Goal: Task Accomplishment & Management: Manage account settings

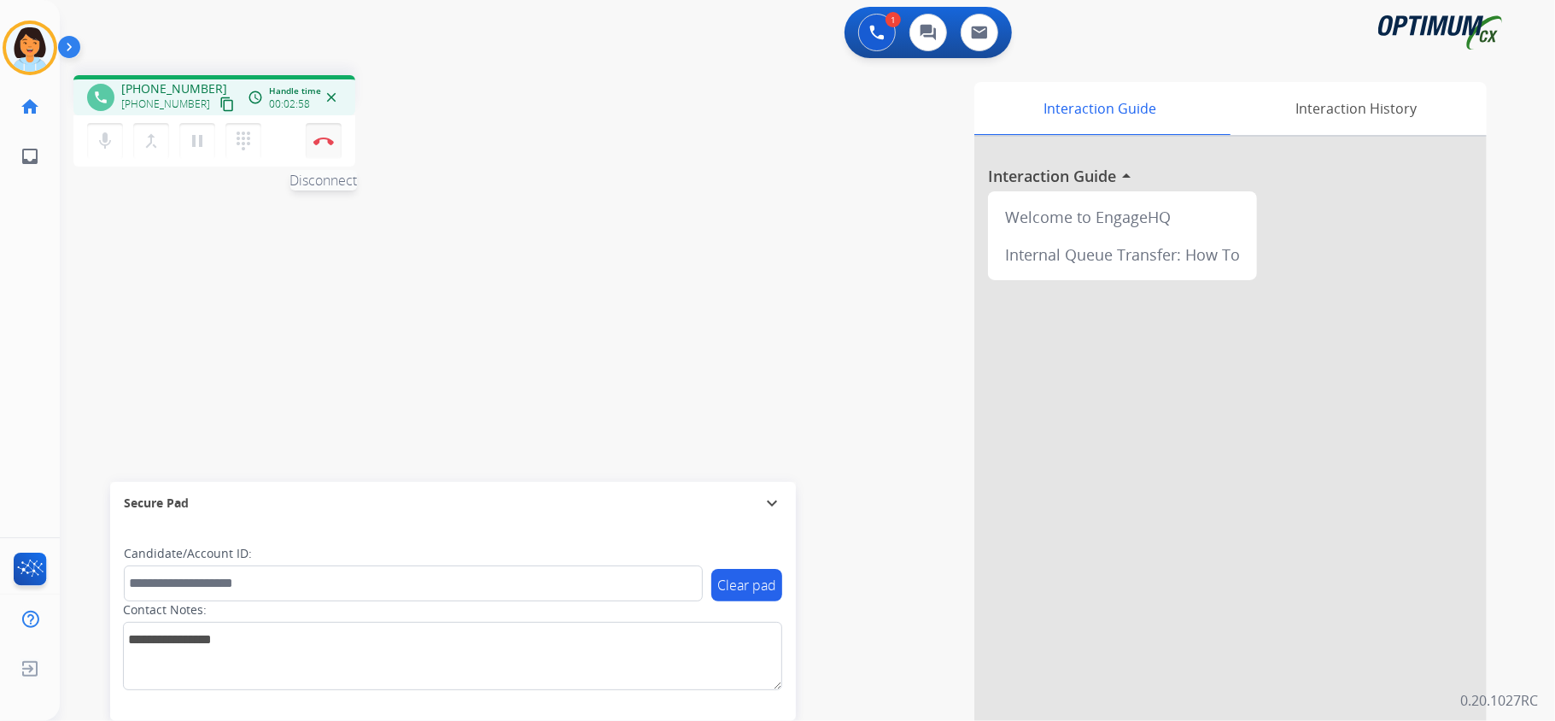
click at [330, 144] on img at bounding box center [323, 141] width 21 height 9
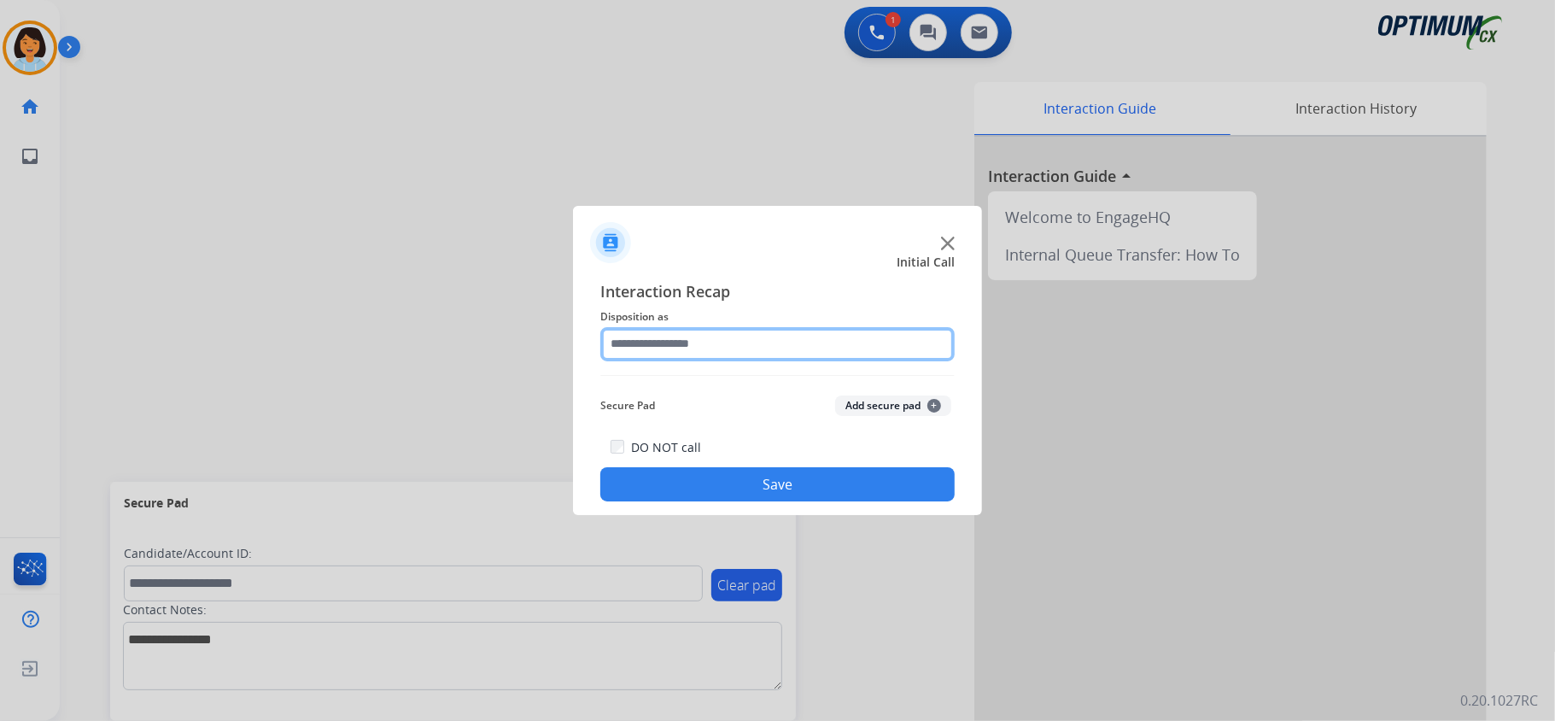
click at [715, 343] on input "text" at bounding box center [777, 344] width 354 height 34
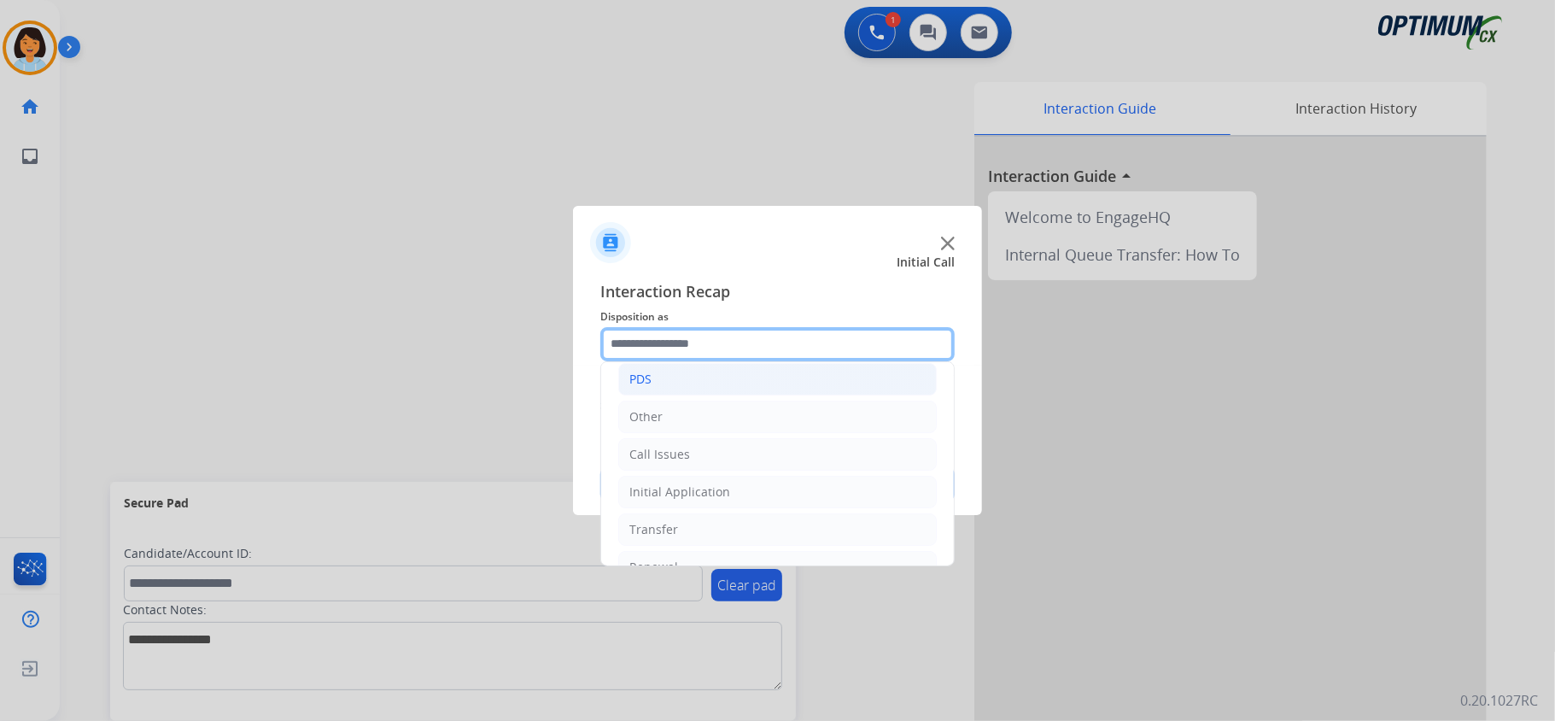
scroll to position [120, 0]
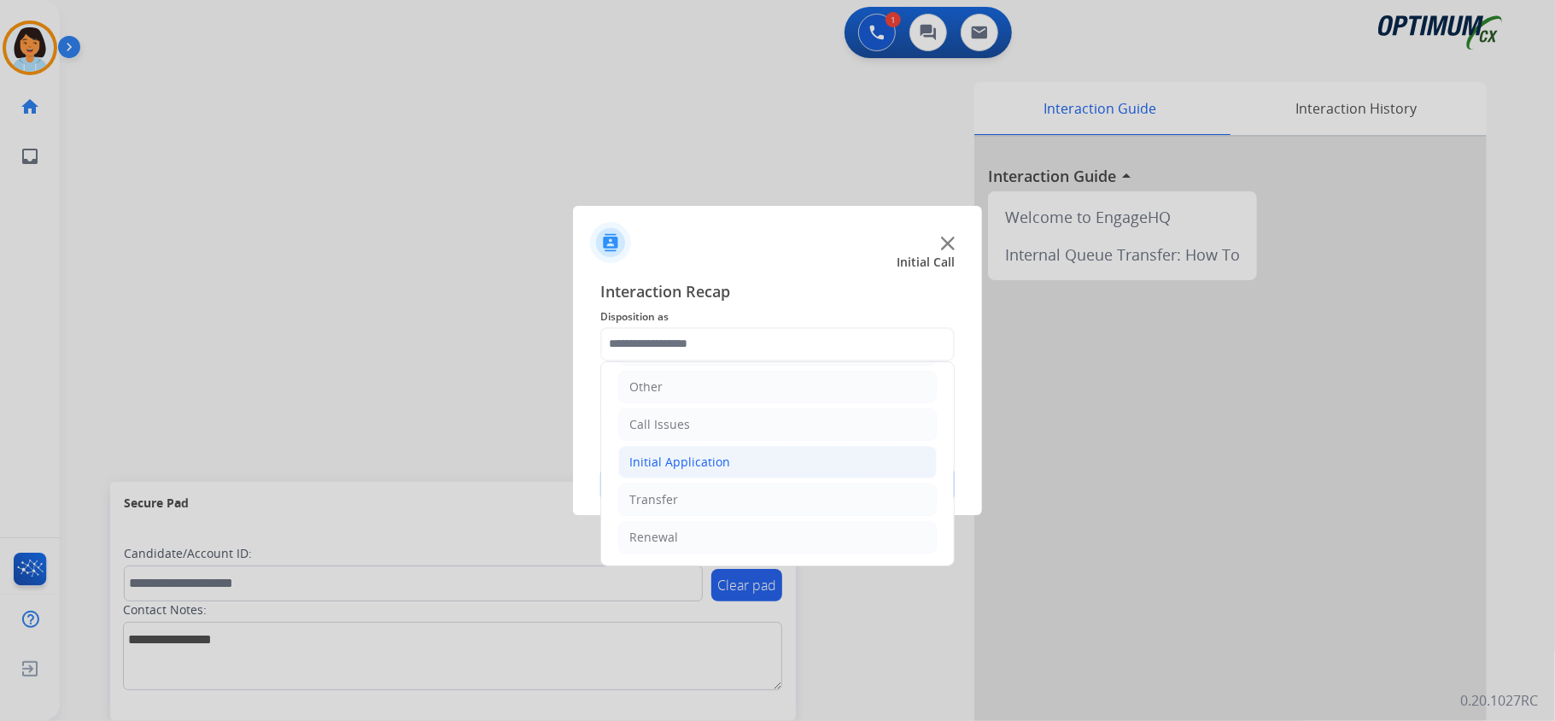
click at [728, 459] on li "Initial Application" at bounding box center [777, 462] width 319 height 32
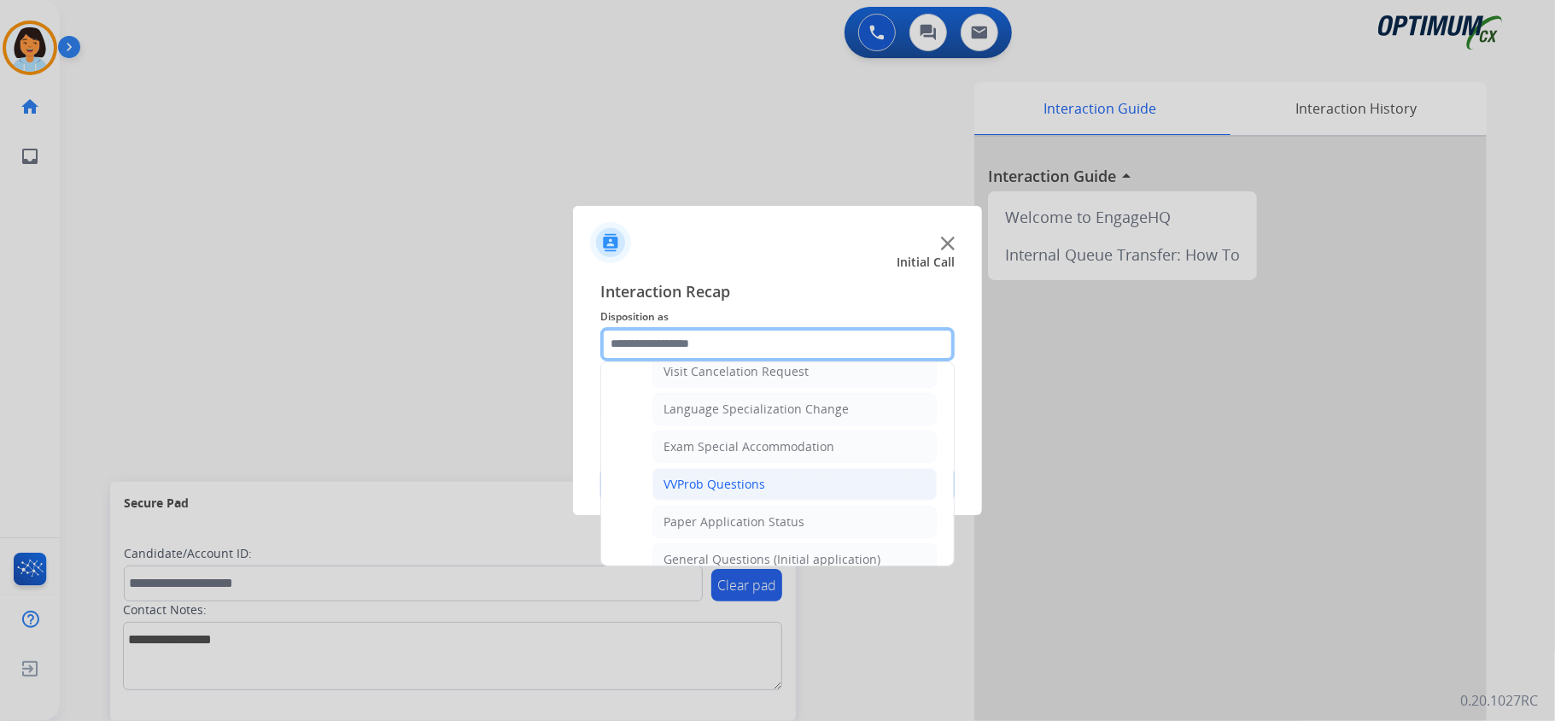
scroll to position [940, 0]
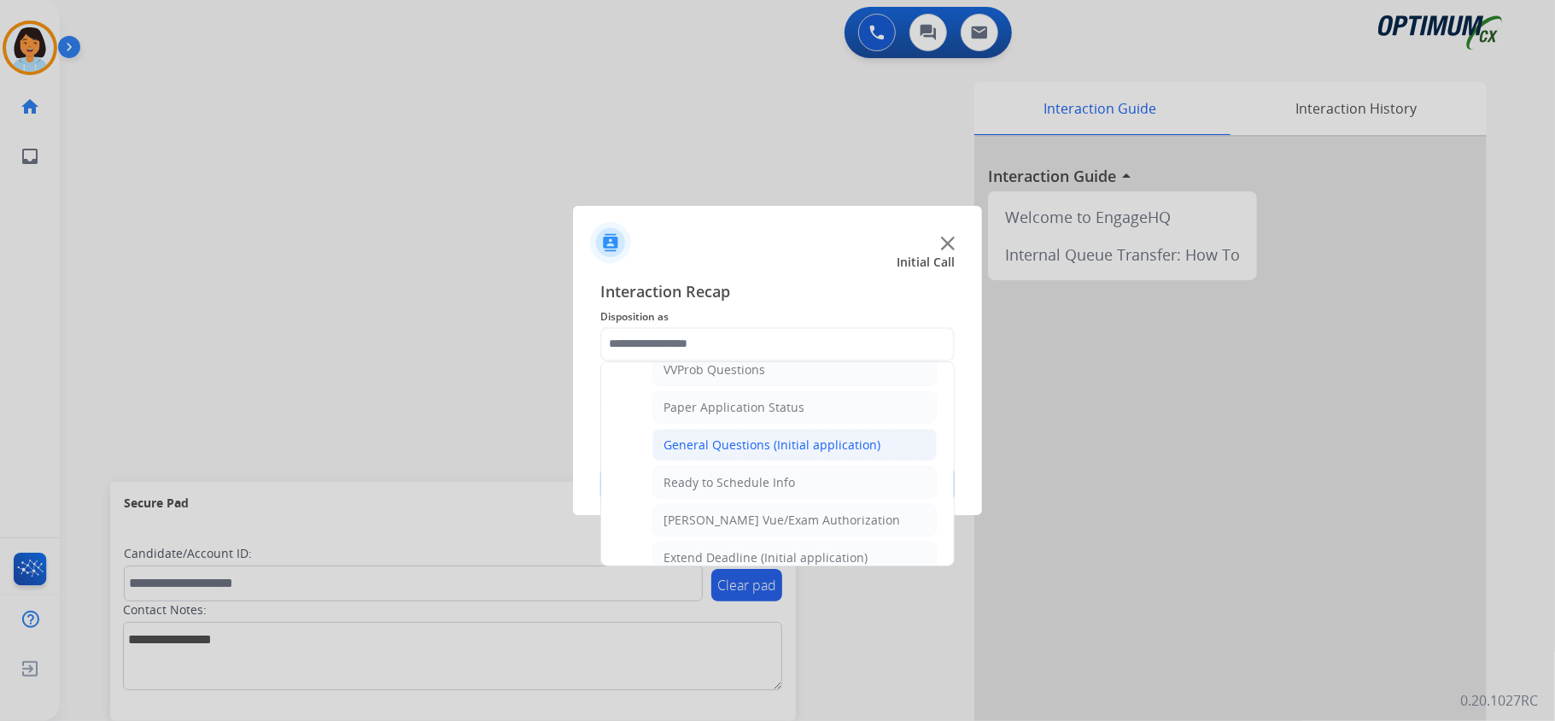
click at [735, 461] on li "General Questions (Initial application)" at bounding box center [795, 445] width 284 height 32
type input "**********"
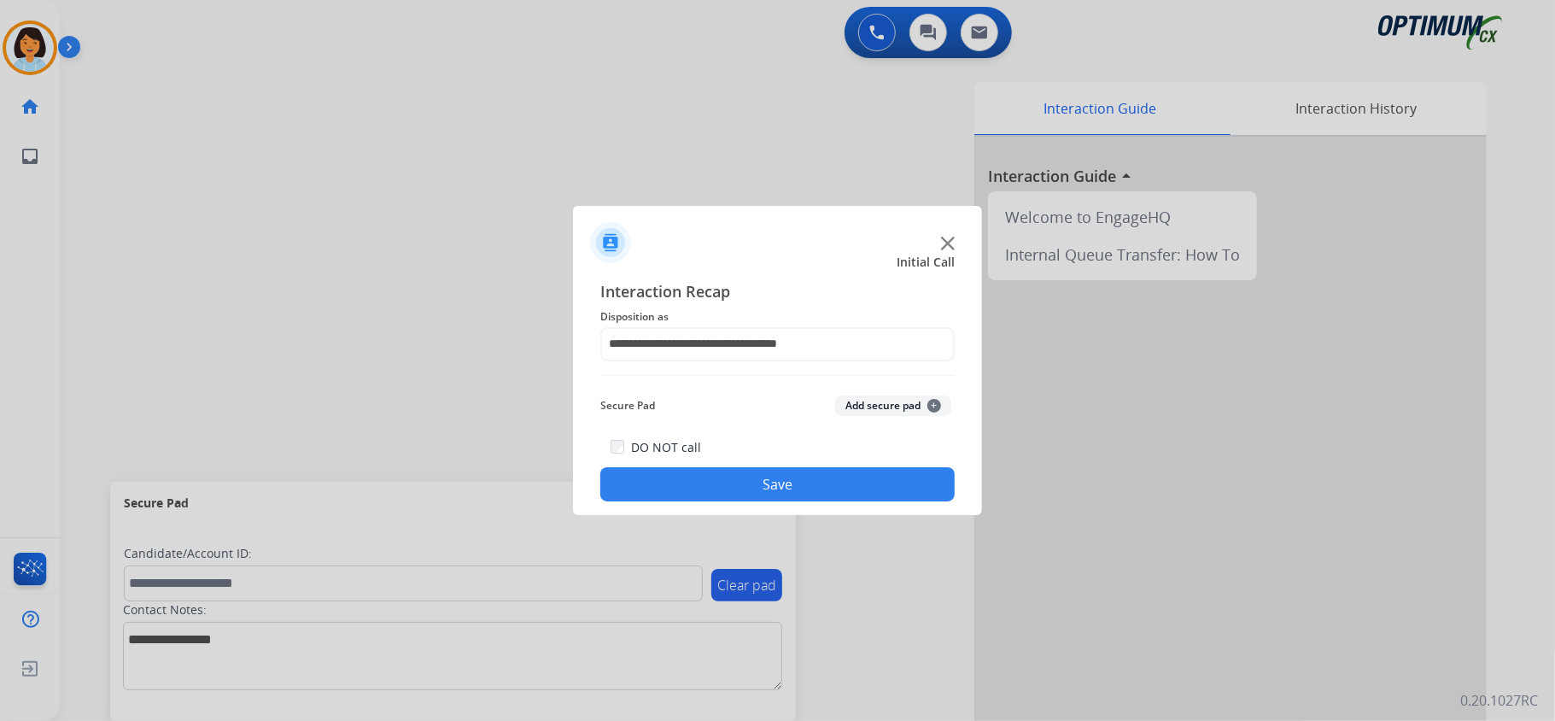
click at [742, 477] on button "Save" at bounding box center [777, 484] width 354 height 34
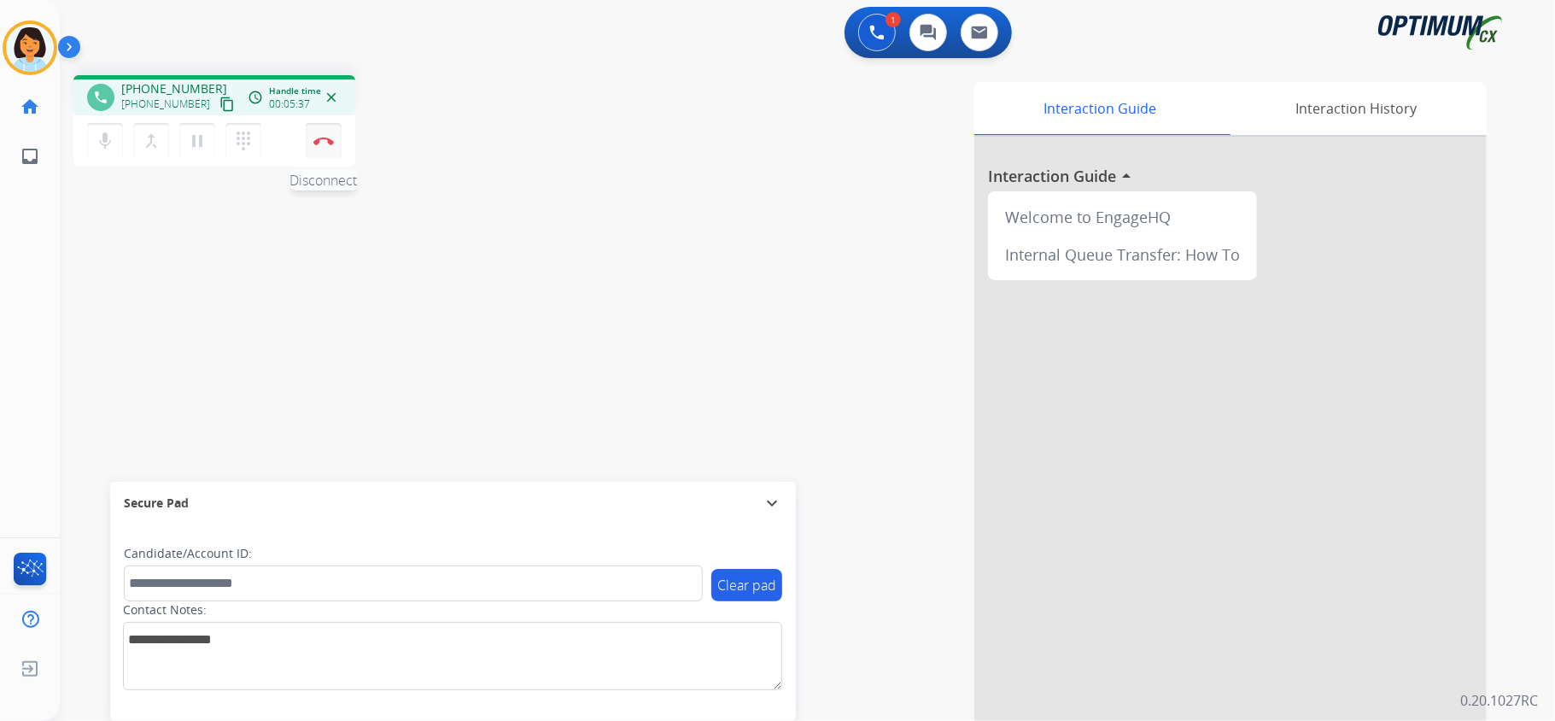
click at [319, 142] on img at bounding box center [323, 141] width 21 height 9
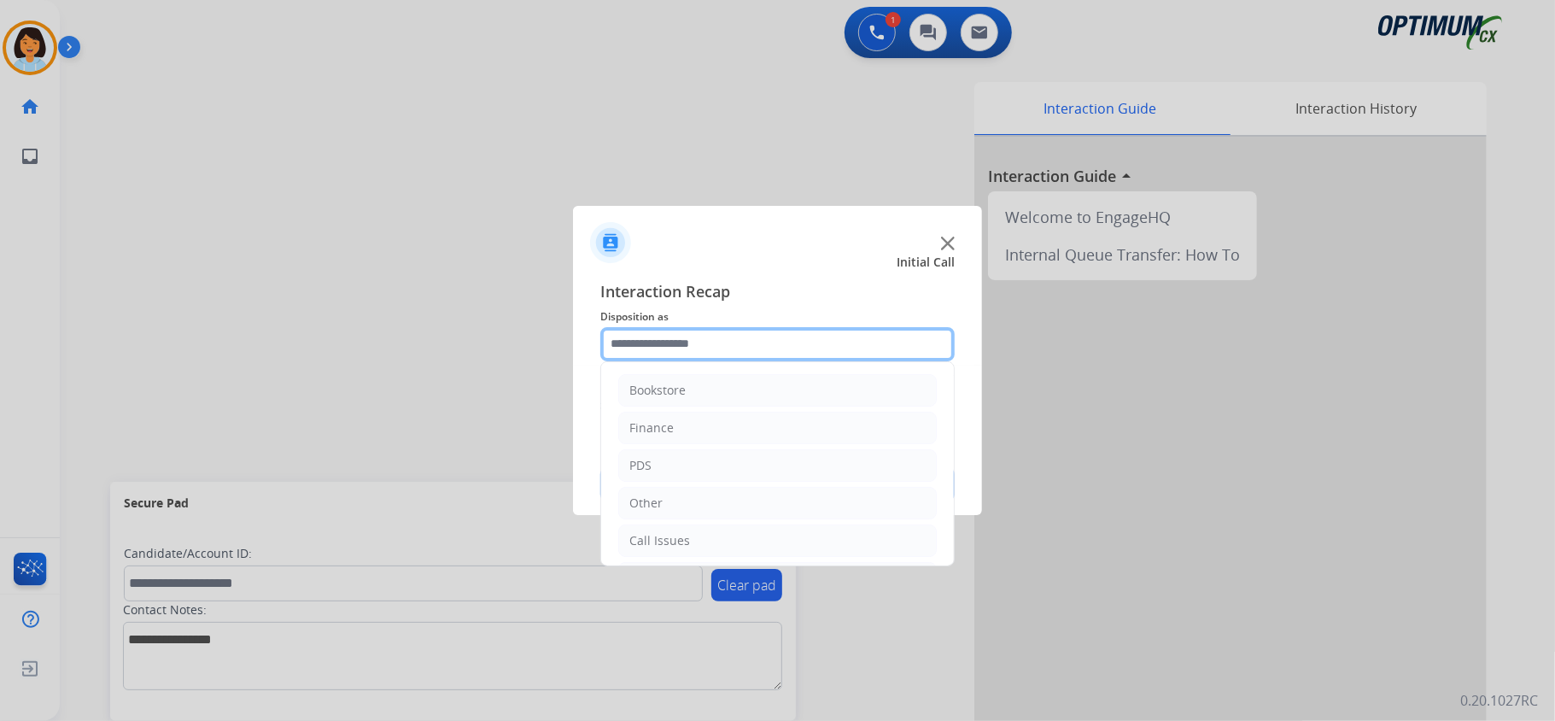
click at [702, 345] on input "text" at bounding box center [777, 344] width 354 height 34
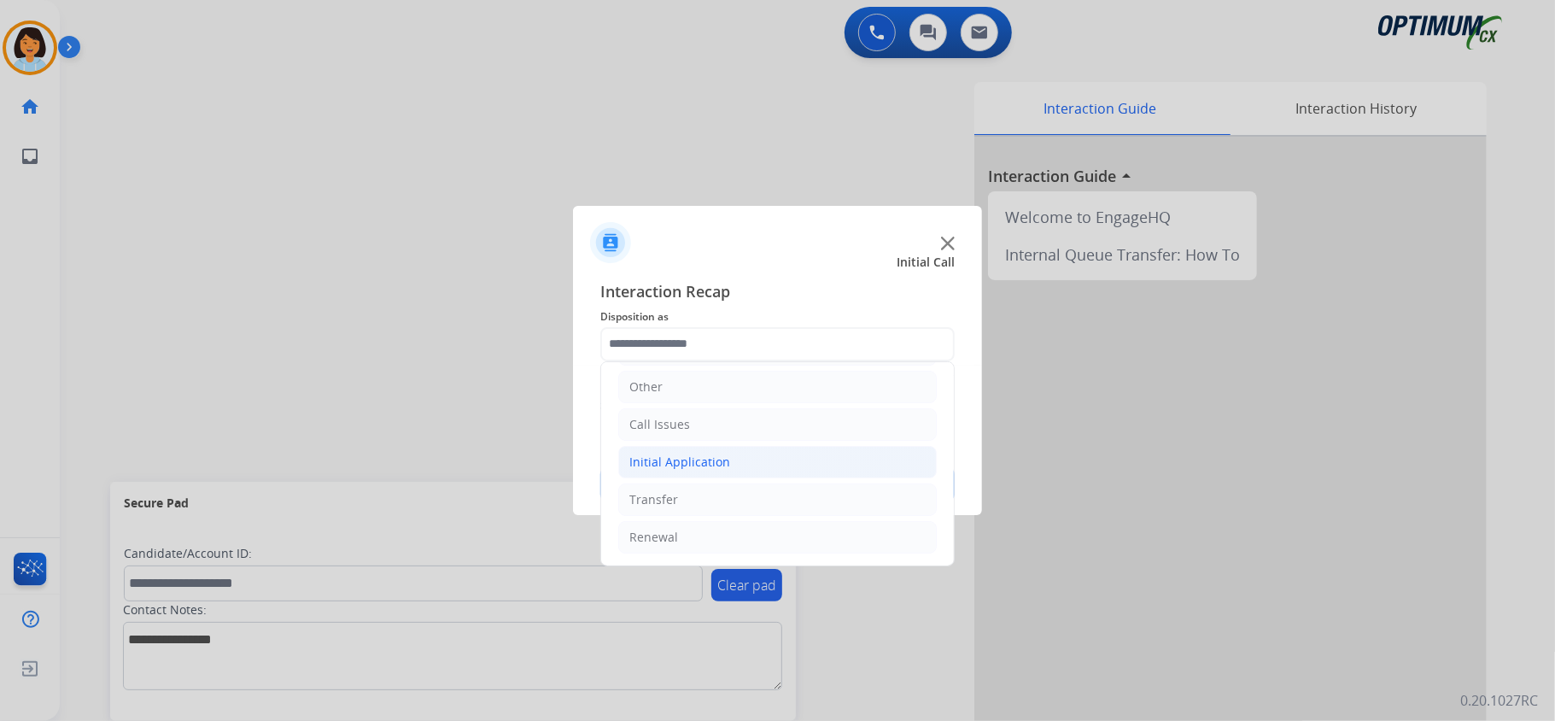
click at [757, 449] on li "Initial Application" at bounding box center [777, 462] width 319 height 32
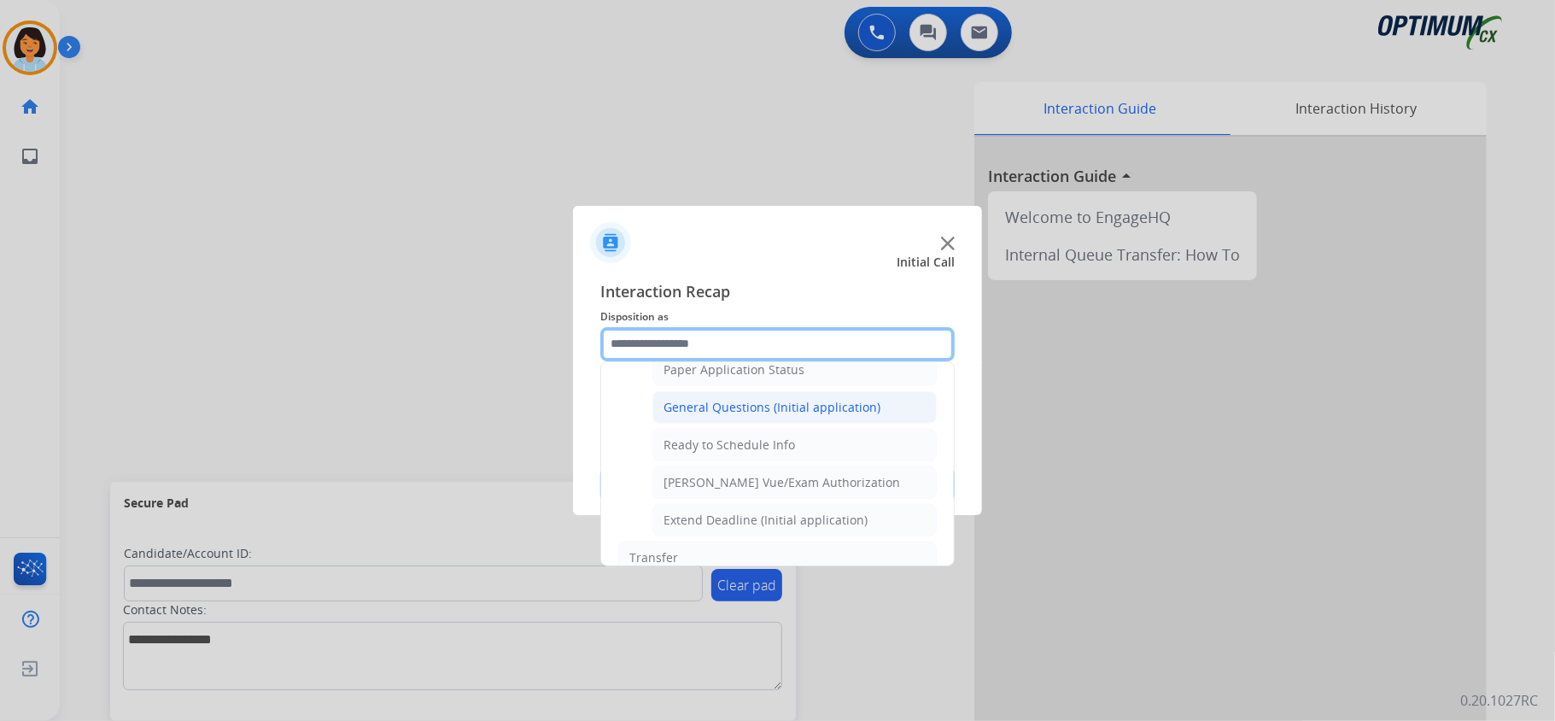
scroll to position [1032, 0]
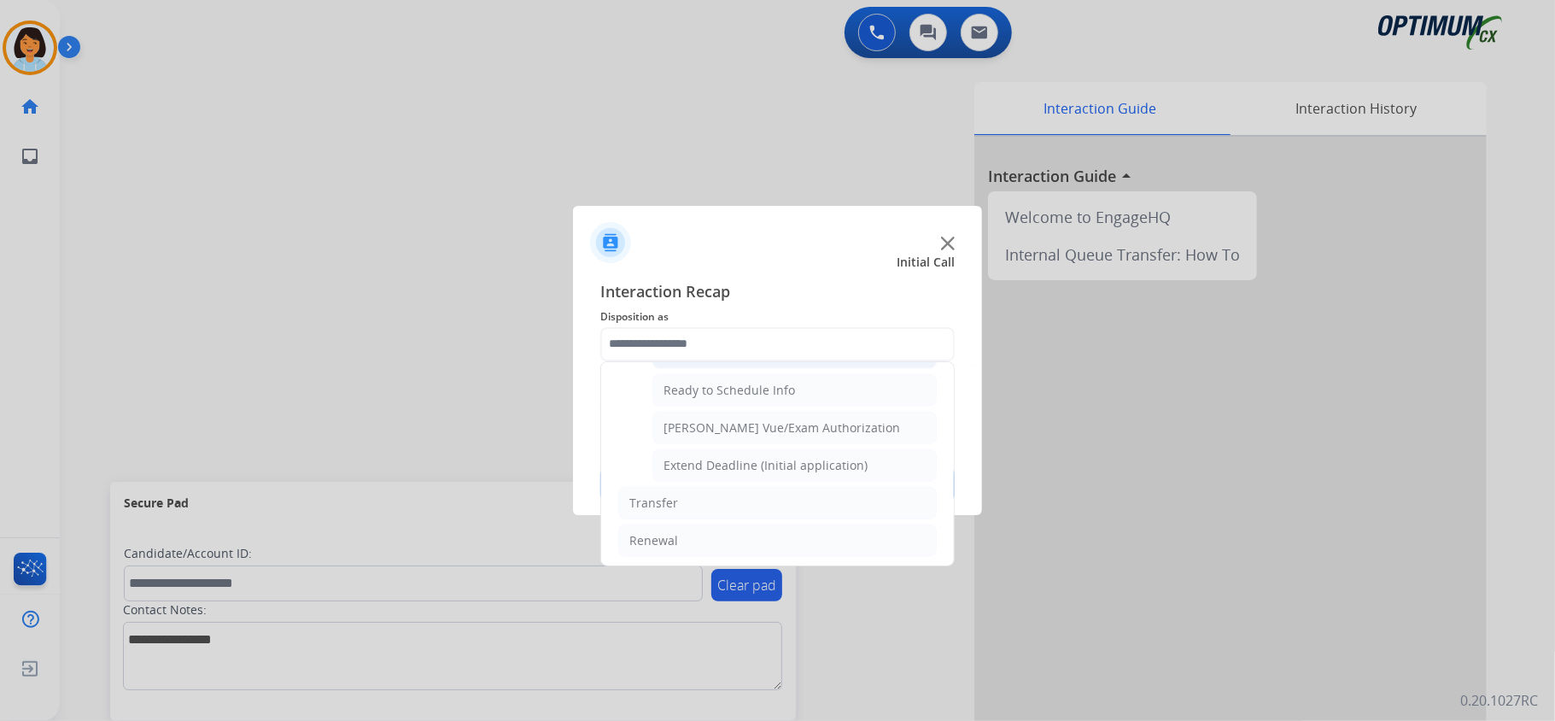
click at [735, 361] on div "General Questions (Initial application)" at bounding box center [772, 352] width 217 height 17
type input "**********"
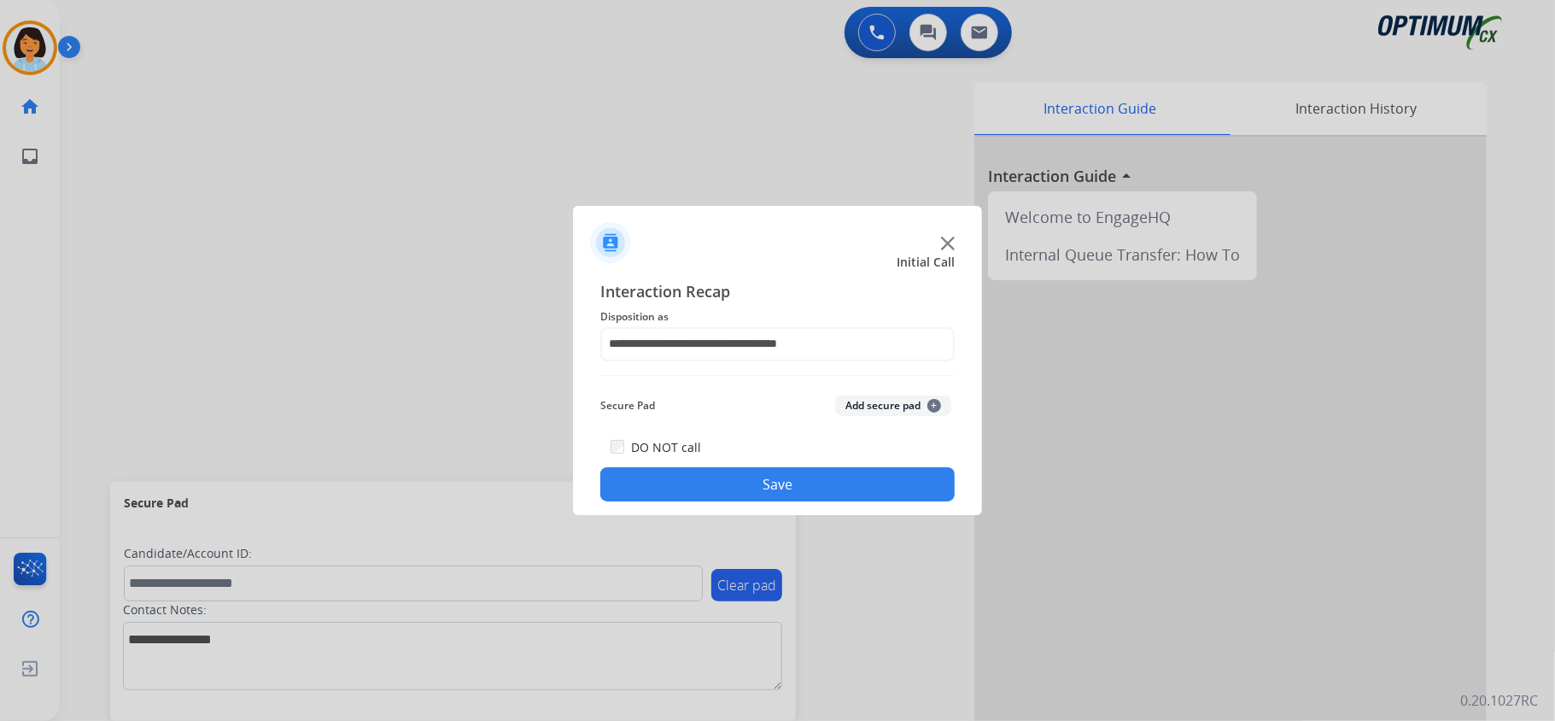
click at [722, 483] on button "Save" at bounding box center [777, 484] width 354 height 34
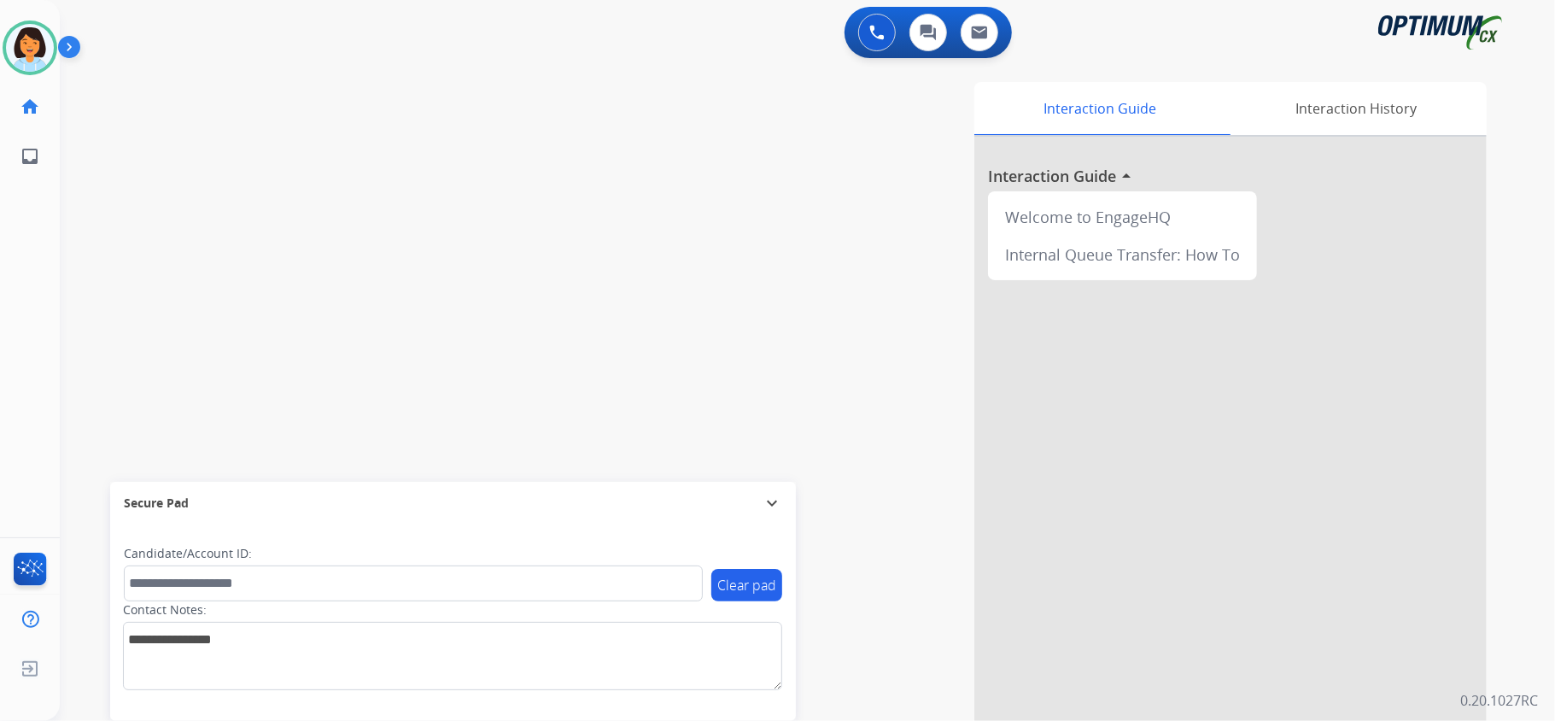
click at [381, 319] on div "swap_horiz Break voice bridge close_fullscreen Connect 3-Way Call merge_type Se…" at bounding box center [787, 418] width 1455 height 712
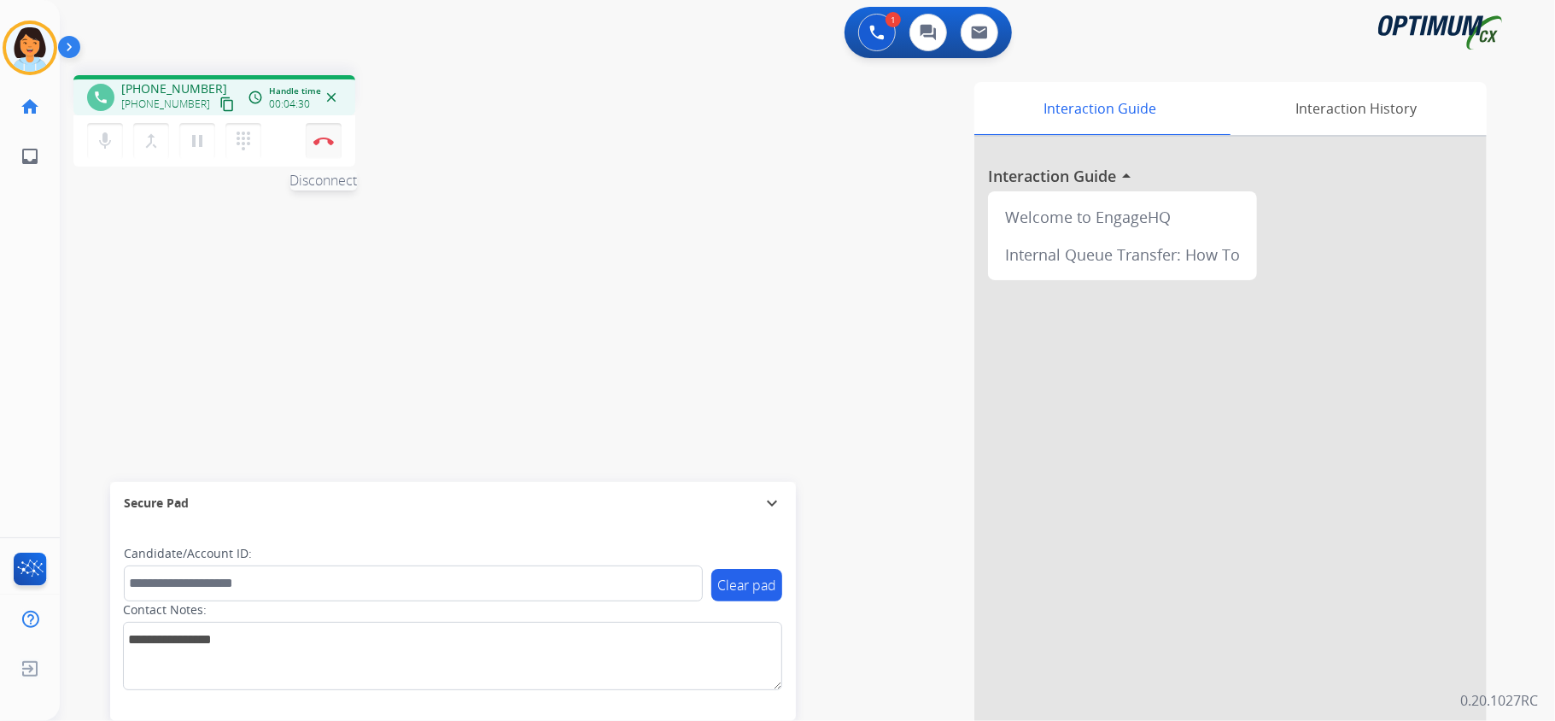
click at [325, 145] on button "Disconnect" at bounding box center [324, 141] width 36 height 36
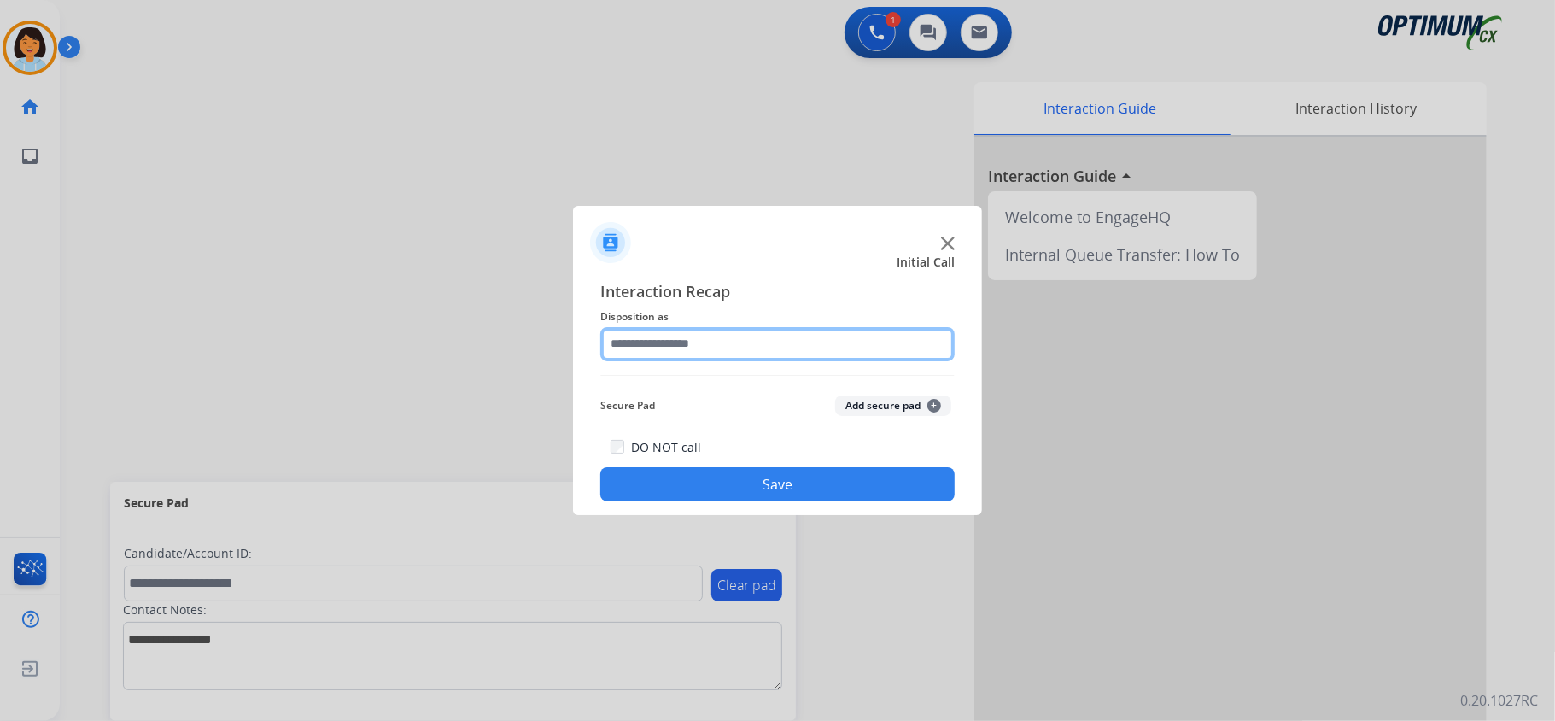
click at [726, 340] on input "text" at bounding box center [777, 344] width 354 height 34
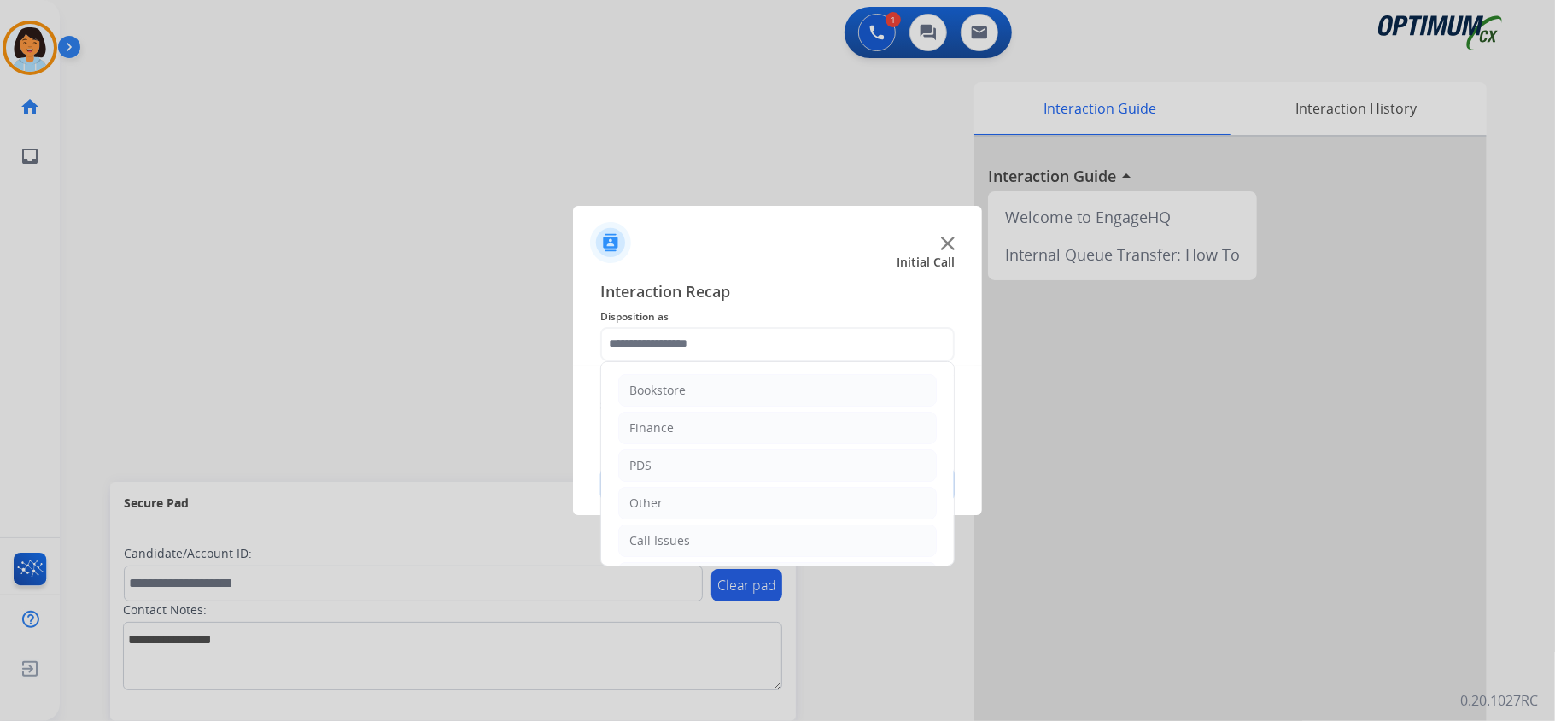
drag, startPoint x: 940, startPoint y: 442, endPoint x: 943, endPoint y: 511, distance: 69.3
click at [943, 511] on div "Bookstore Finance PDS Other Call Issues Initial Application Transfer Renewal" at bounding box center [777, 463] width 354 height 205
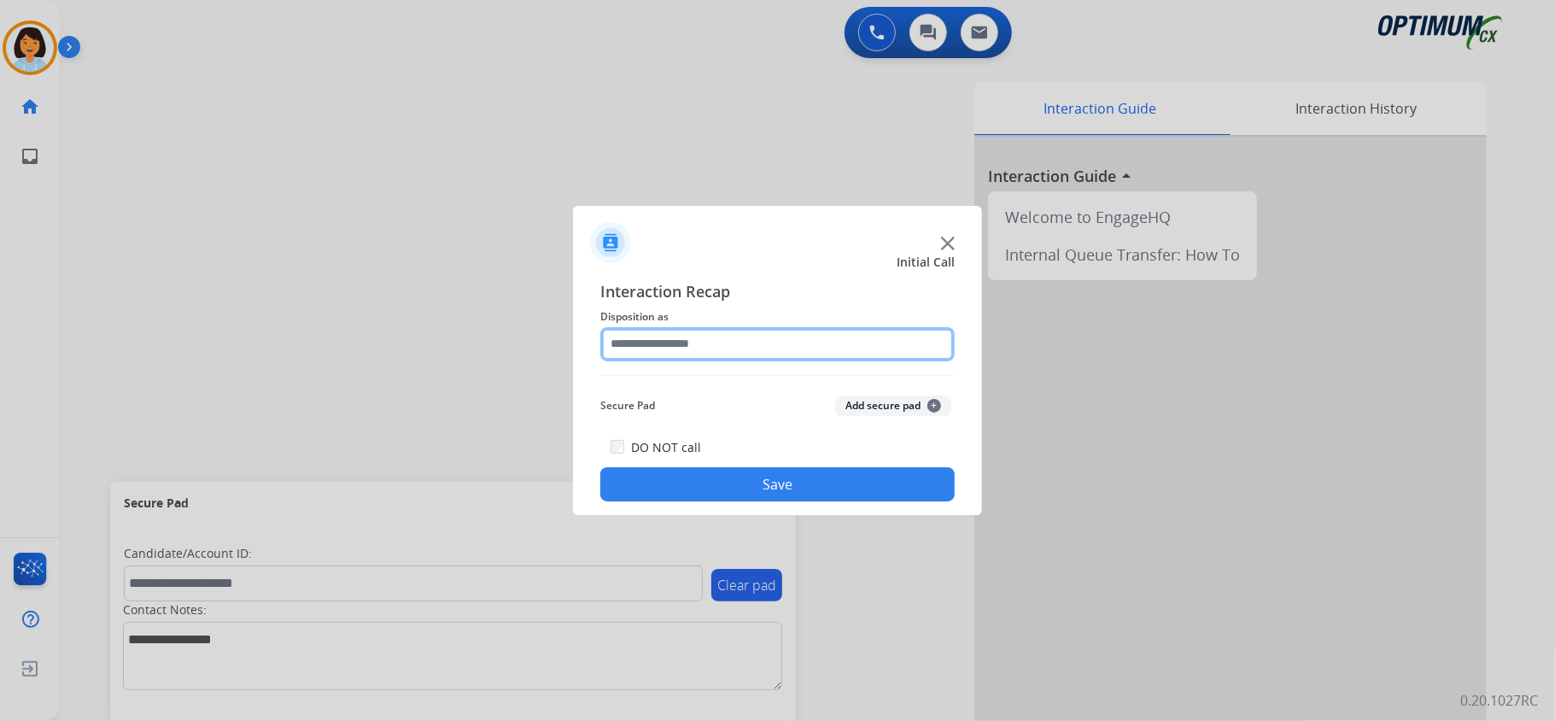
click at [917, 342] on input "text" at bounding box center [777, 344] width 354 height 34
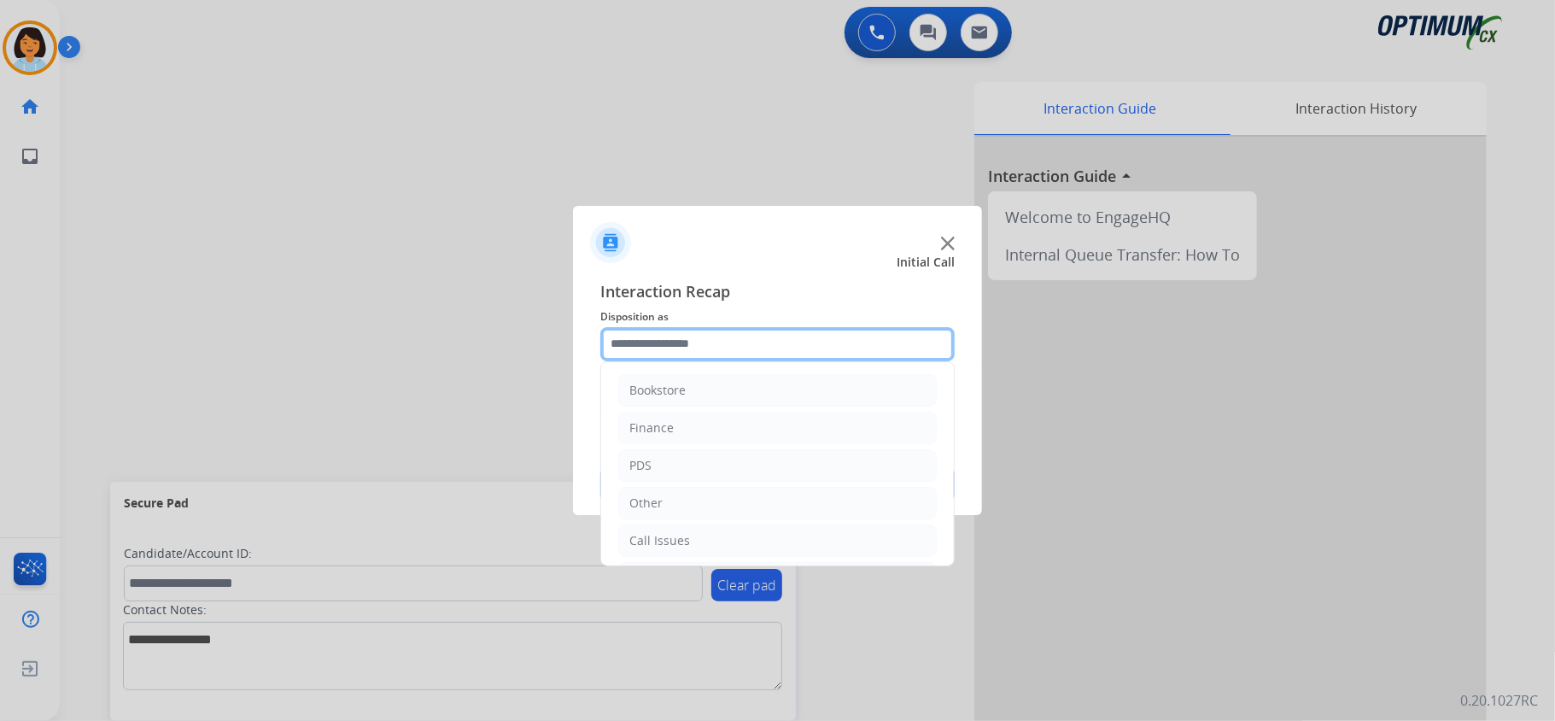
scroll to position [120, 0]
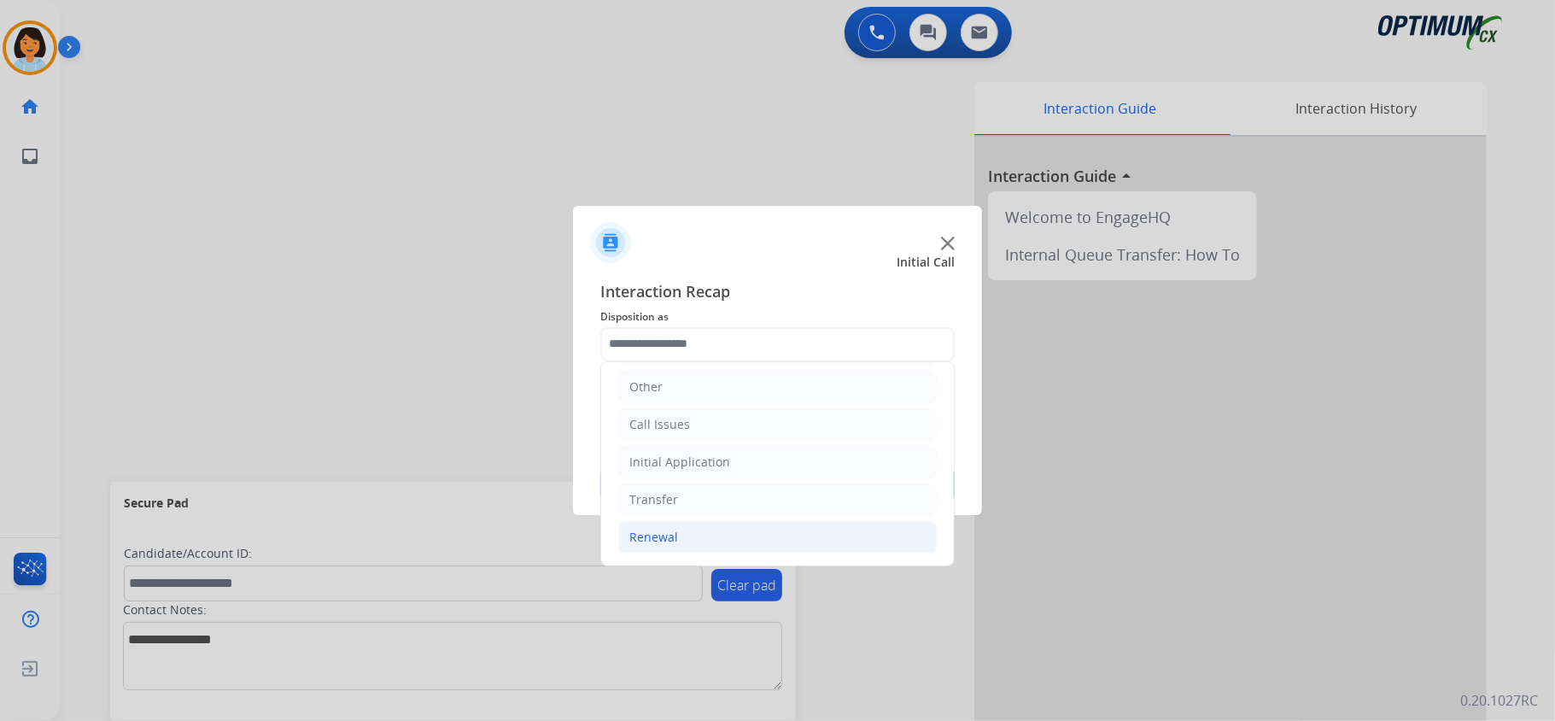
click at [709, 530] on li "Renewal" at bounding box center [777, 537] width 319 height 32
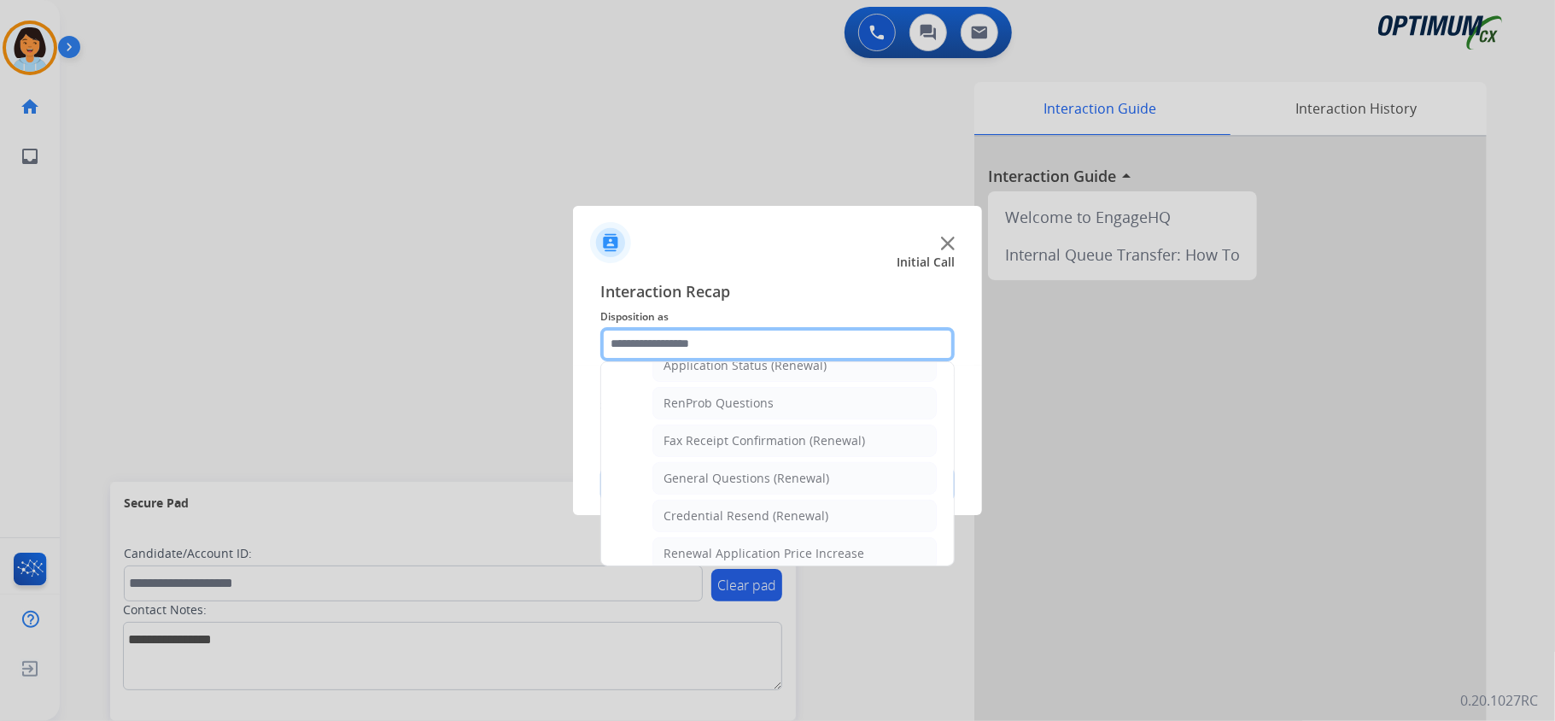
scroll to position [432, 0]
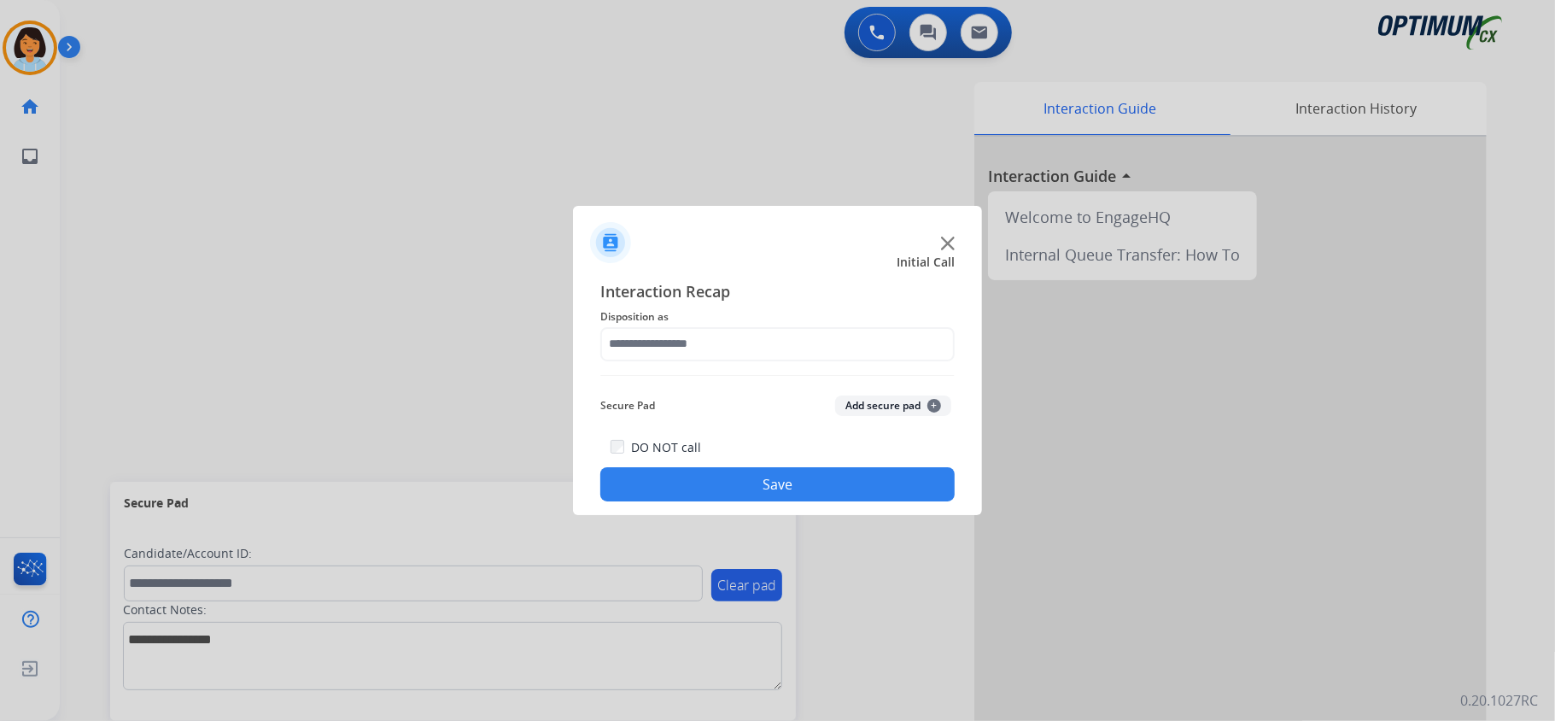
click at [750, 496] on button "Save" at bounding box center [777, 484] width 354 height 34
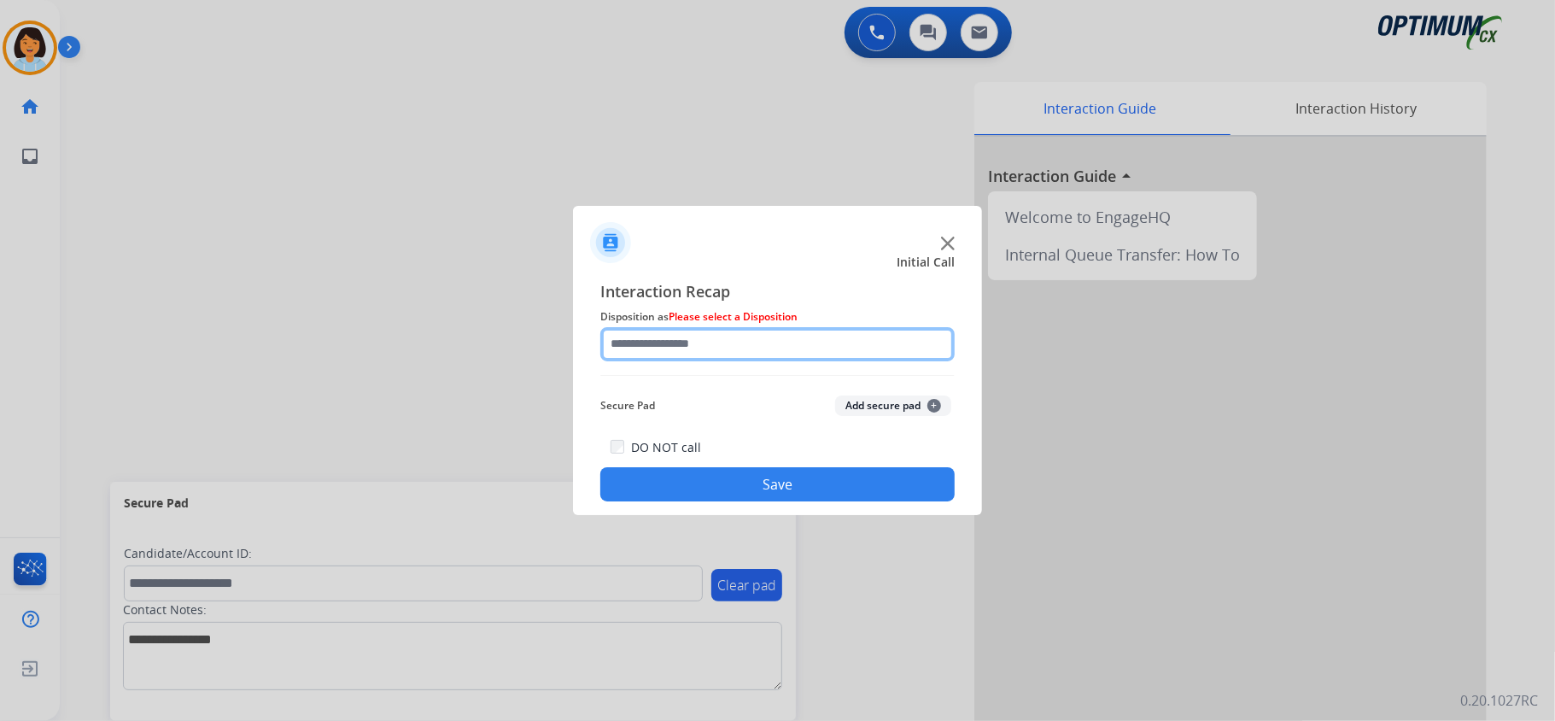
click at [766, 343] on input "text" at bounding box center [777, 344] width 354 height 34
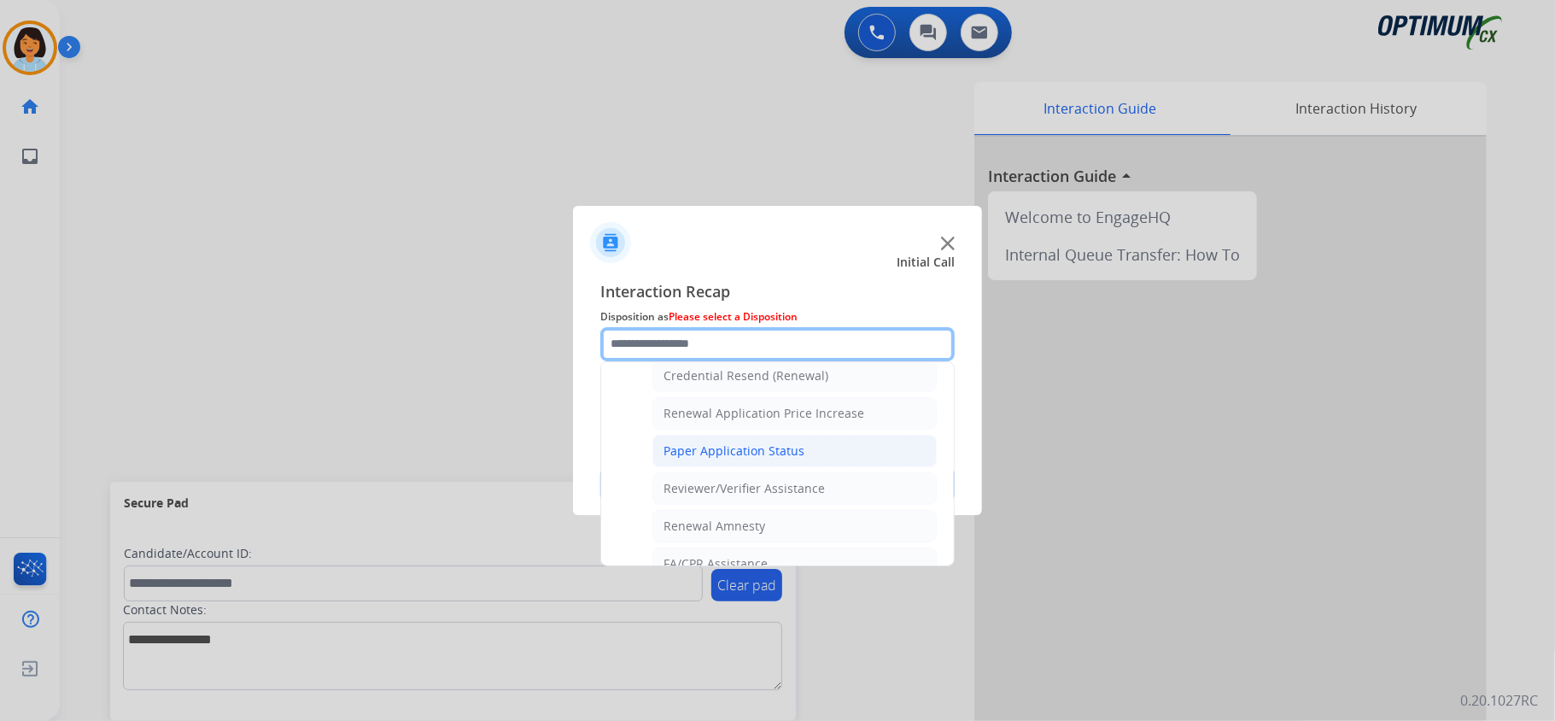
scroll to position [444, 0]
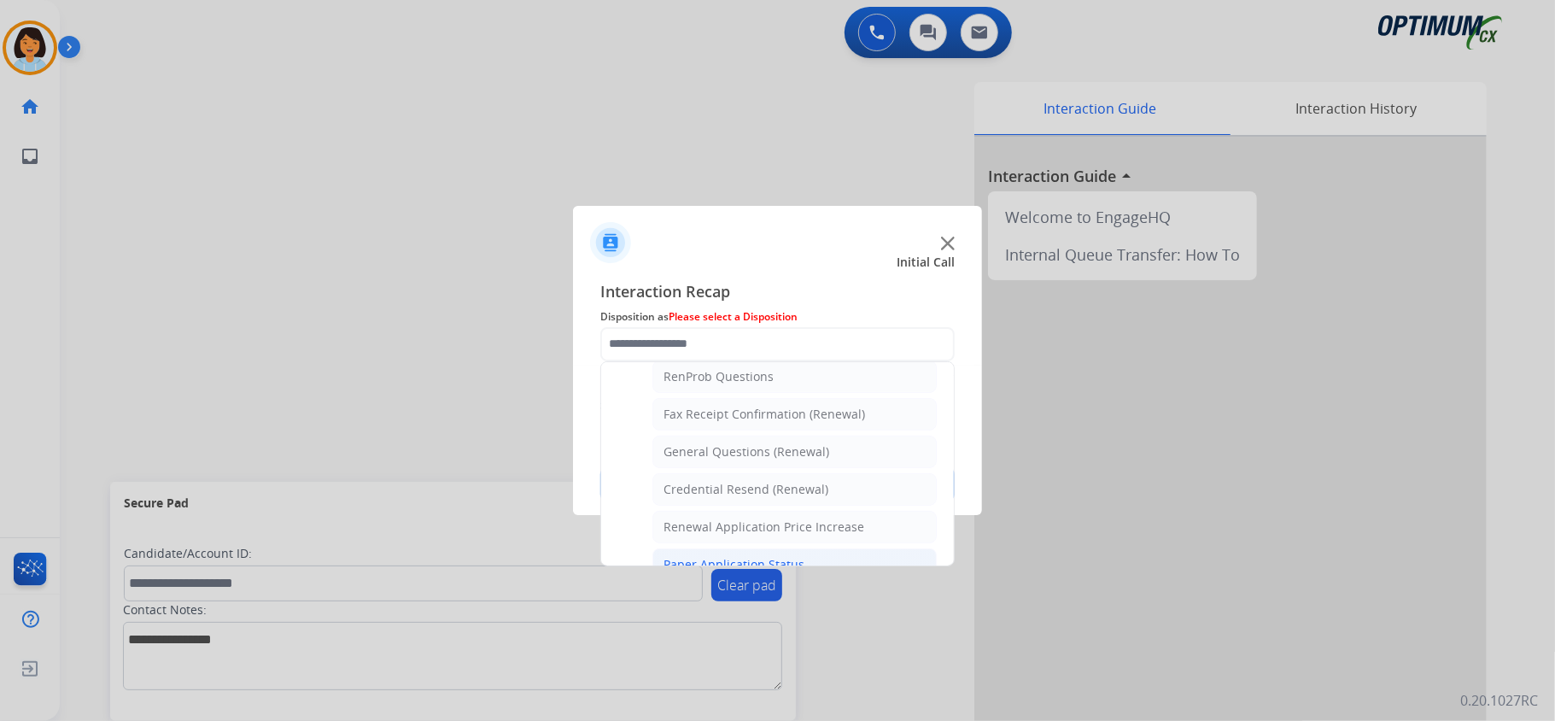
click at [736, 452] on div "General Questions (Renewal)" at bounding box center [747, 451] width 166 height 17
type input "**********"
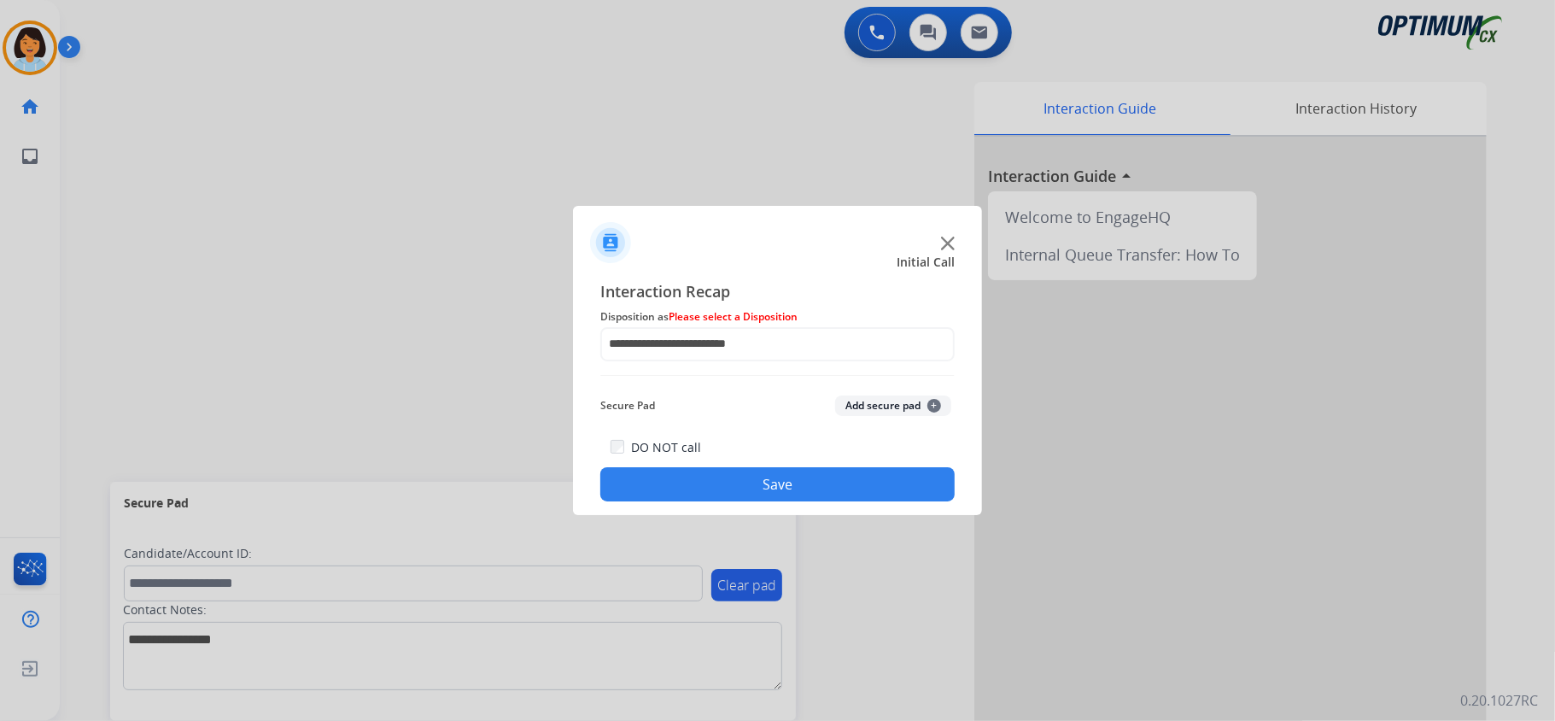
click at [739, 482] on button "Save" at bounding box center [777, 484] width 354 height 34
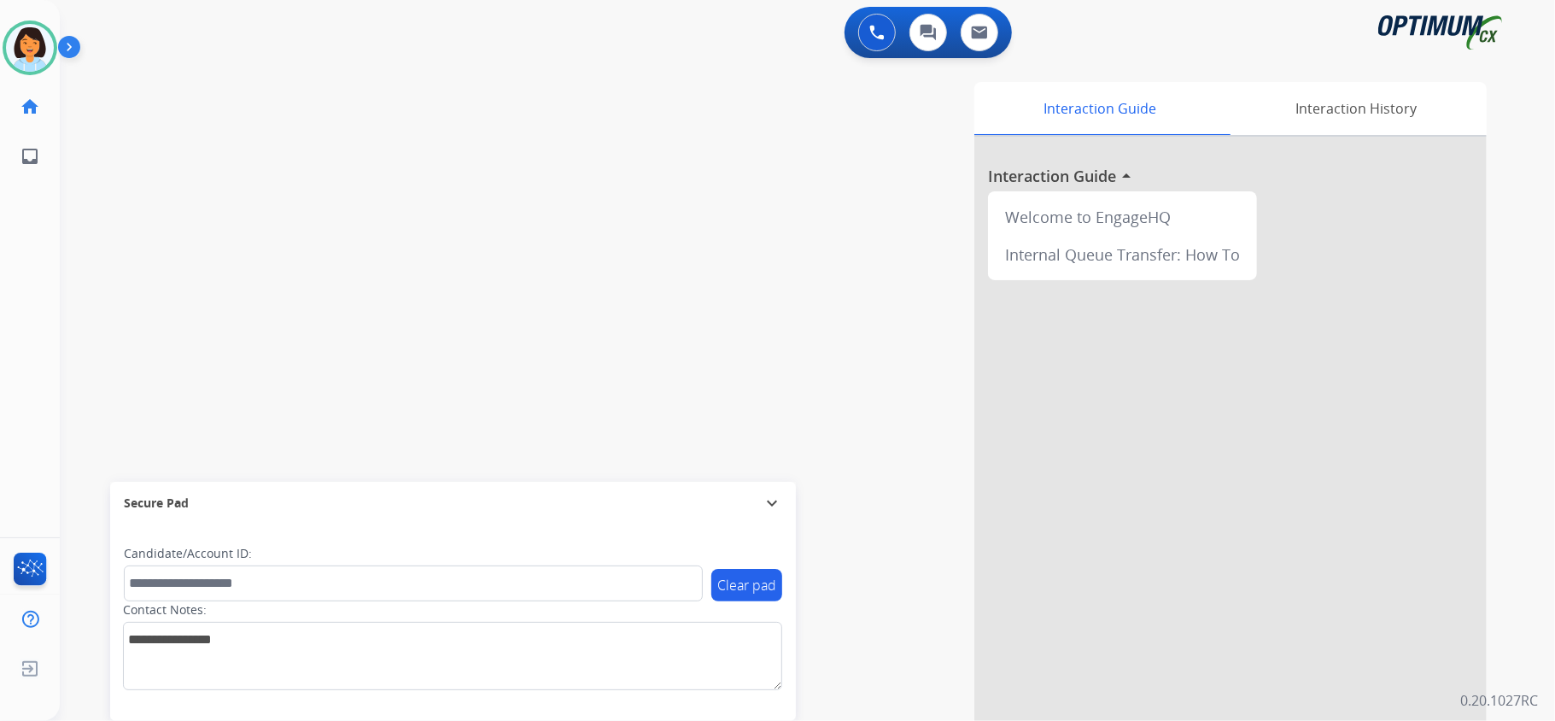
click at [354, 267] on div "swap_horiz Break voice bridge close_fullscreen Connect 3-Way Call merge_type Se…" at bounding box center [787, 418] width 1455 height 712
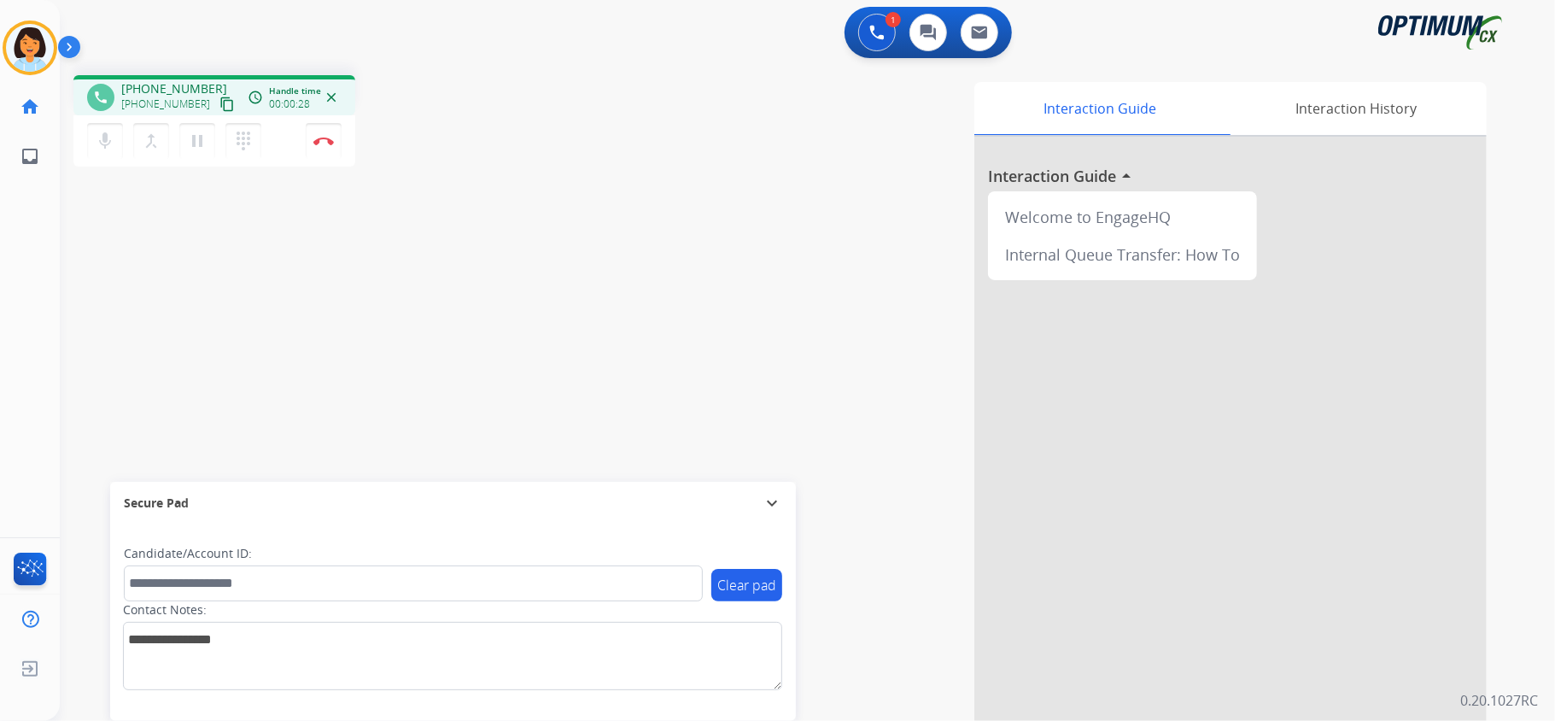
click at [793, 364] on div "Interaction Guide Interaction History Interaction Guide arrow_drop_up Welcome t…" at bounding box center [1021, 428] width 931 height 692
drag, startPoint x: 212, startPoint y: 97, endPoint x: 222, endPoint y: 91, distance: 11.9
click at [220, 97] on mat-icon "content_copy" at bounding box center [227, 104] width 15 height 15
click at [220, 104] on mat-icon "content_copy" at bounding box center [227, 104] width 15 height 15
click at [329, 142] on img at bounding box center [323, 141] width 21 height 9
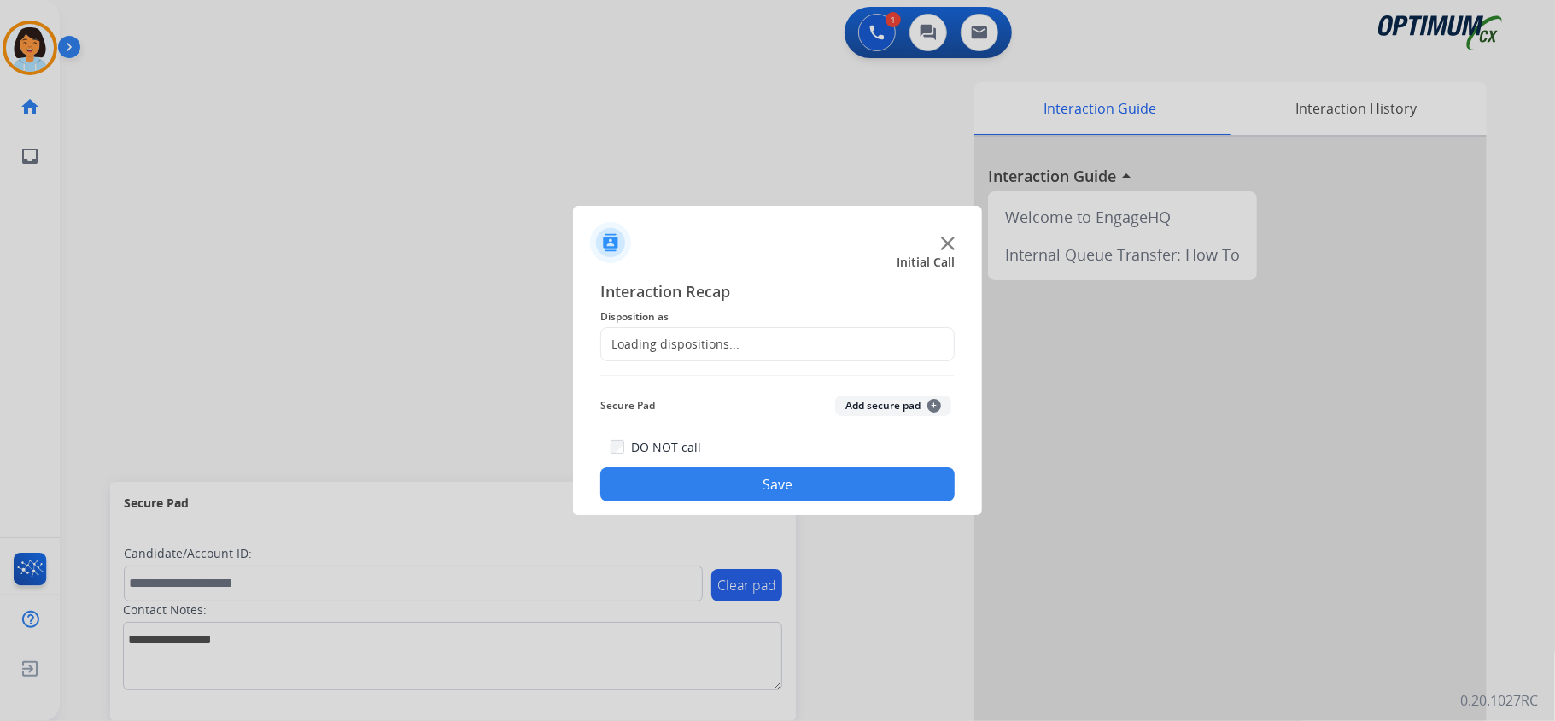
click at [794, 353] on div "Loading dispositions..." at bounding box center [777, 344] width 354 height 34
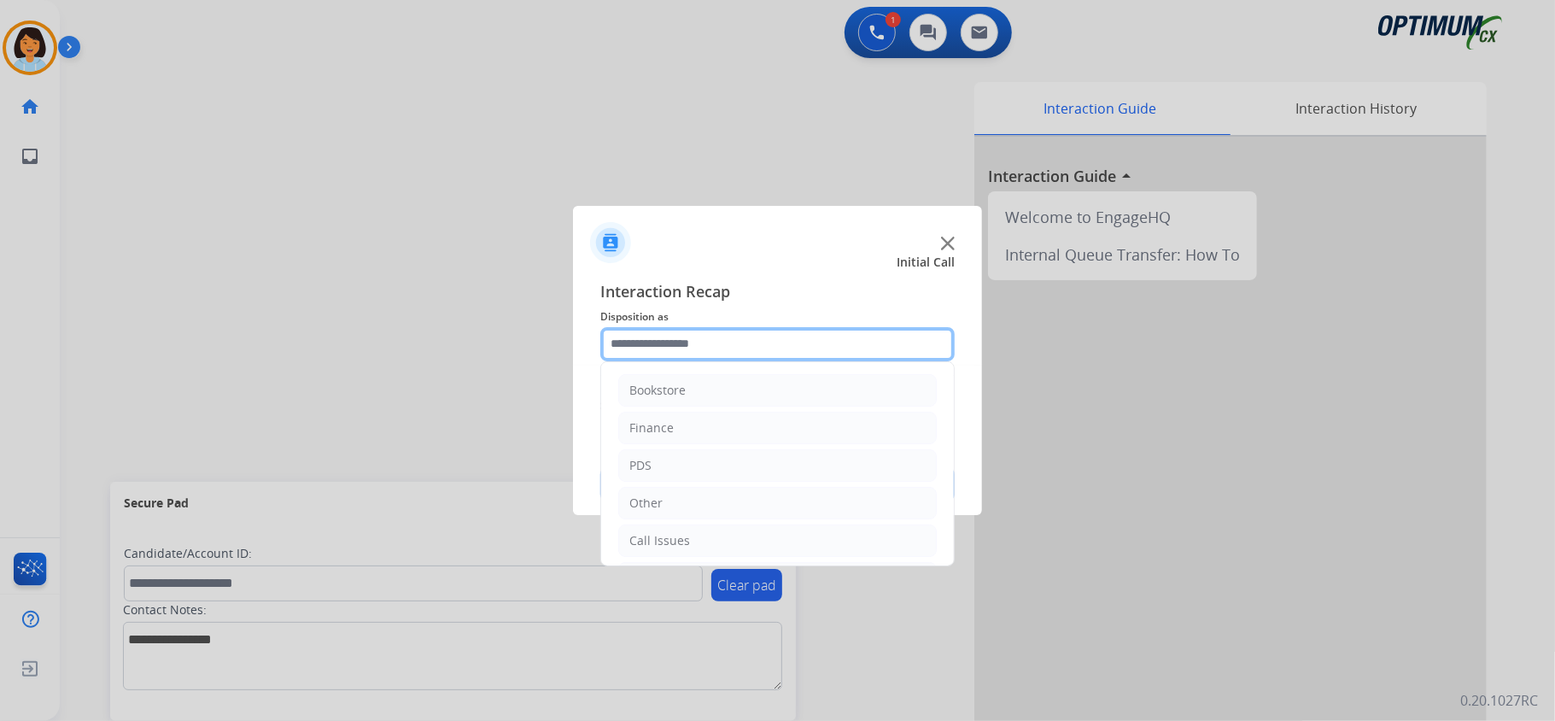
click at [794, 347] on input "text" at bounding box center [777, 344] width 354 height 34
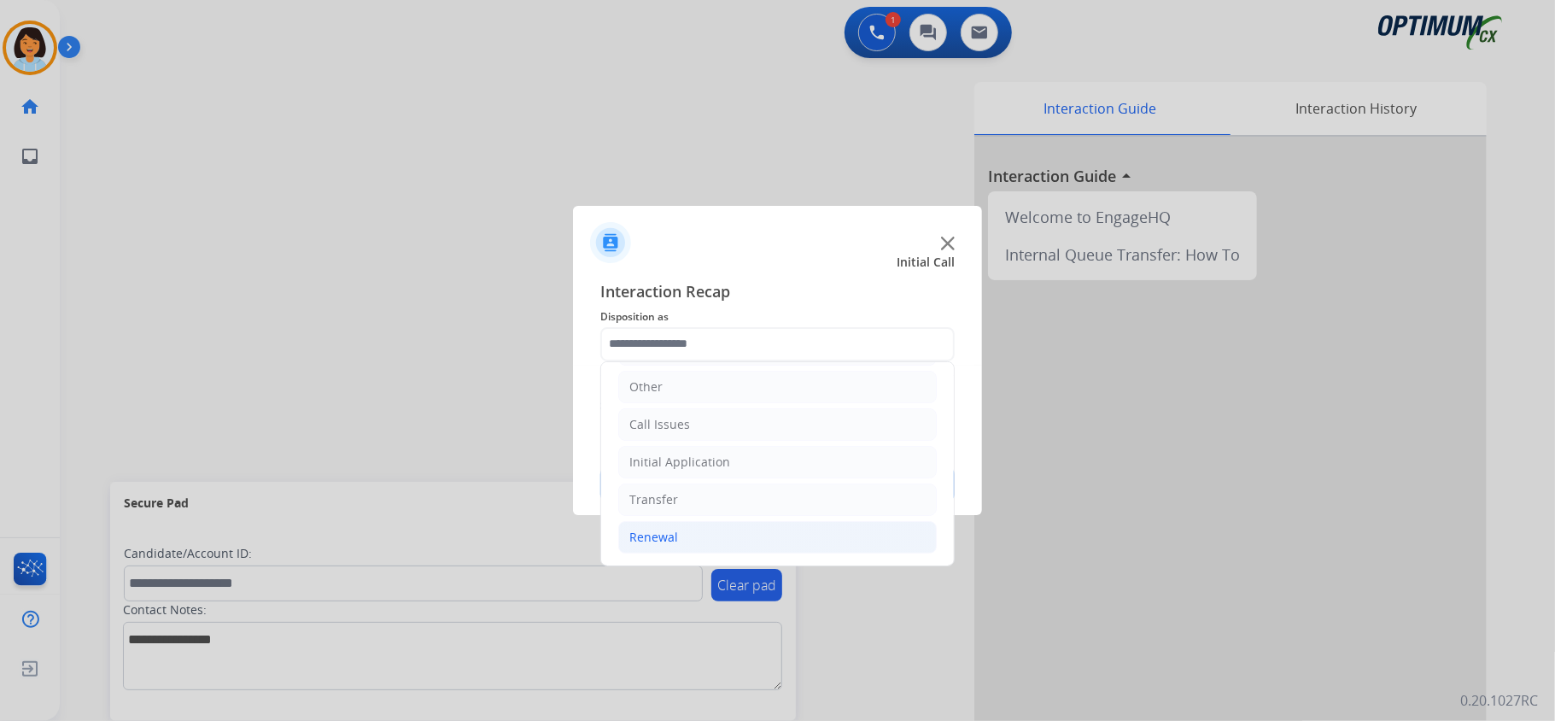
click at [724, 538] on li "Renewal" at bounding box center [777, 537] width 319 height 32
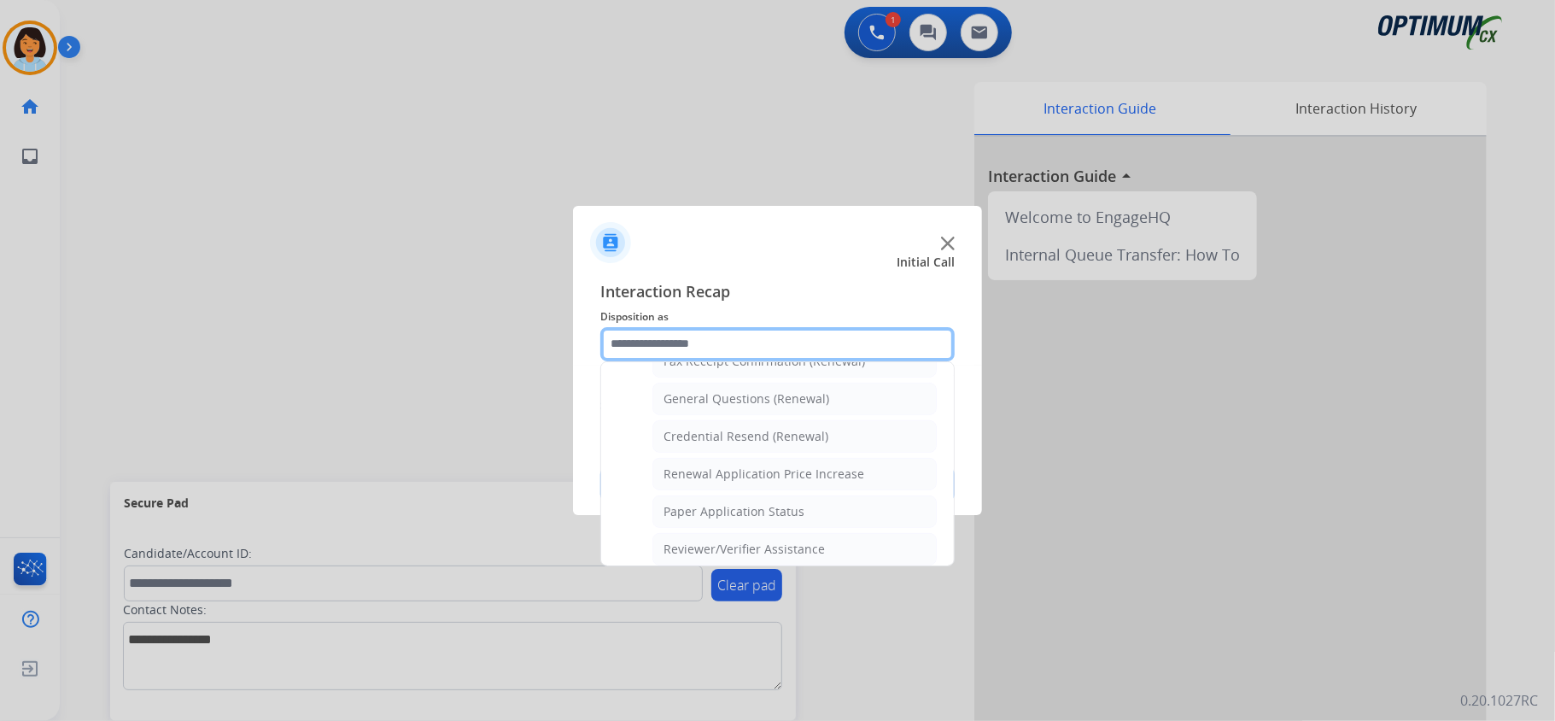
scroll to position [444, 0]
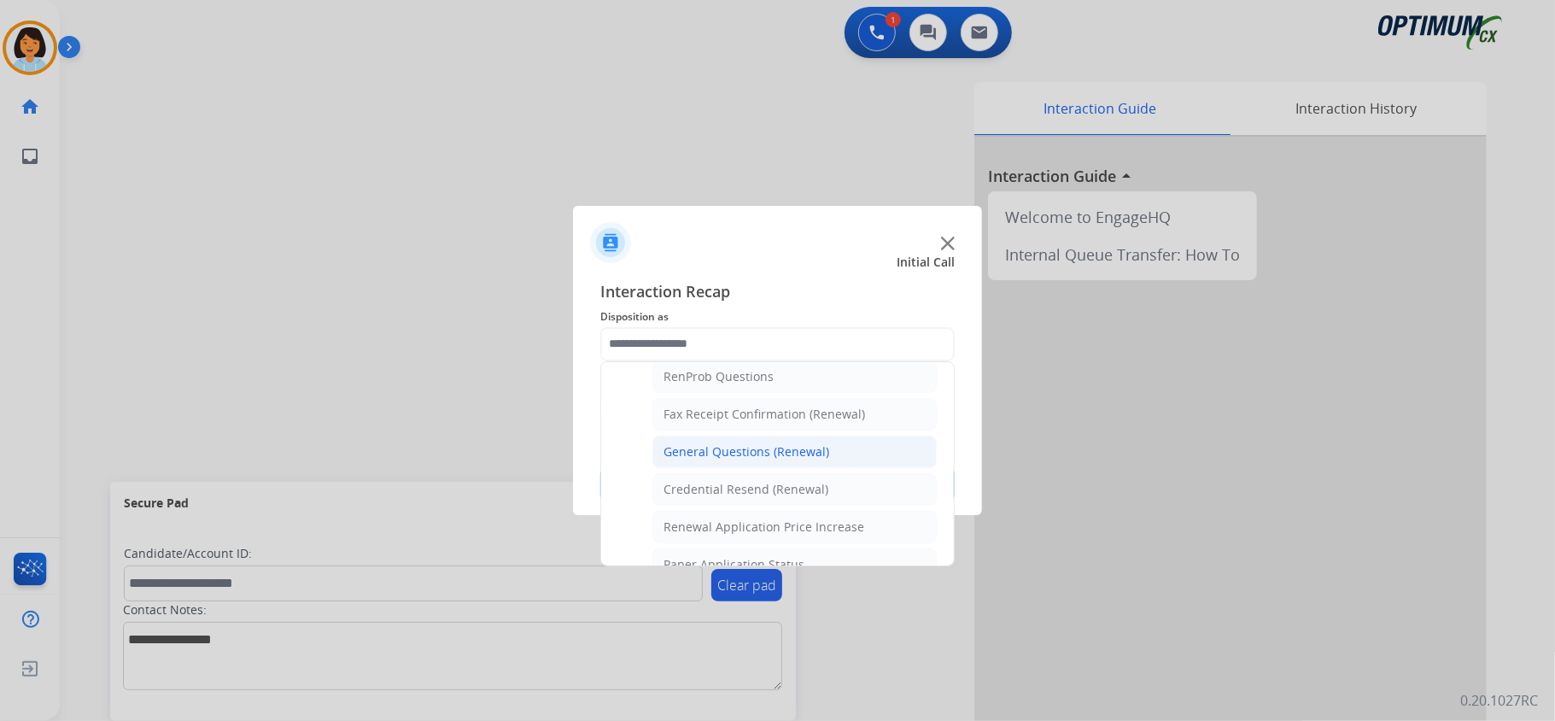
click at [739, 460] on div "General Questions (Renewal)" at bounding box center [747, 451] width 166 height 17
type input "**********"
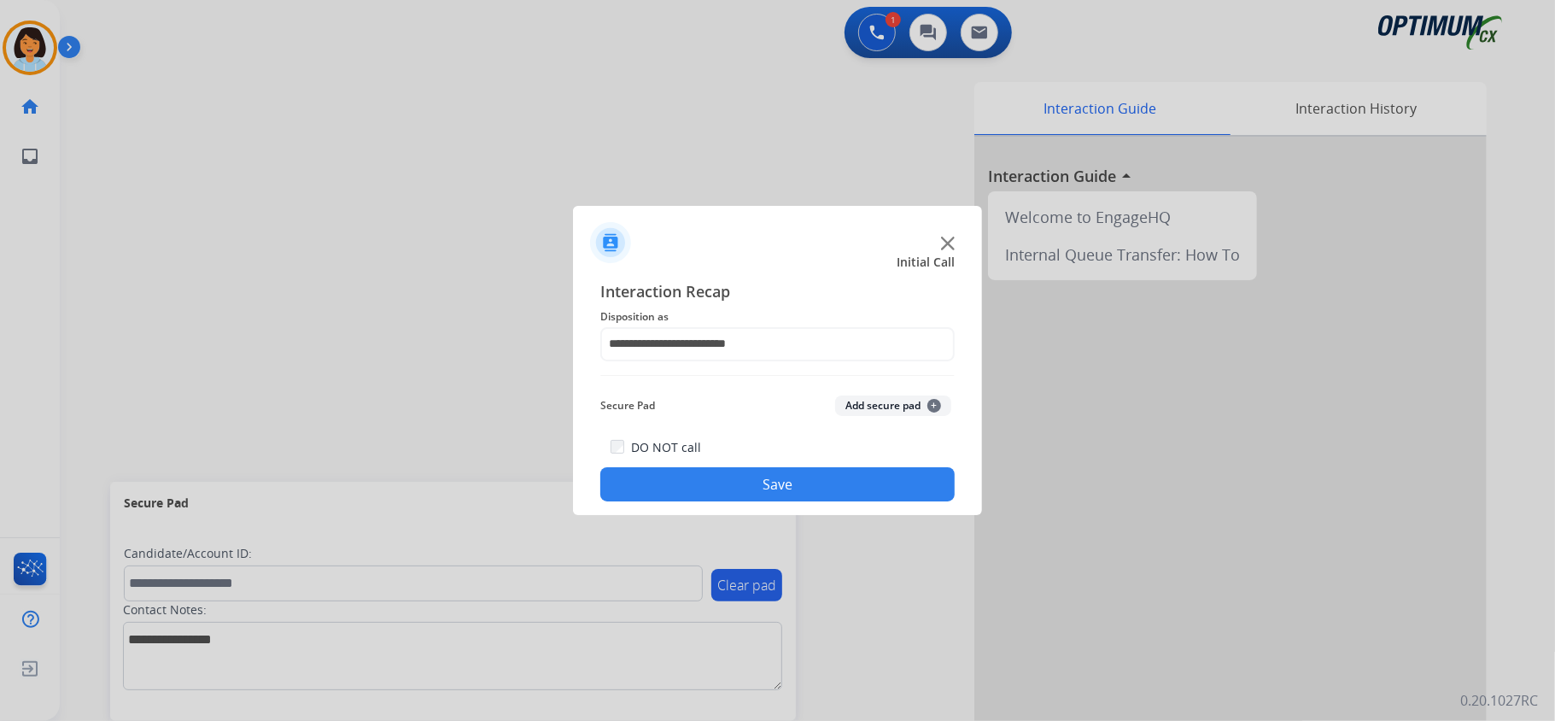
click at [724, 479] on button "Save" at bounding box center [777, 484] width 354 height 34
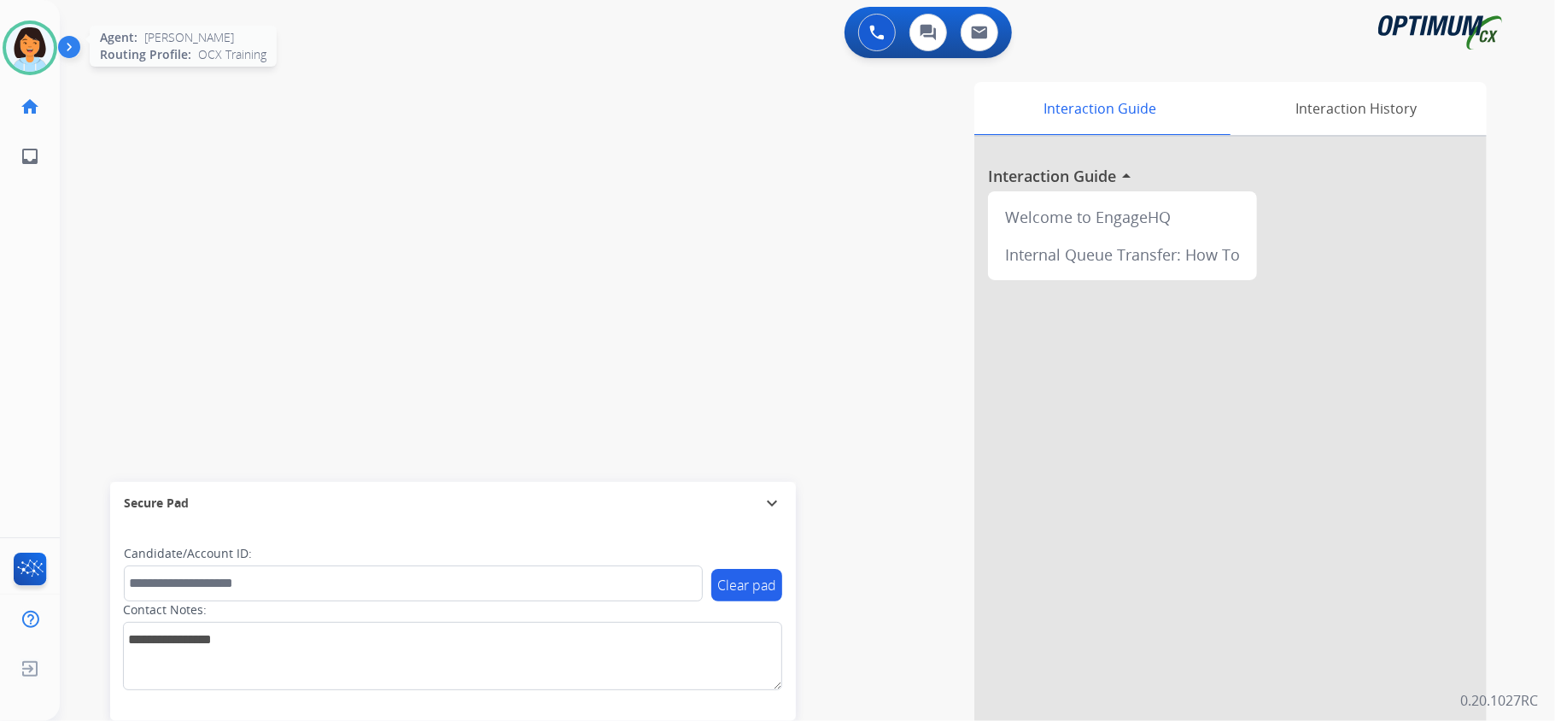
click at [28, 38] on img at bounding box center [30, 48] width 48 height 48
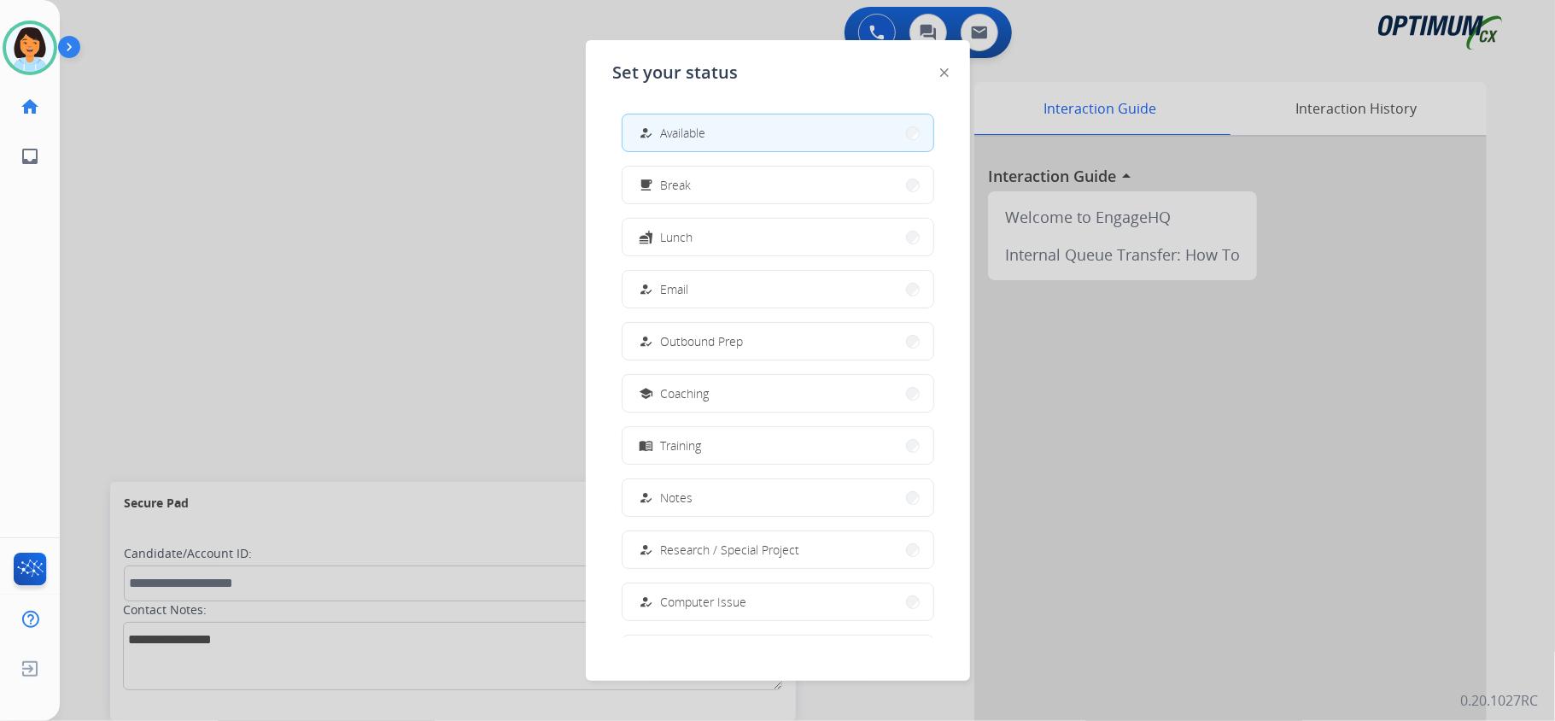
click at [766, 185] on button "free_breakfast Break" at bounding box center [778, 185] width 311 height 37
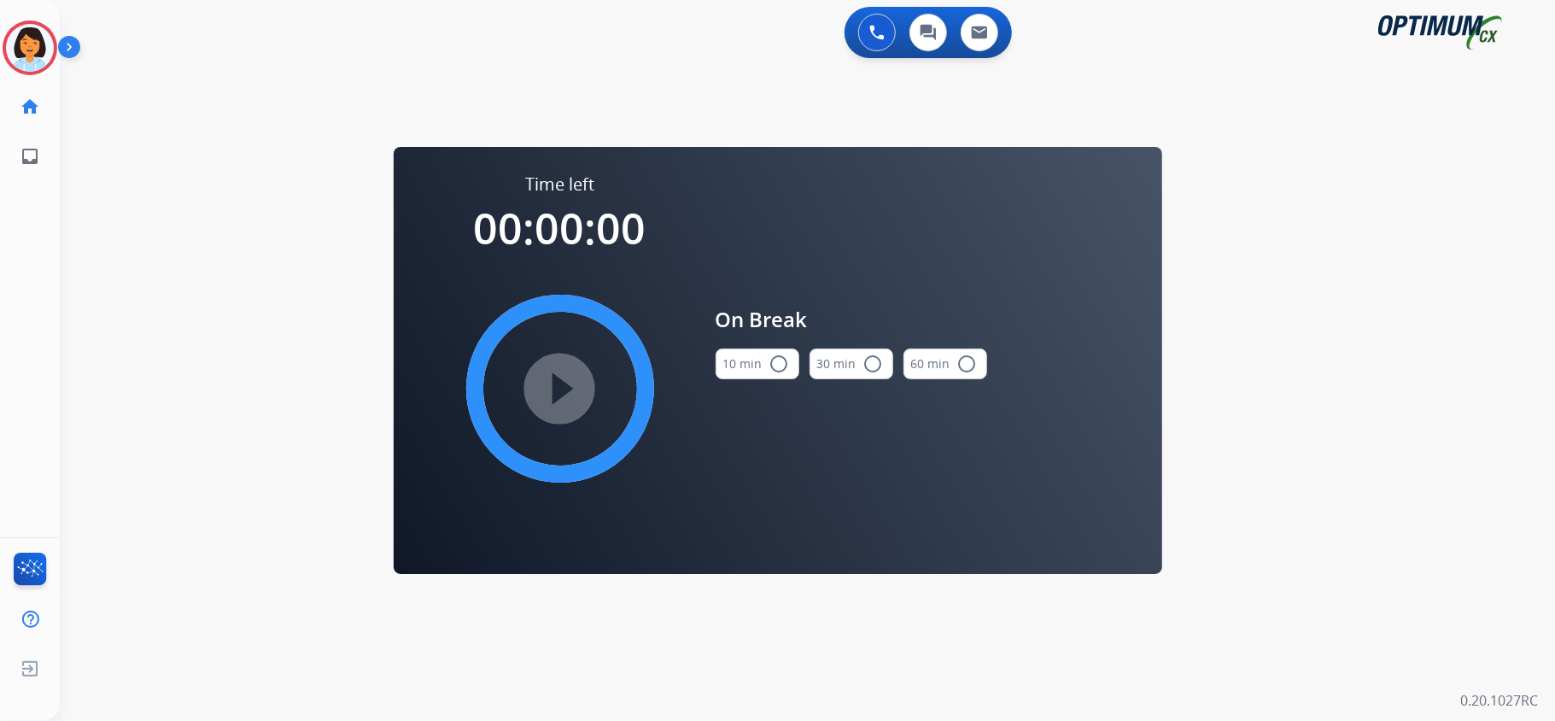
click at [777, 356] on mat-icon "radio_button_unchecked" at bounding box center [780, 364] width 21 height 21
click at [560, 395] on mat-icon "play_circle_filled" at bounding box center [560, 388] width 21 height 21
click at [32, 38] on icon at bounding box center [31, 49] width 56 height 56
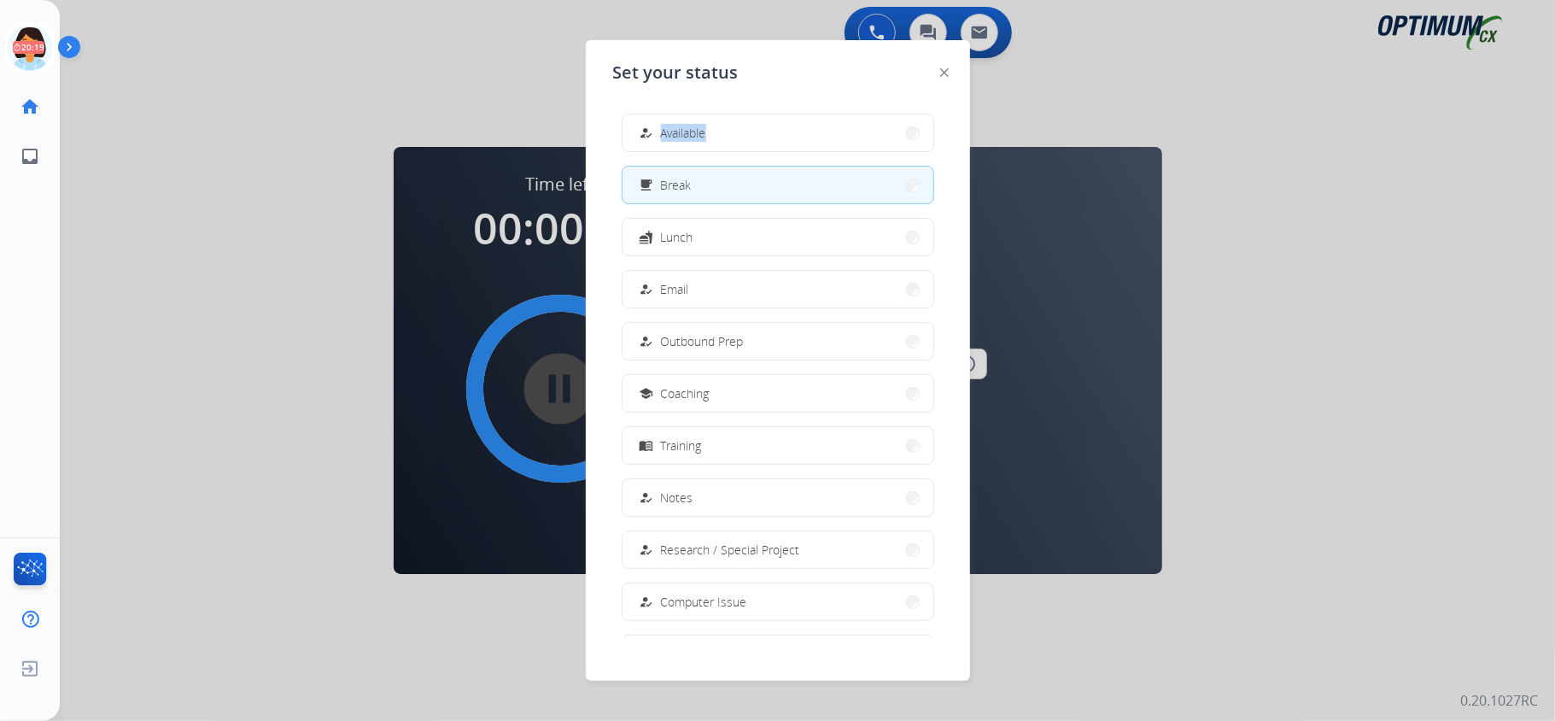
click at [842, 152] on div "how_to_reg Available free_breakfast Break fastfood Lunch how_to_reg Email how_t…" at bounding box center [778, 369] width 330 height 538
click at [876, 138] on button "how_to_reg Available" at bounding box center [778, 132] width 311 height 37
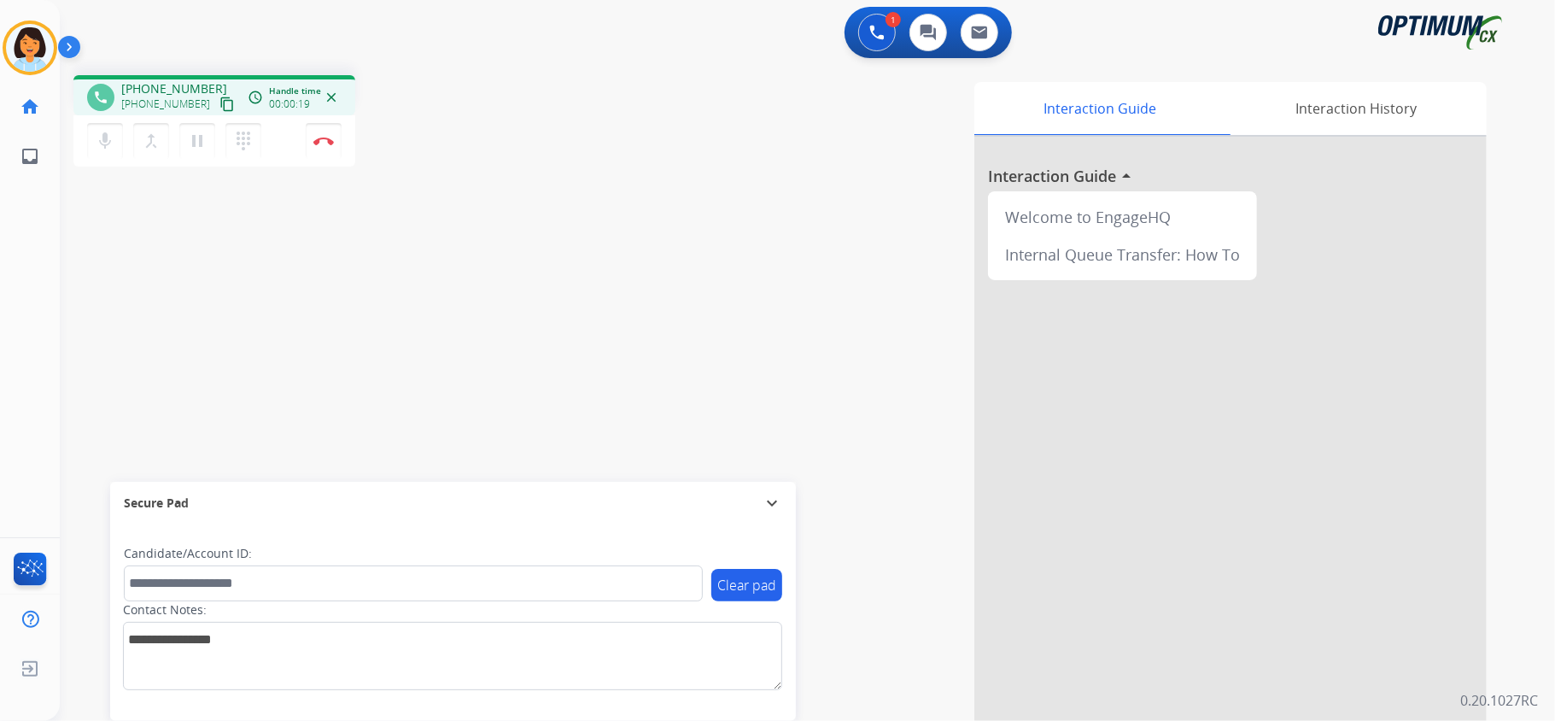
click at [220, 99] on mat-icon "content_copy" at bounding box center [227, 104] width 15 height 15
click at [321, 137] on img at bounding box center [323, 141] width 21 height 9
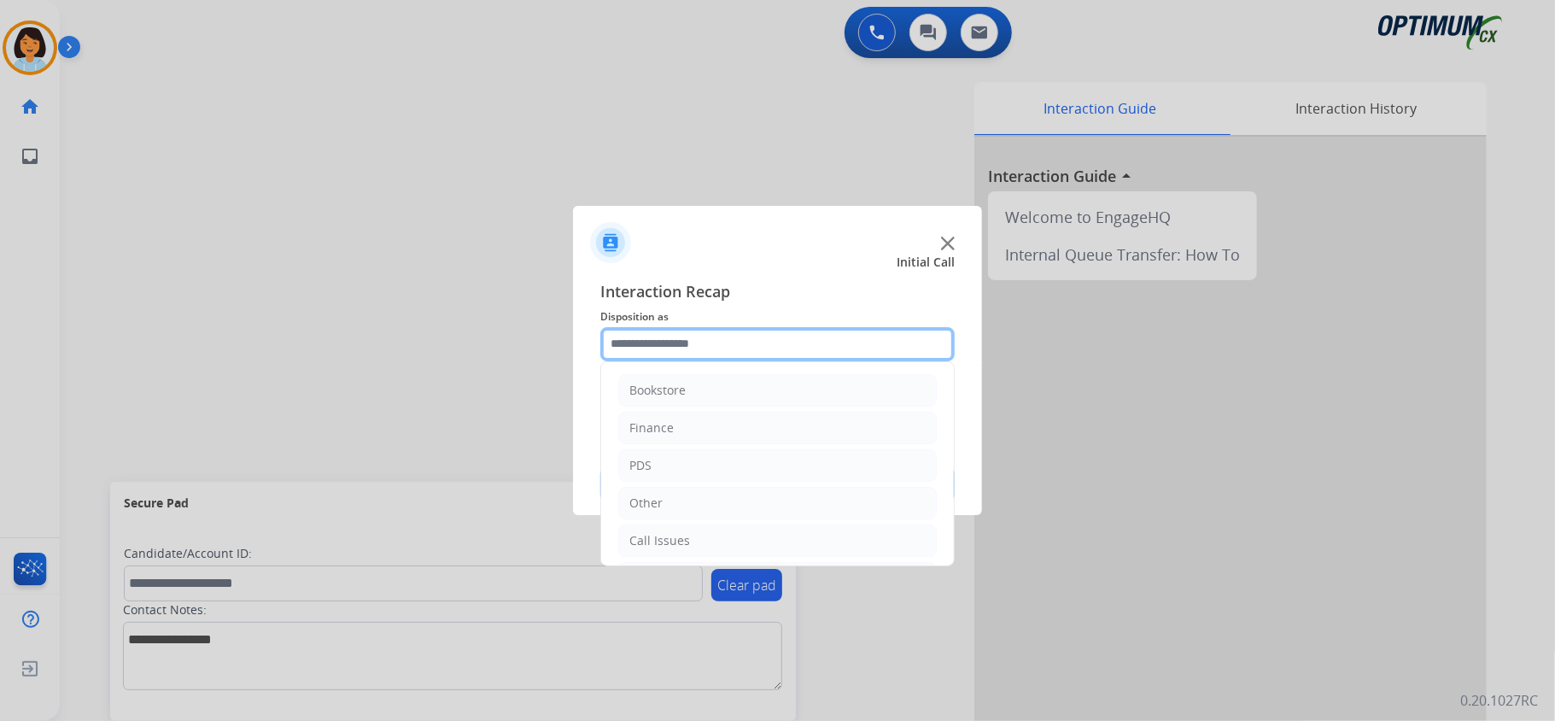
click at [692, 353] on input "text" at bounding box center [777, 344] width 354 height 34
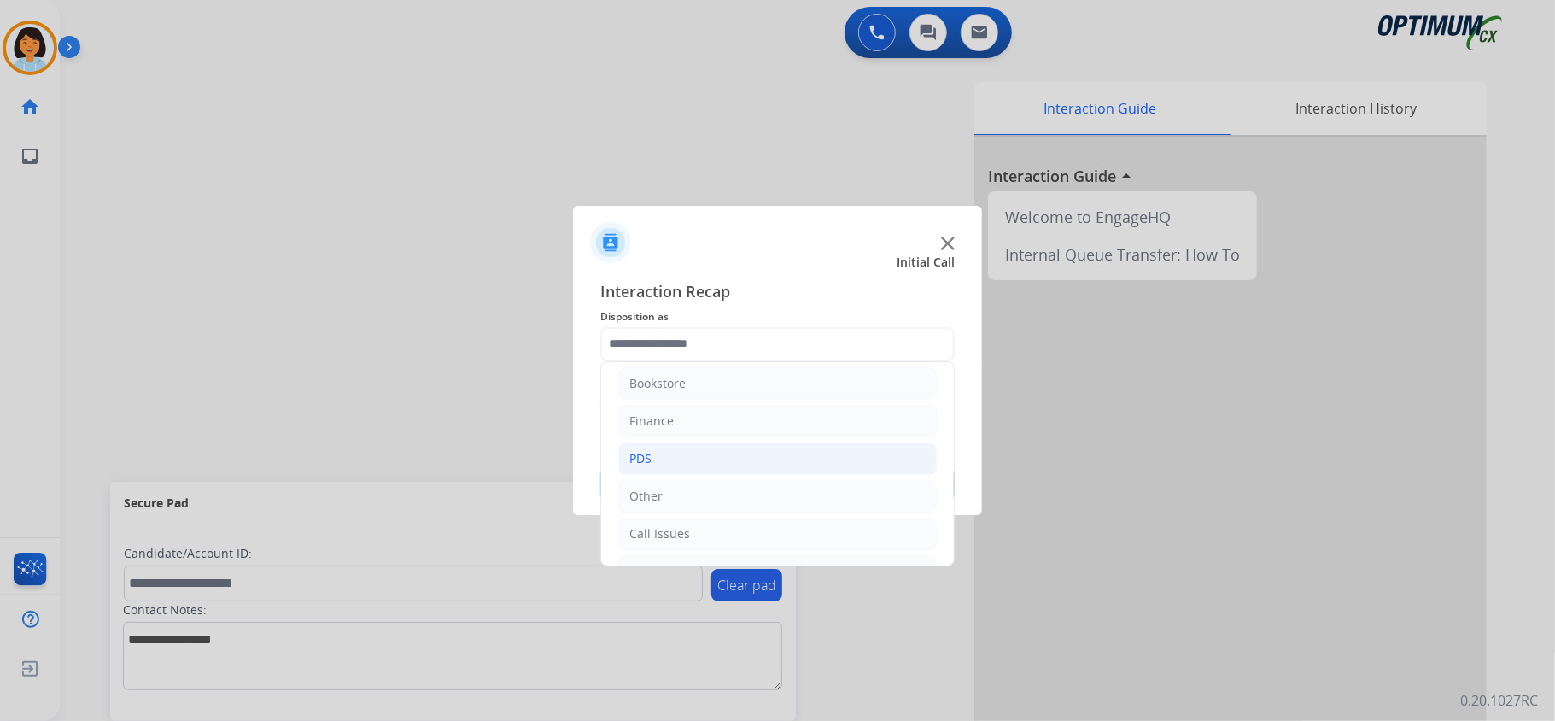
click at [668, 451] on li "PDS" at bounding box center [777, 458] width 319 height 32
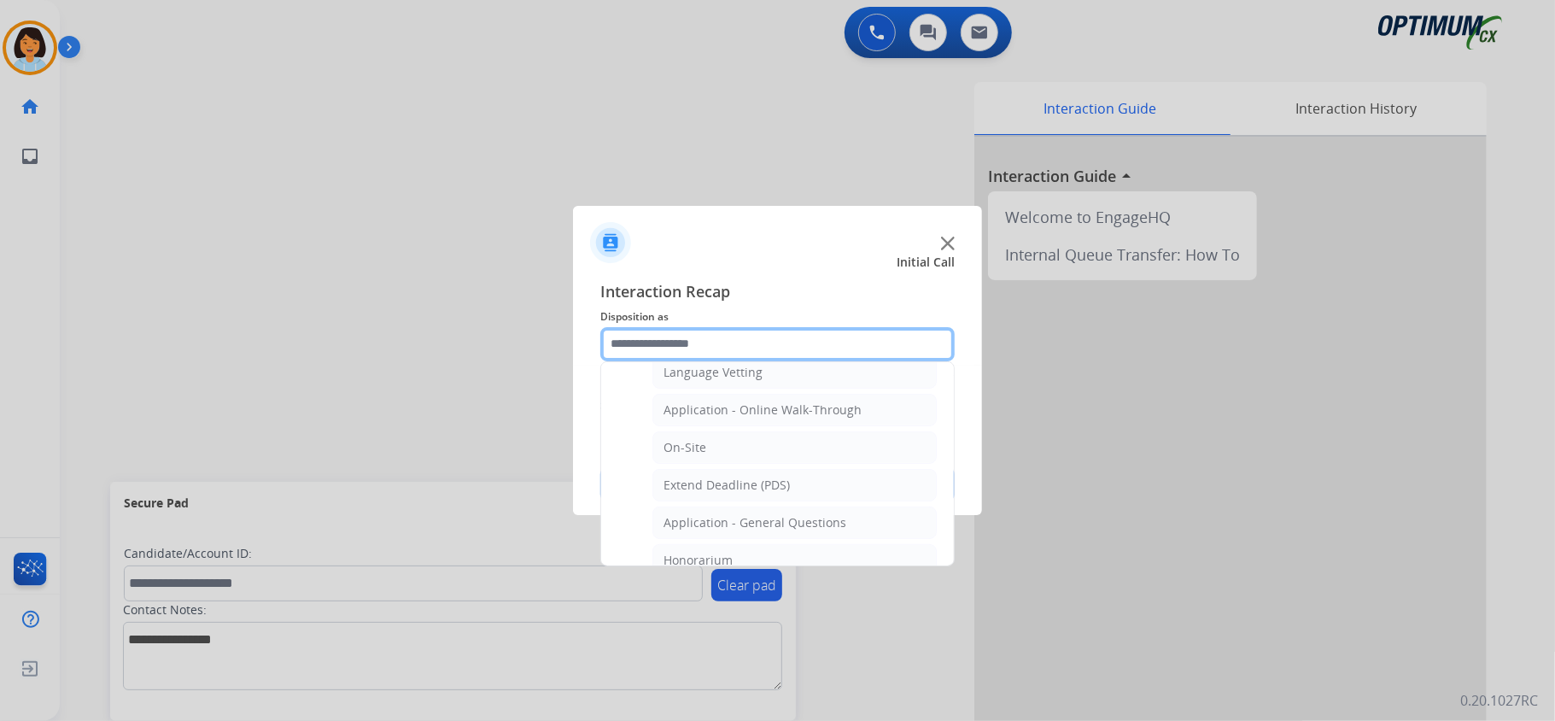
scroll to position [462, 0]
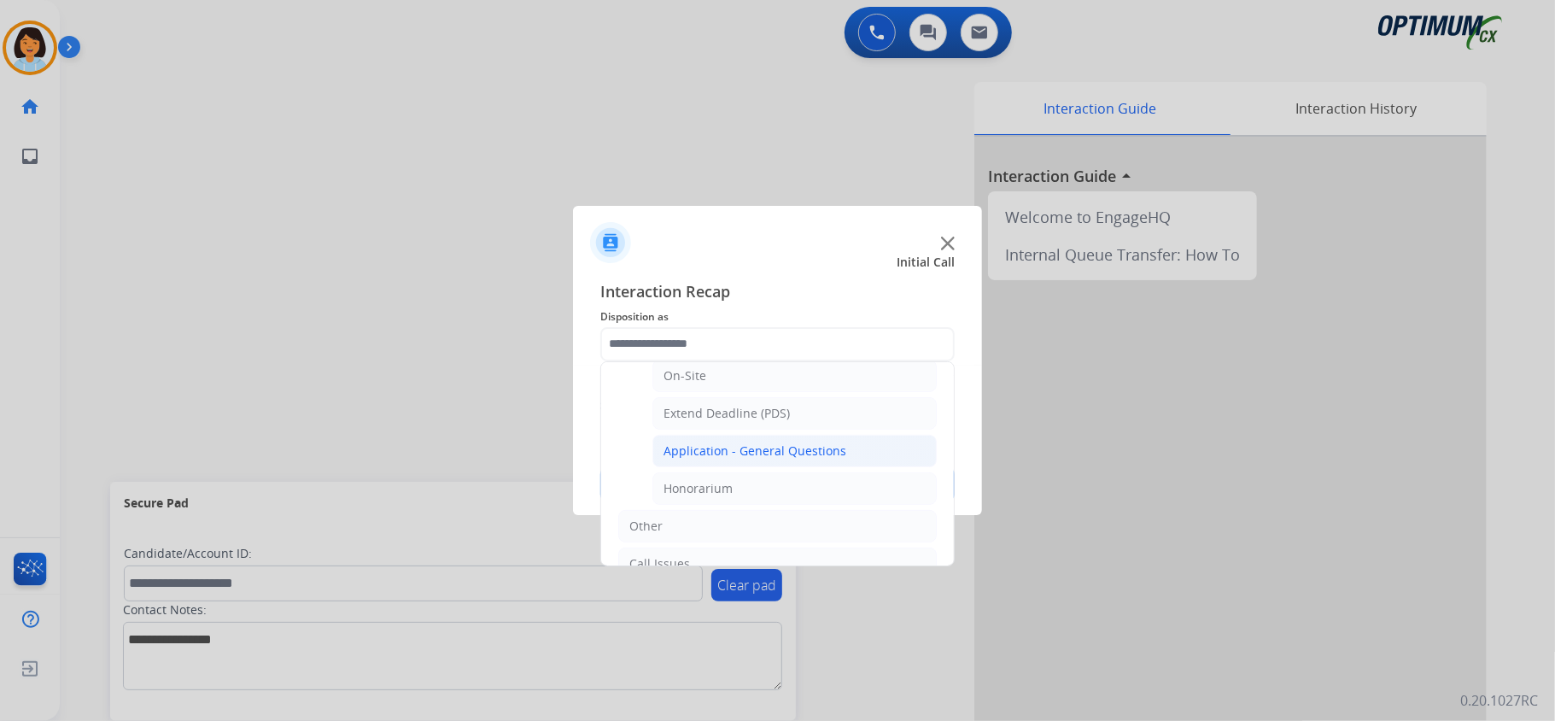
click at [756, 458] on div "Application - General Questions" at bounding box center [755, 450] width 183 height 17
type input "**********"
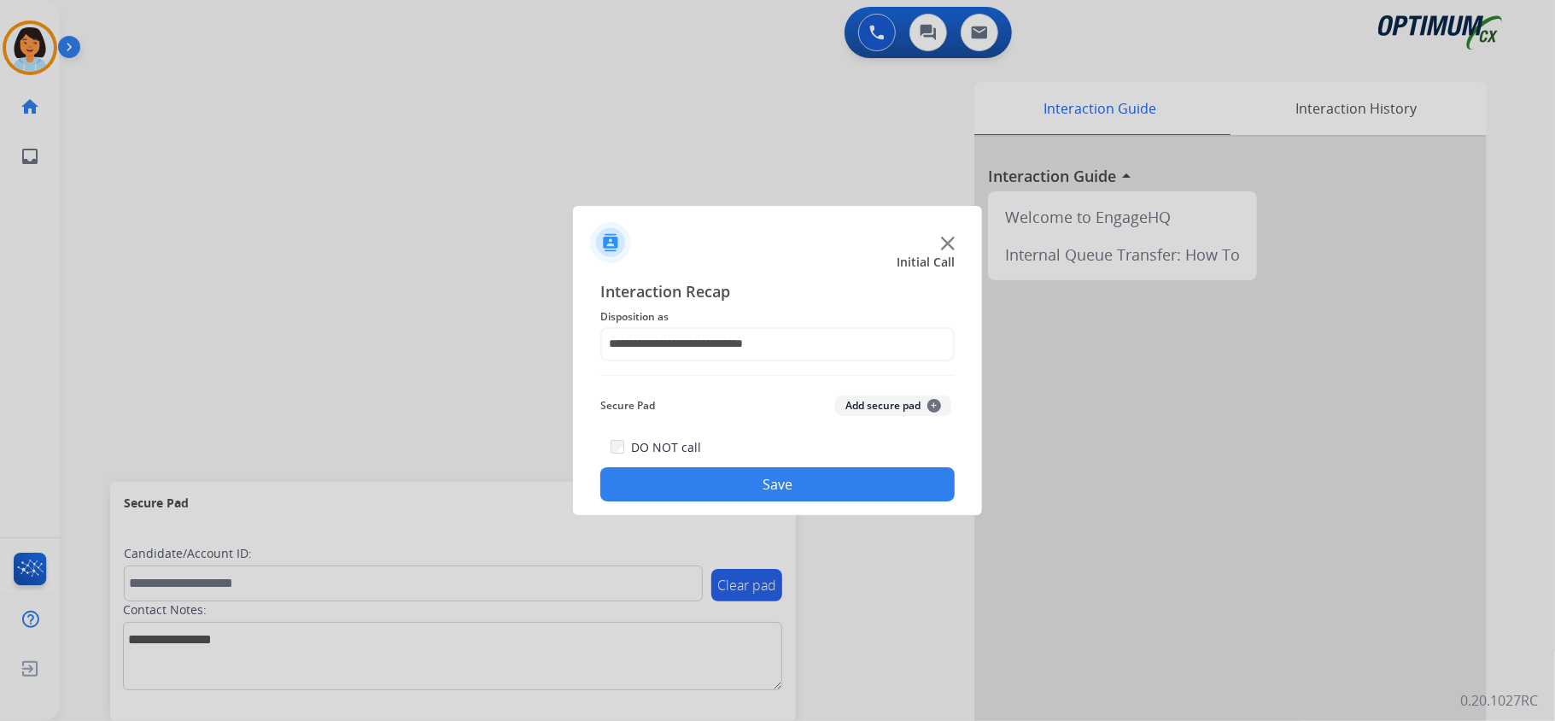
click at [654, 477] on button "Save" at bounding box center [777, 484] width 354 height 34
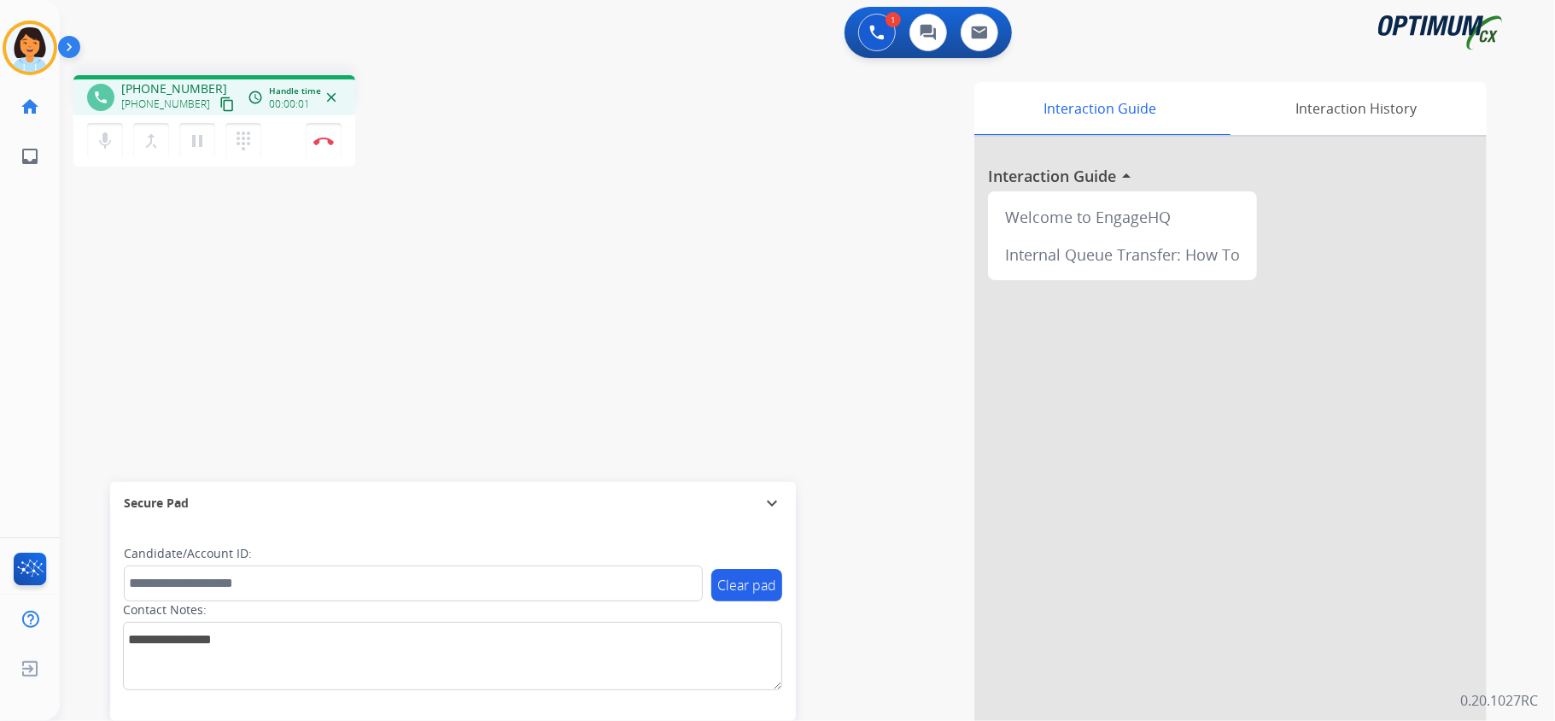
click at [220, 103] on mat-icon "content_copy" at bounding box center [227, 104] width 15 height 15
click at [331, 141] on img at bounding box center [323, 141] width 21 height 9
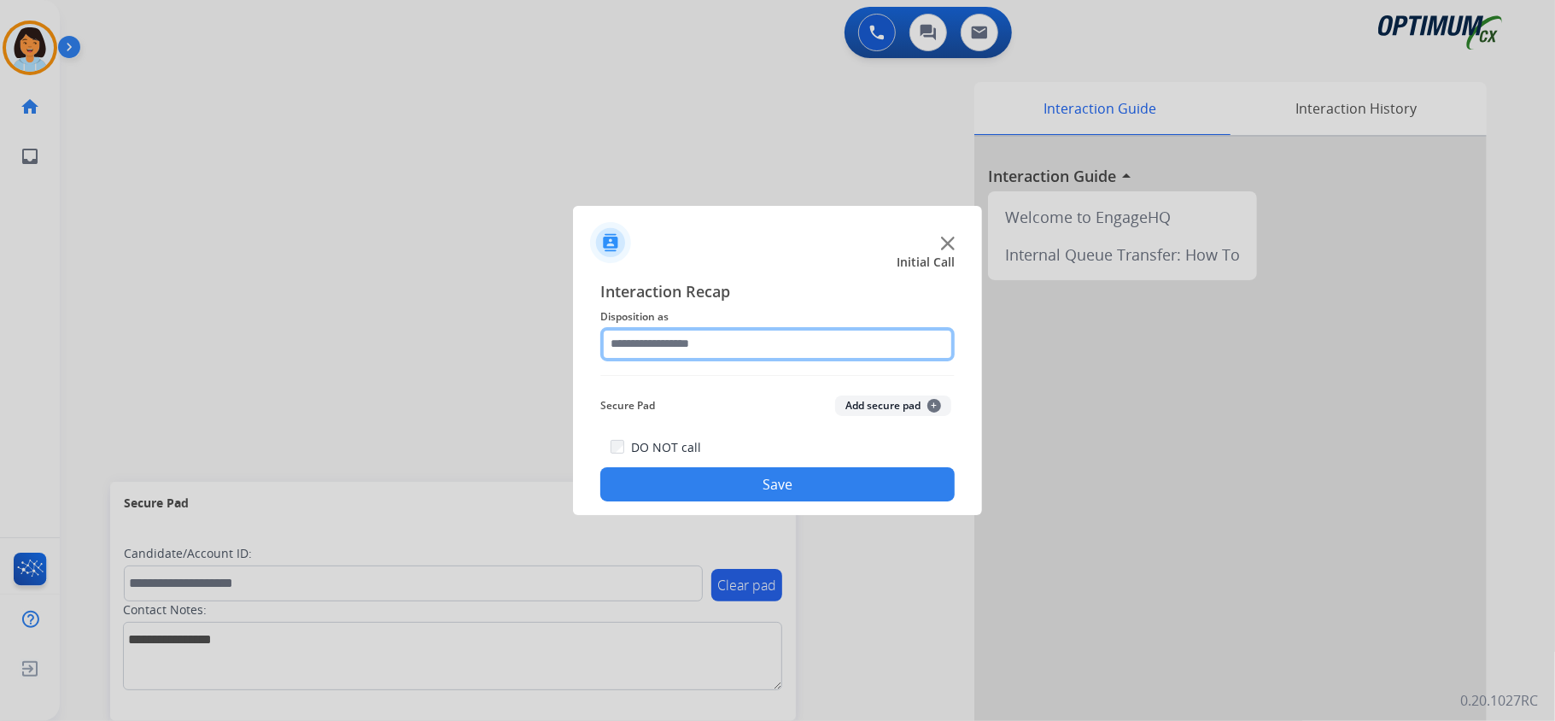
click at [794, 335] on input "text" at bounding box center [777, 344] width 354 height 34
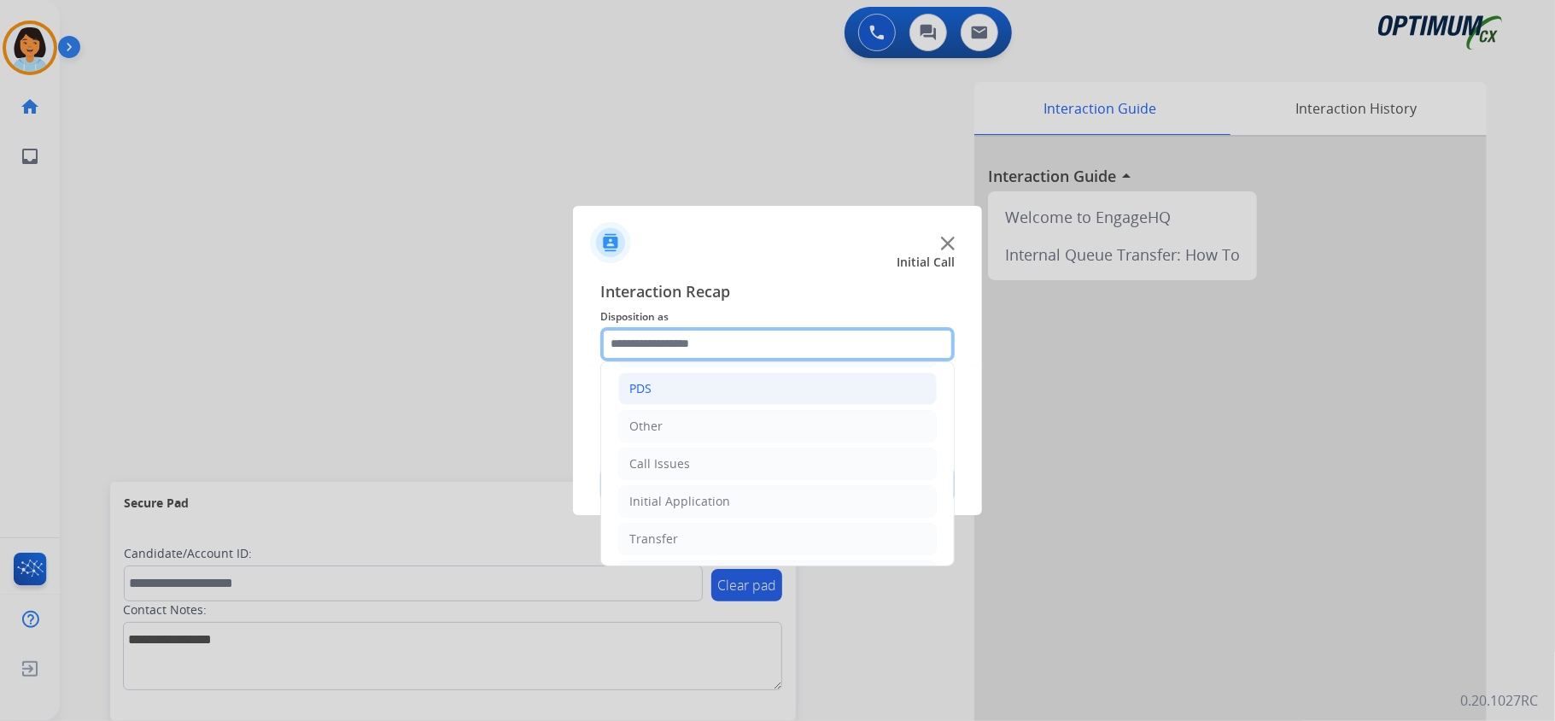
scroll to position [120, 0]
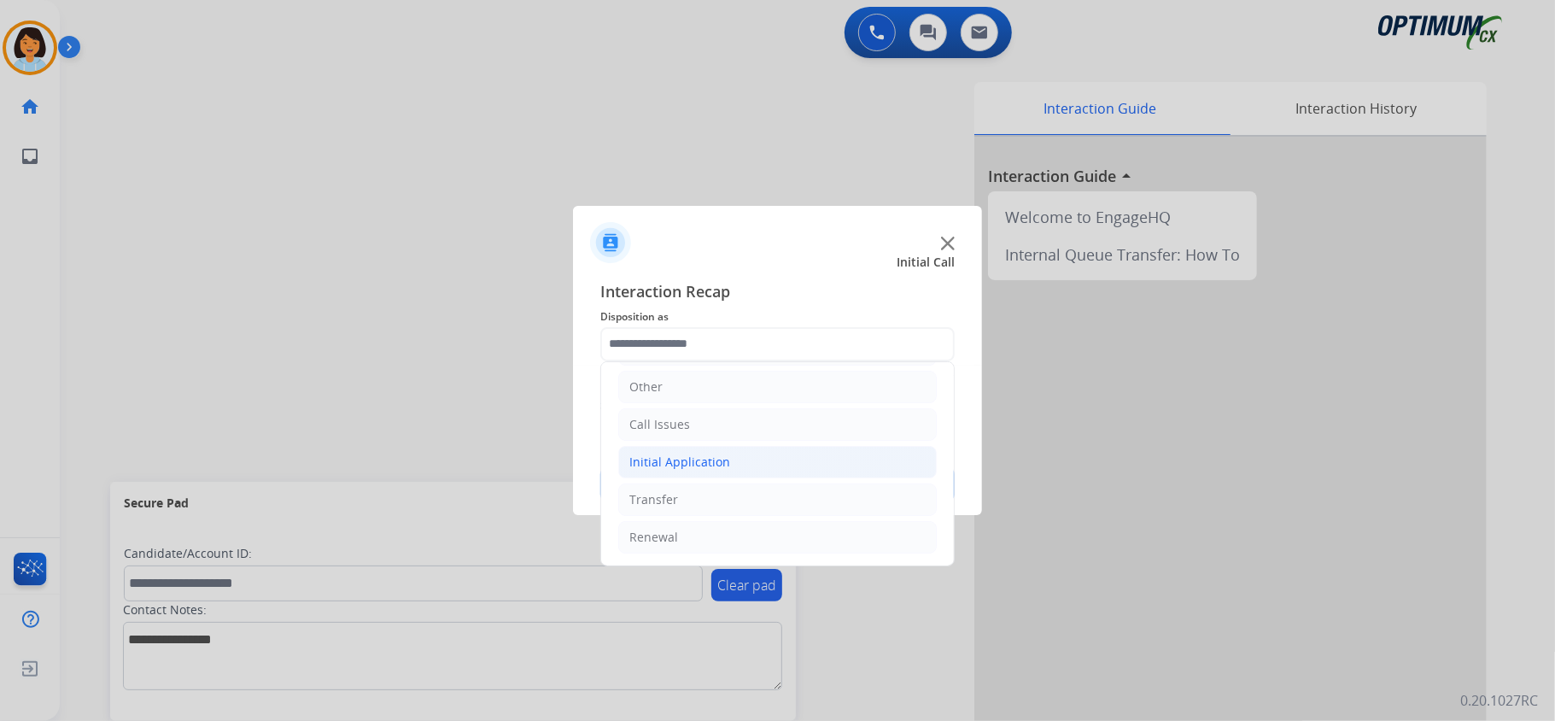
click at [742, 454] on li "Initial Application" at bounding box center [777, 462] width 319 height 32
click at [750, 492] on div "Credential Resend (Initial application)" at bounding box center [772, 495] width 216 height 17
type input "**********"
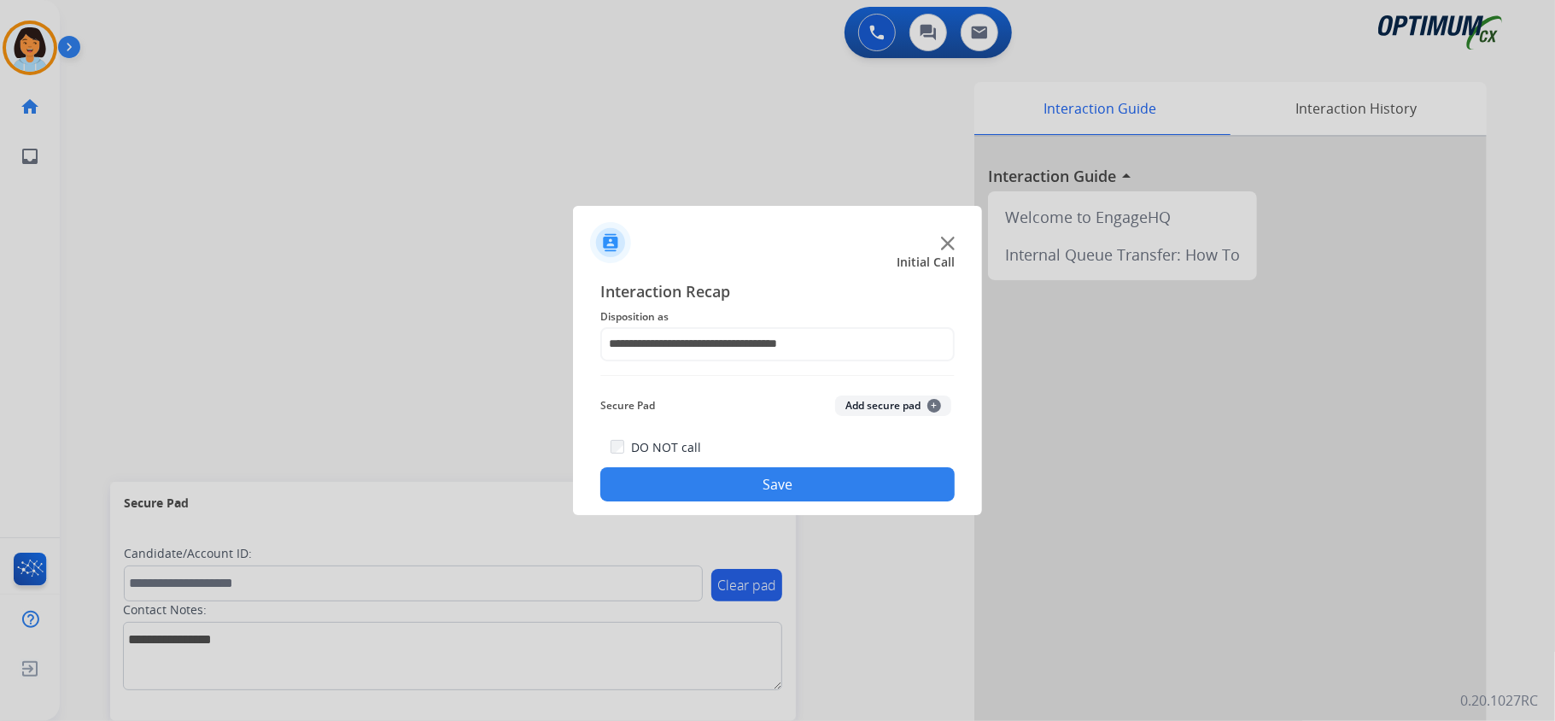
click at [747, 499] on button "Save" at bounding box center [777, 484] width 354 height 34
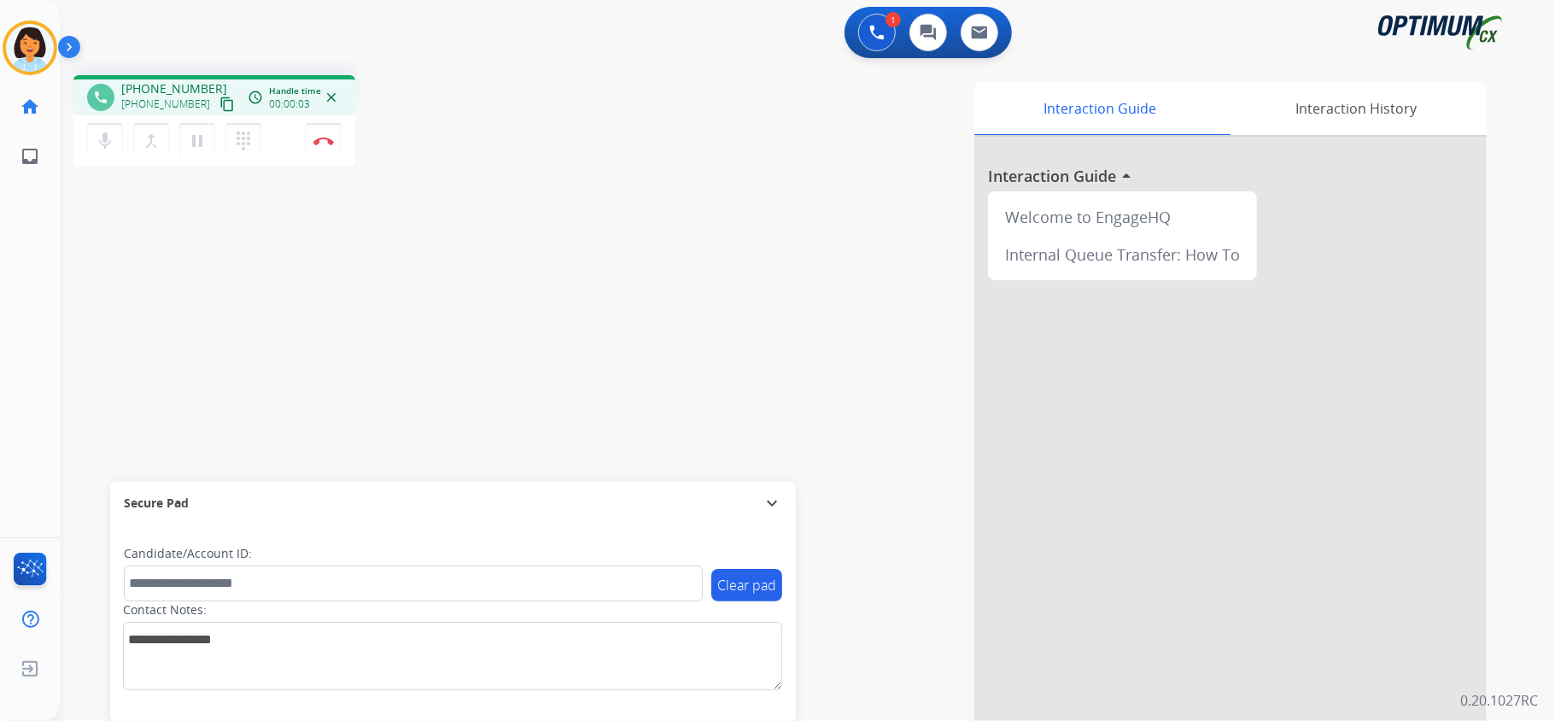
click at [220, 106] on mat-icon "content_copy" at bounding box center [227, 104] width 15 height 15
click at [329, 137] on img at bounding box center [323, 141] width 21 height 9
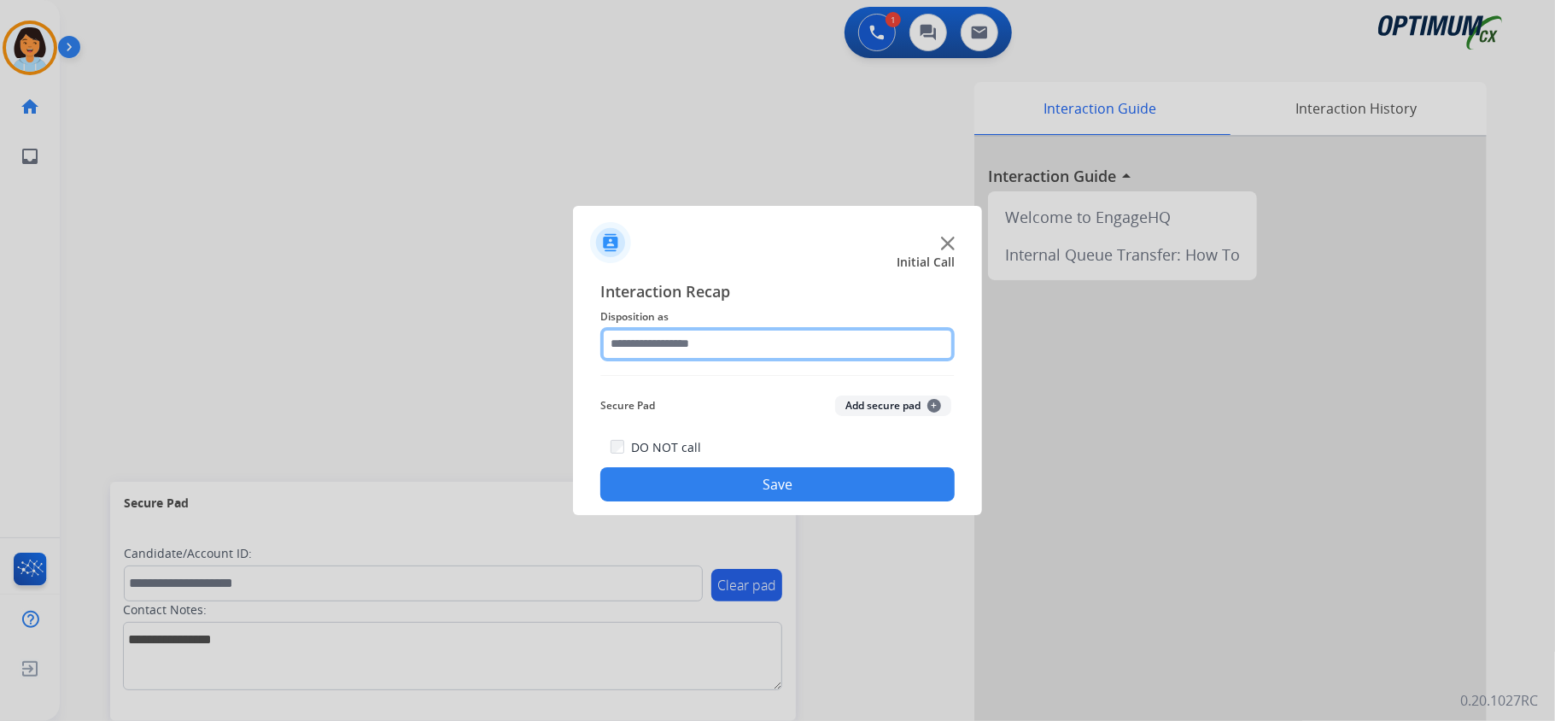
click at [827, 356] on input "text" at bounding box center [777, 344] width 354 height 34
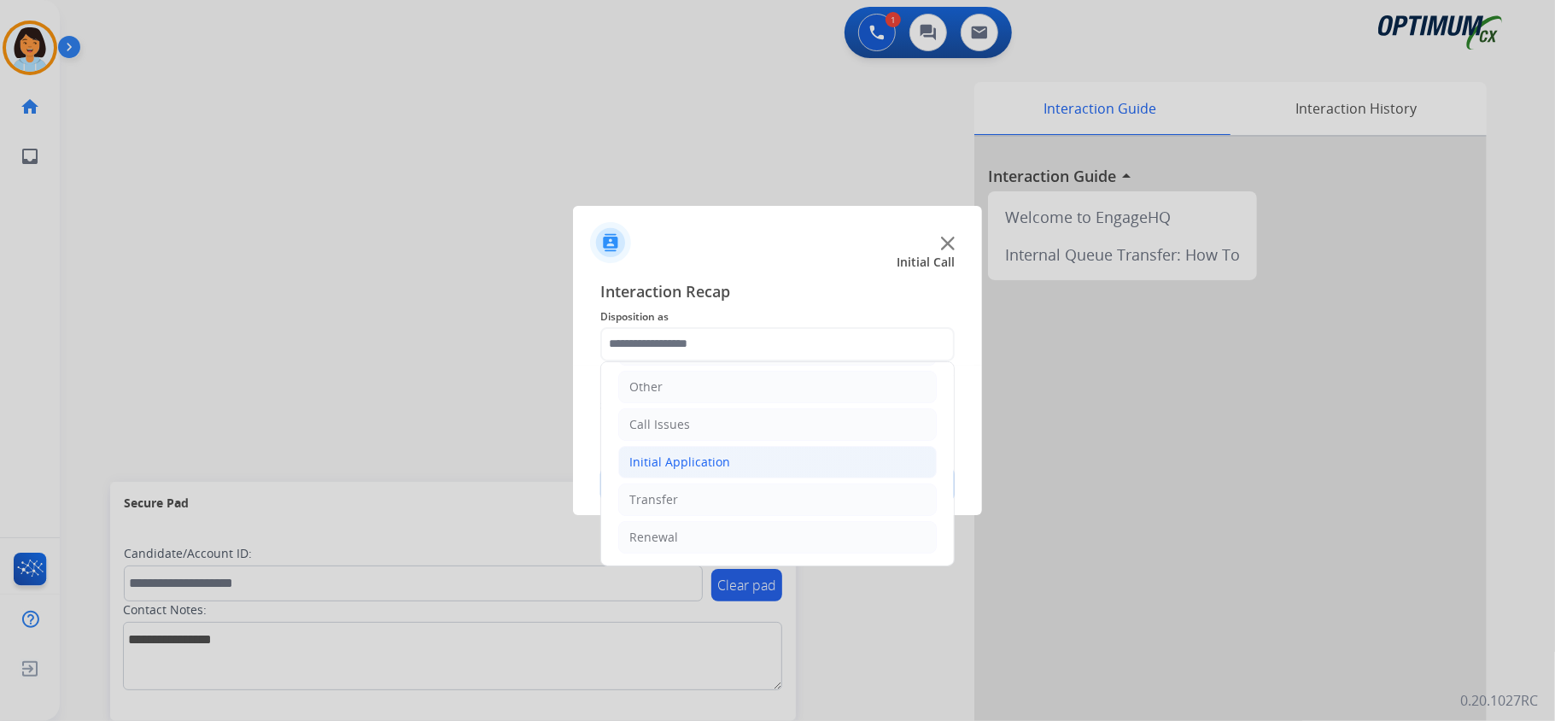
click at [755, 463] on li "Initial Application" at bounding box center [777, 462] width 319 height 32
click at [702, 455] on div "Initial Application" at bounding box center [680, 457] width 101 height 17
click at [678, 537] on li "Renewal" at bounding box center [777, 537] width 319 height 32
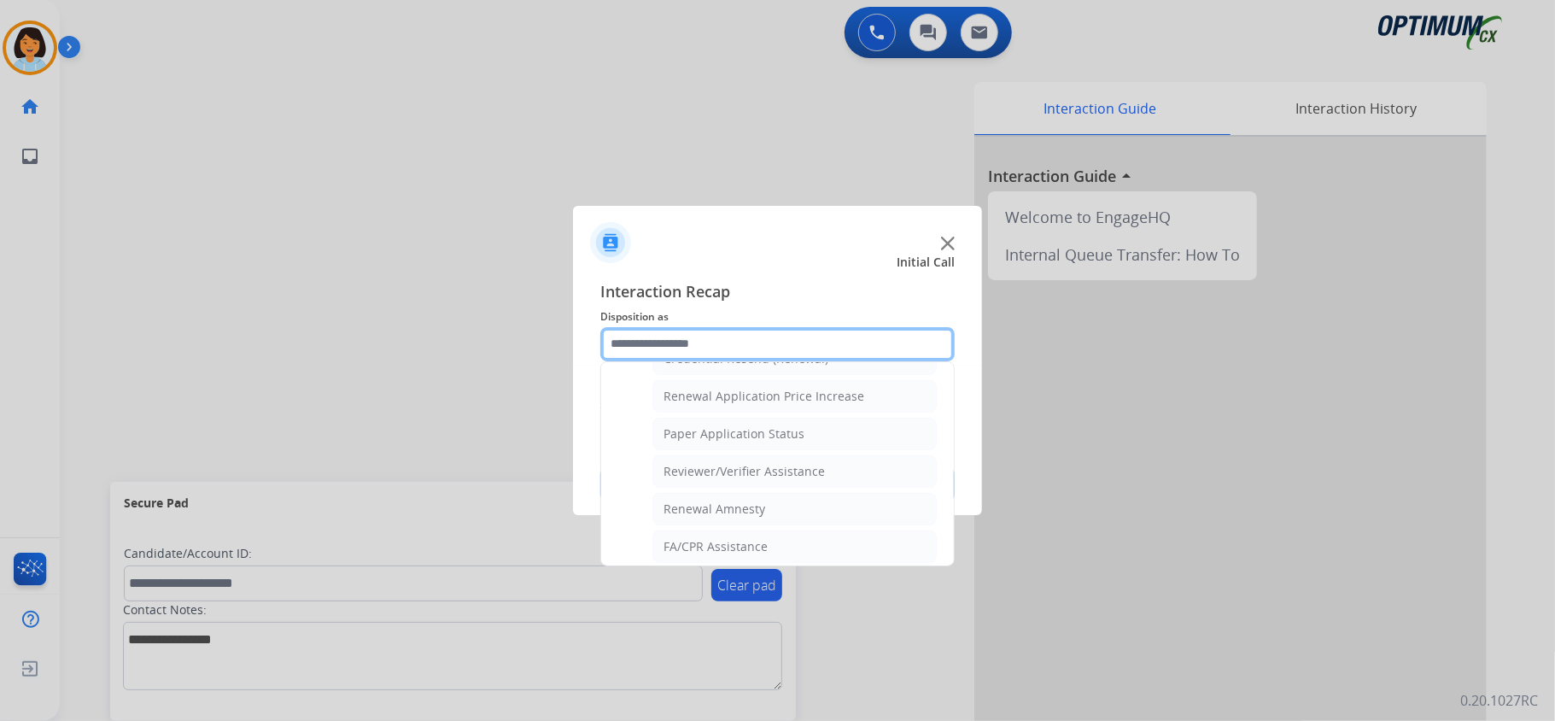
scroll to position [576, 0]
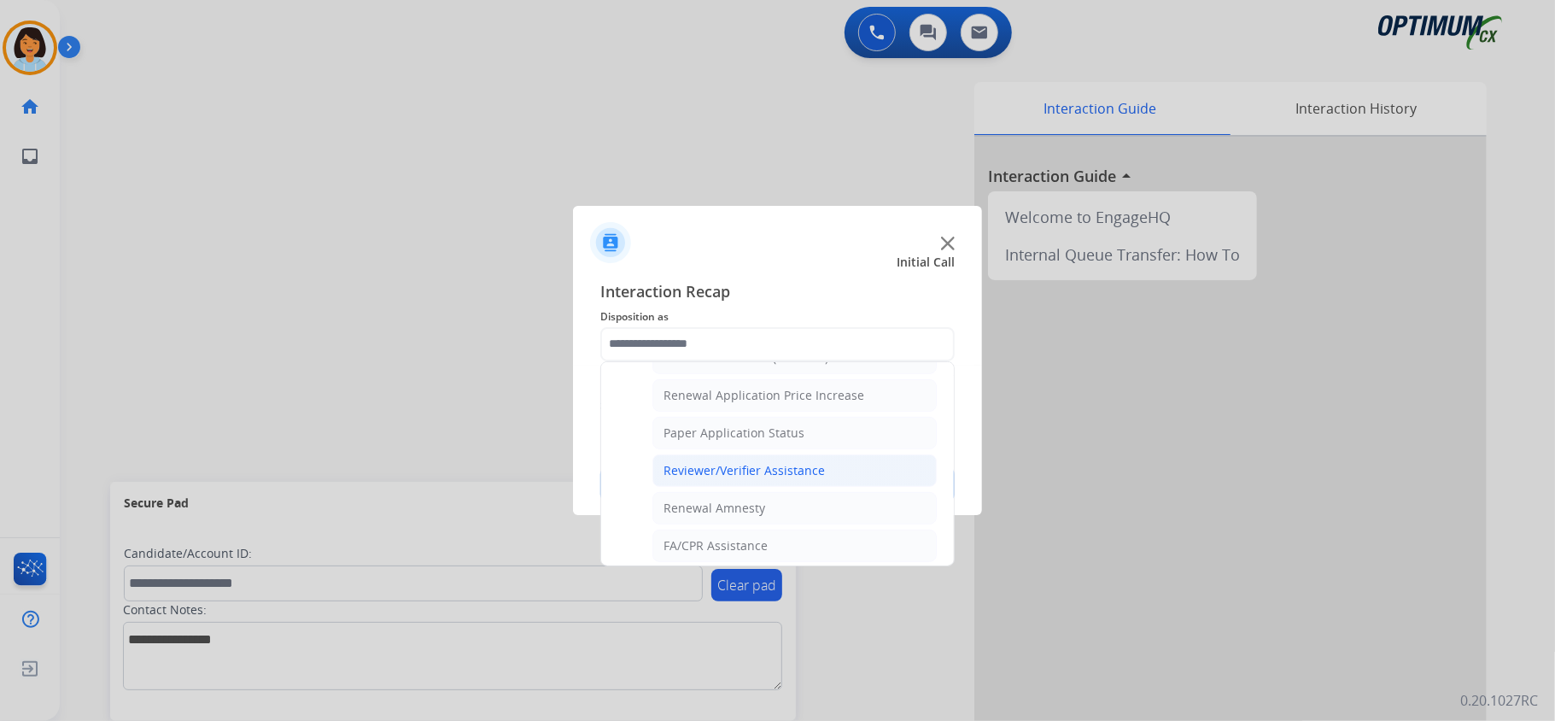
click at [756, 479] on div "Reviewer/Verifier Assistance" at bounding box center [744, 470] width 161 height 17
type input "**********"
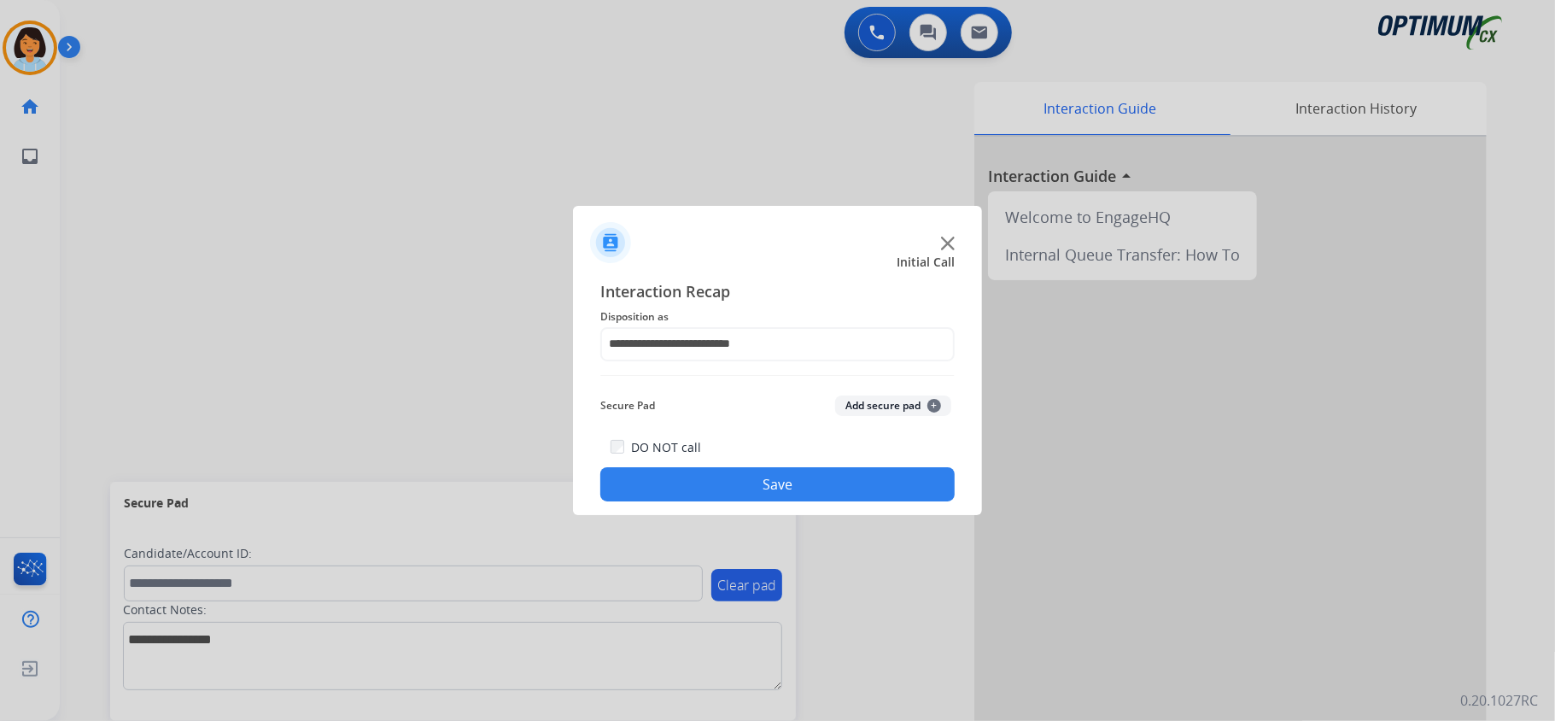
drag, startPoint x: 745, startPoint y: 483, endPoint x: 753, endPoint y: 478, distance: 10.0
click at [746, 483] on button "Save" at bounding box center [777, 484] width 354 height 34
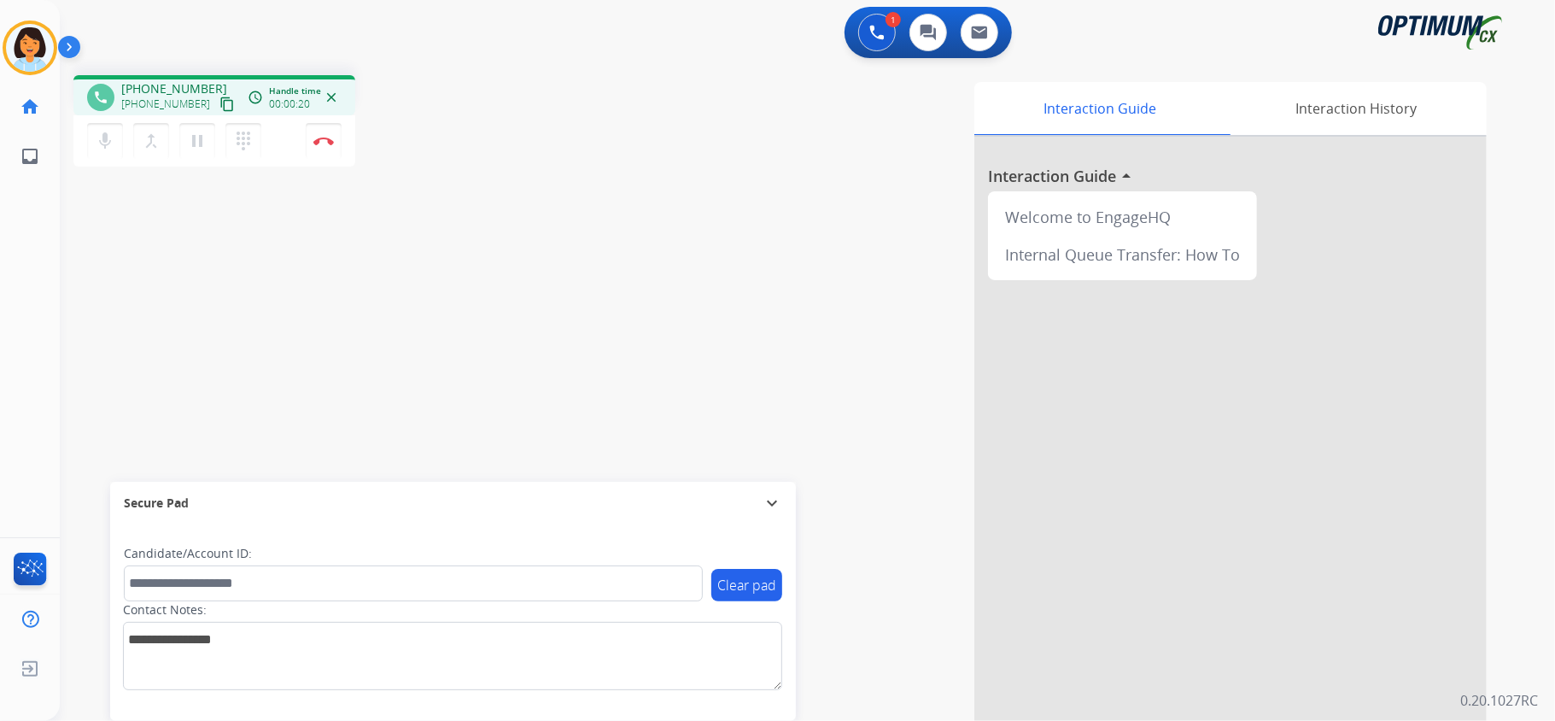
click at [220, 101] on mat-icon "content_copy" at bounding box center [227, 104] width 15 height 15
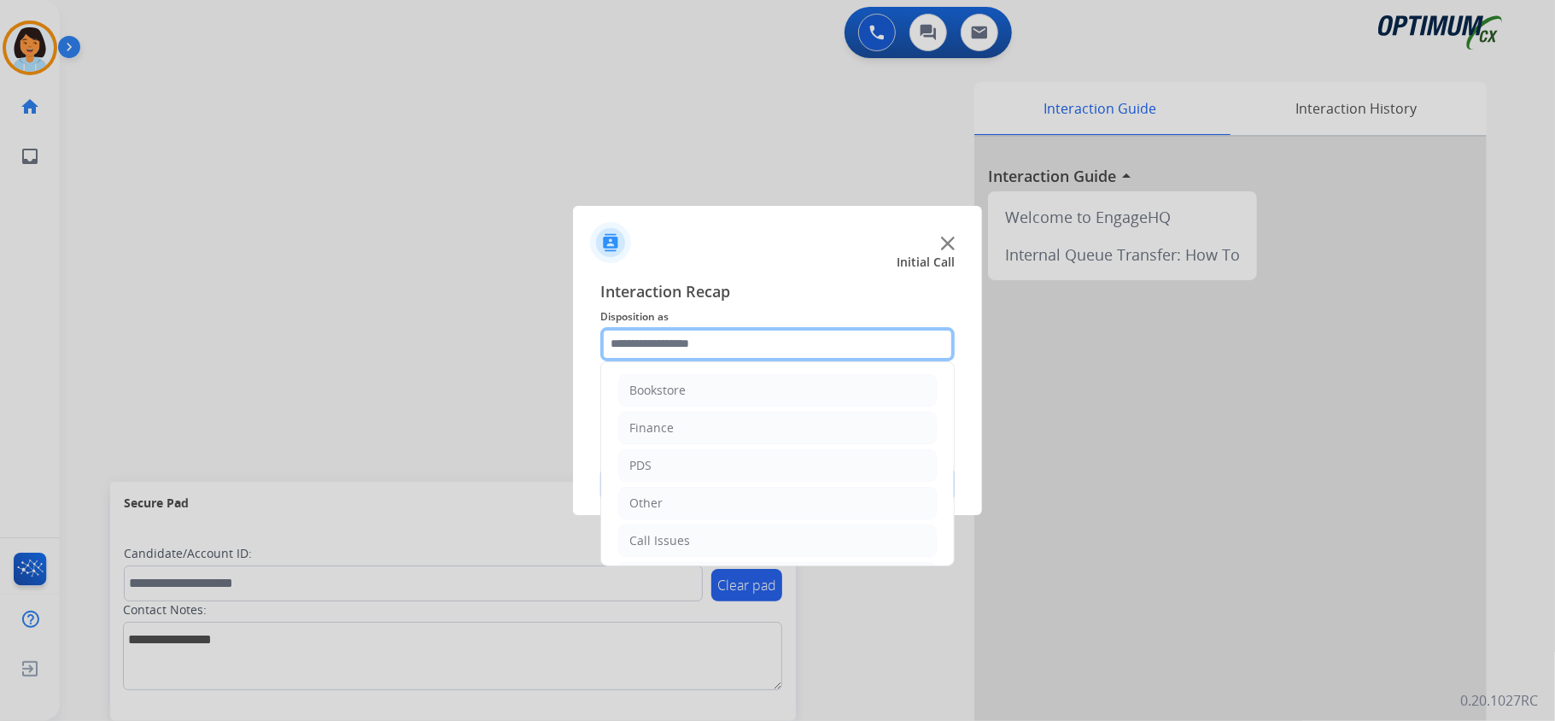
click at [813, 330] on input "text" at bounding box center [777, 344] width 354 height 34
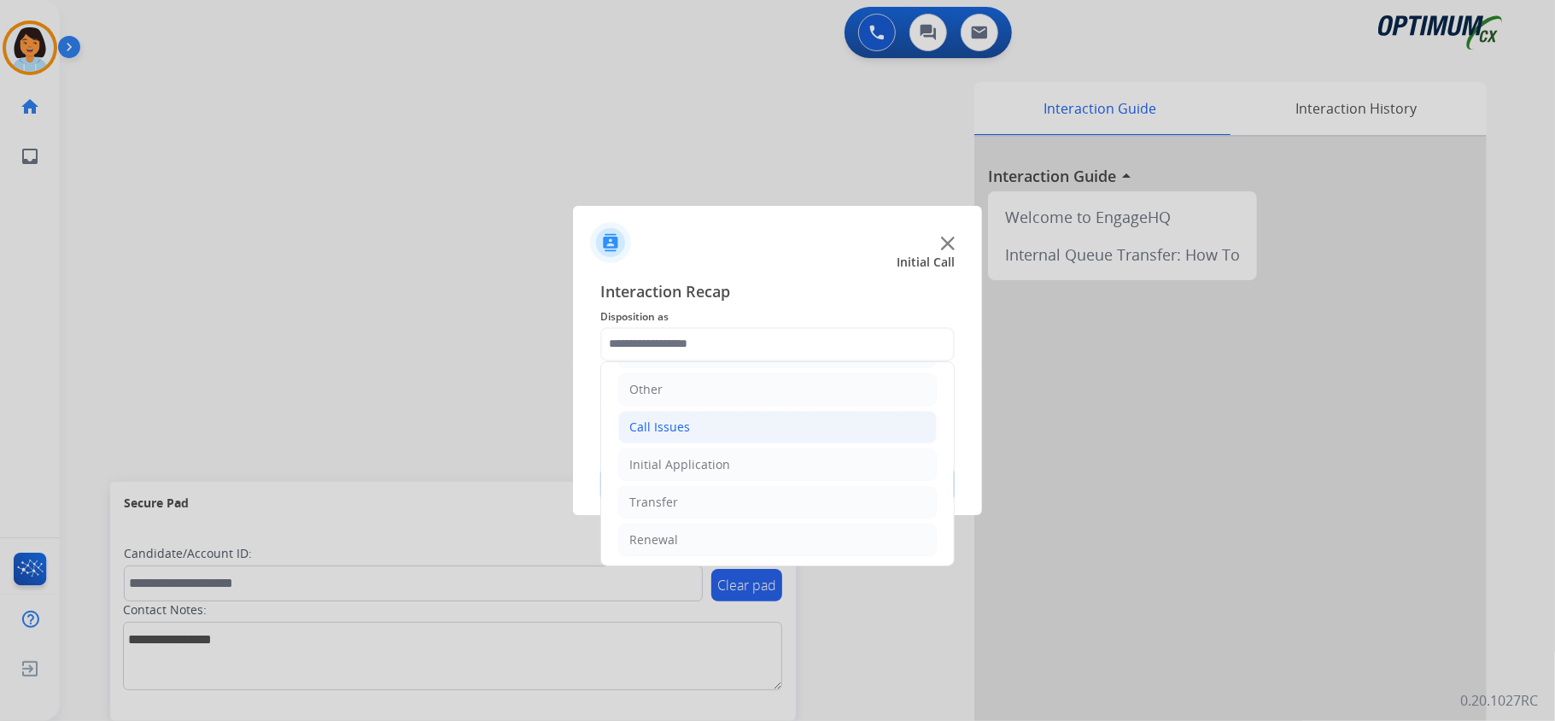
click at [729, 421] on li "Call Issues" at bounding box center [777, 427] width 319 height 32
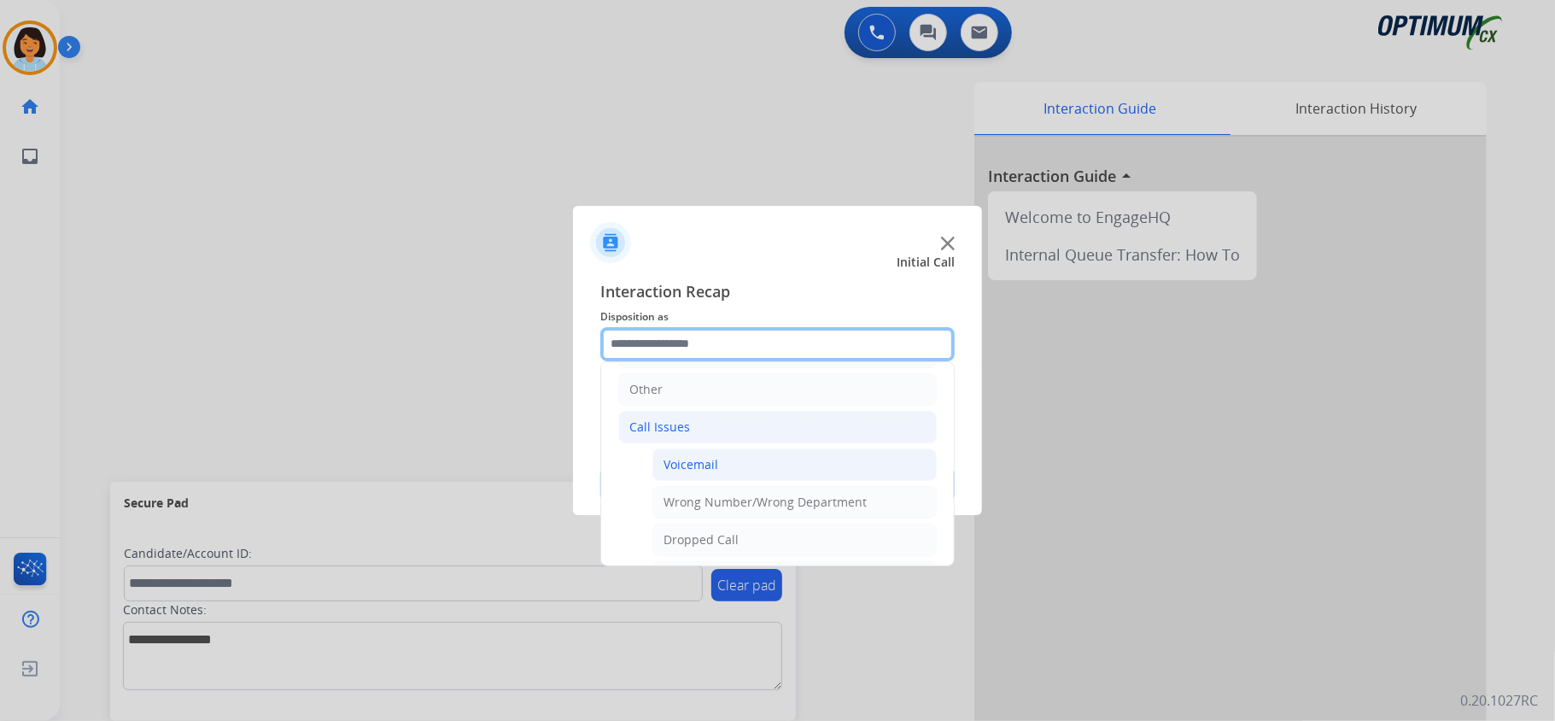
scroll to position [227, 0]
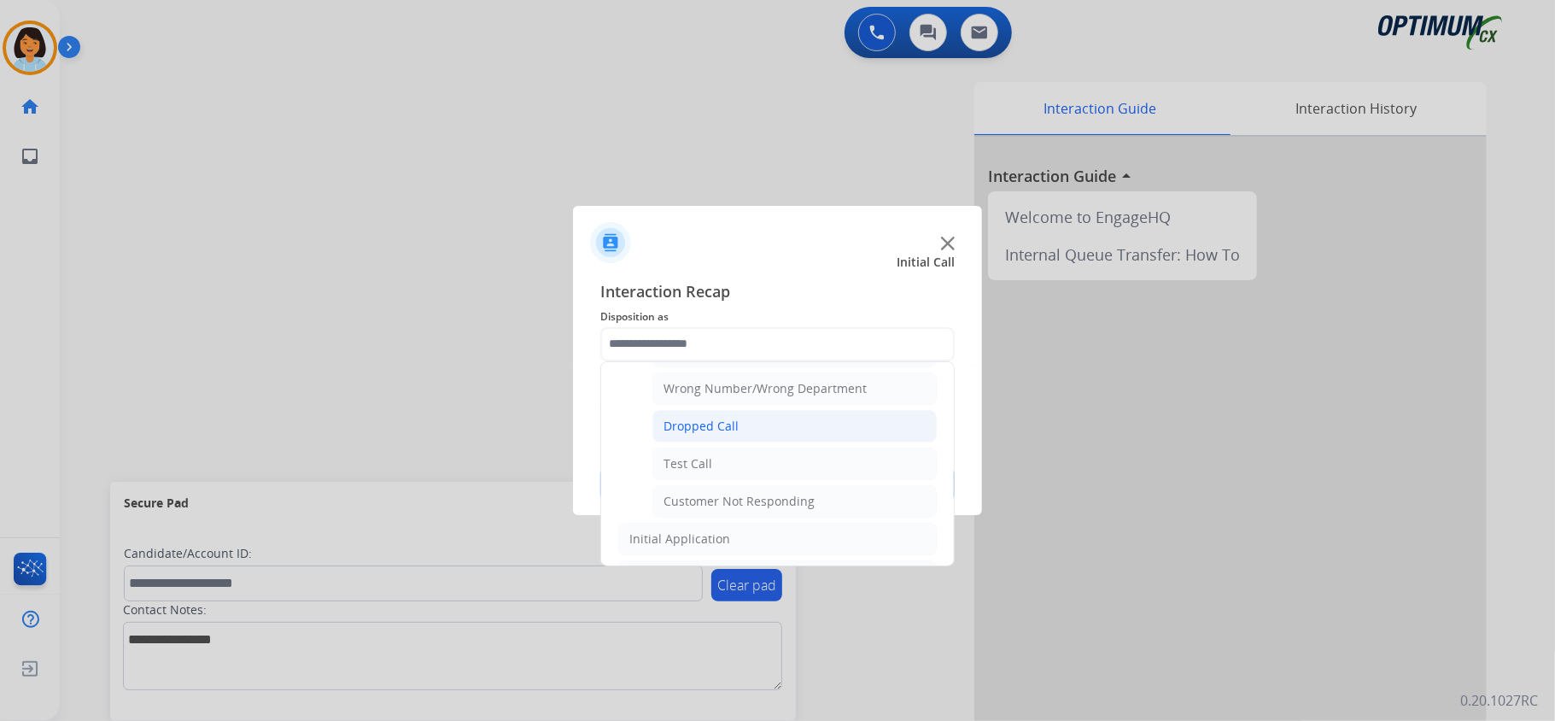
click at [723, 431] on div "Dropped Call" at bounding box center [701, 426] width 75 height 17
type input "**********"
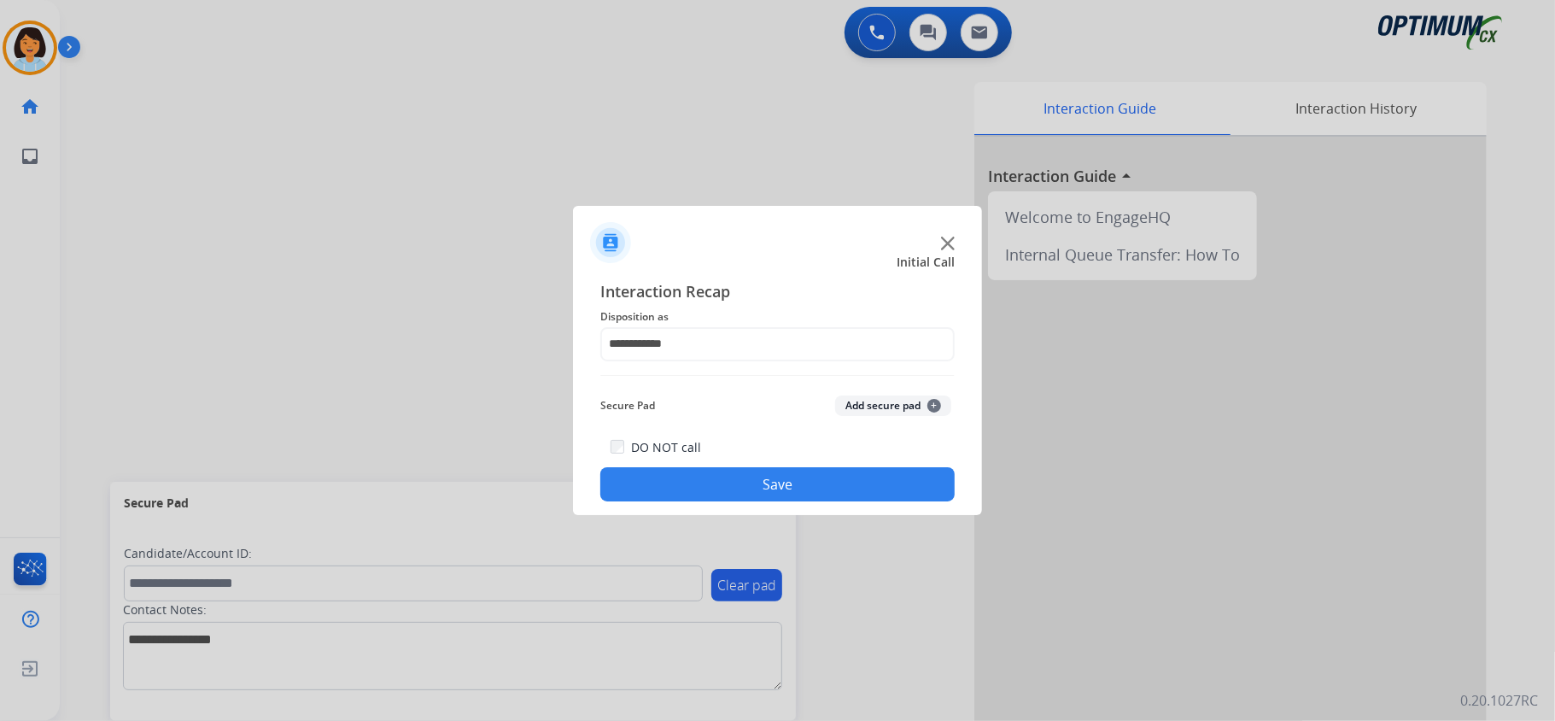
click at [712, 489] on button "Save" at bounding box center [777, 484] width 354 height 34
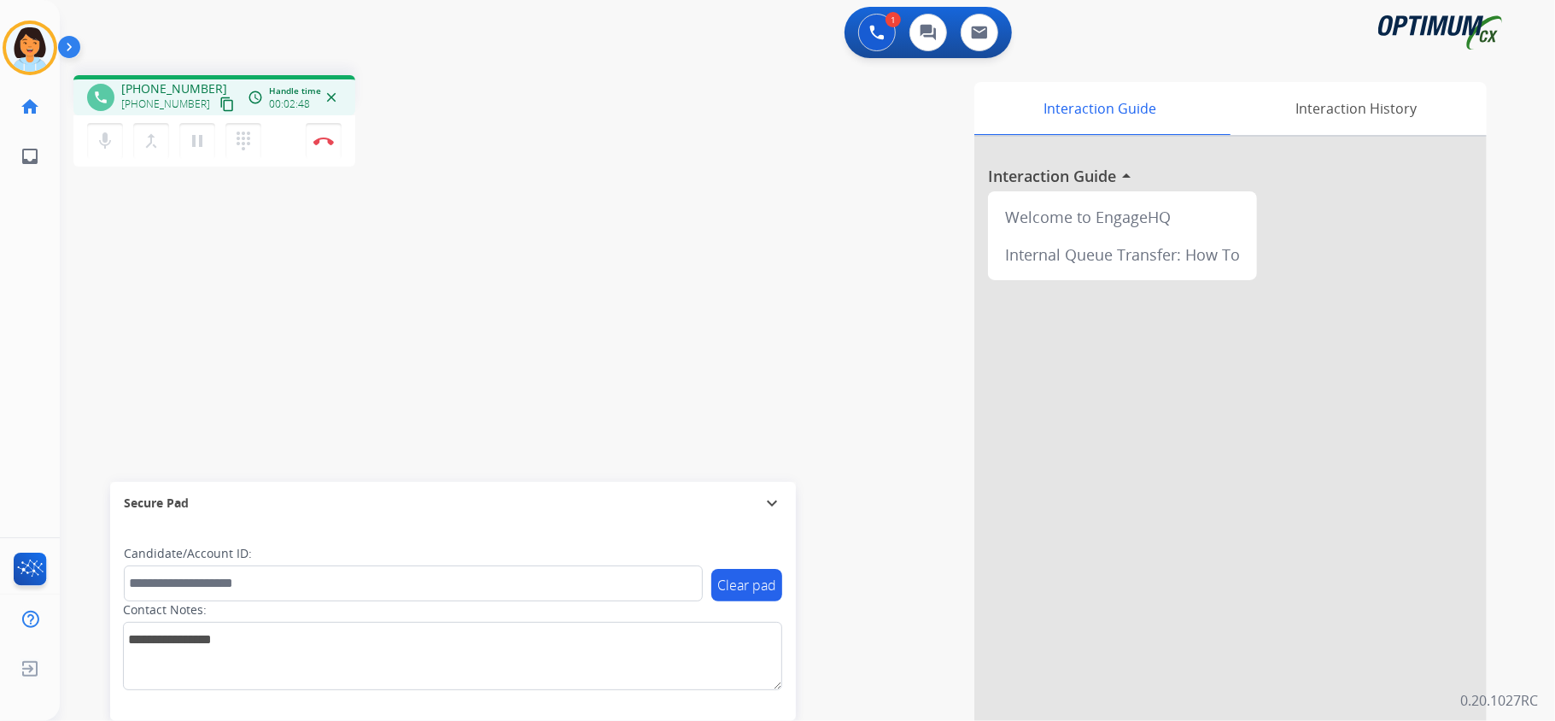
click at [220, 99] on mat-icon "content_copy" at bounding box center [227, 104] width 15 height 15
click at [220, 106] on mat-icon "content_copy" at bounding box center [227, 104] width 15 height 15
click at [325, 141] on img at bounding box center [323, 141] width 21 height 9
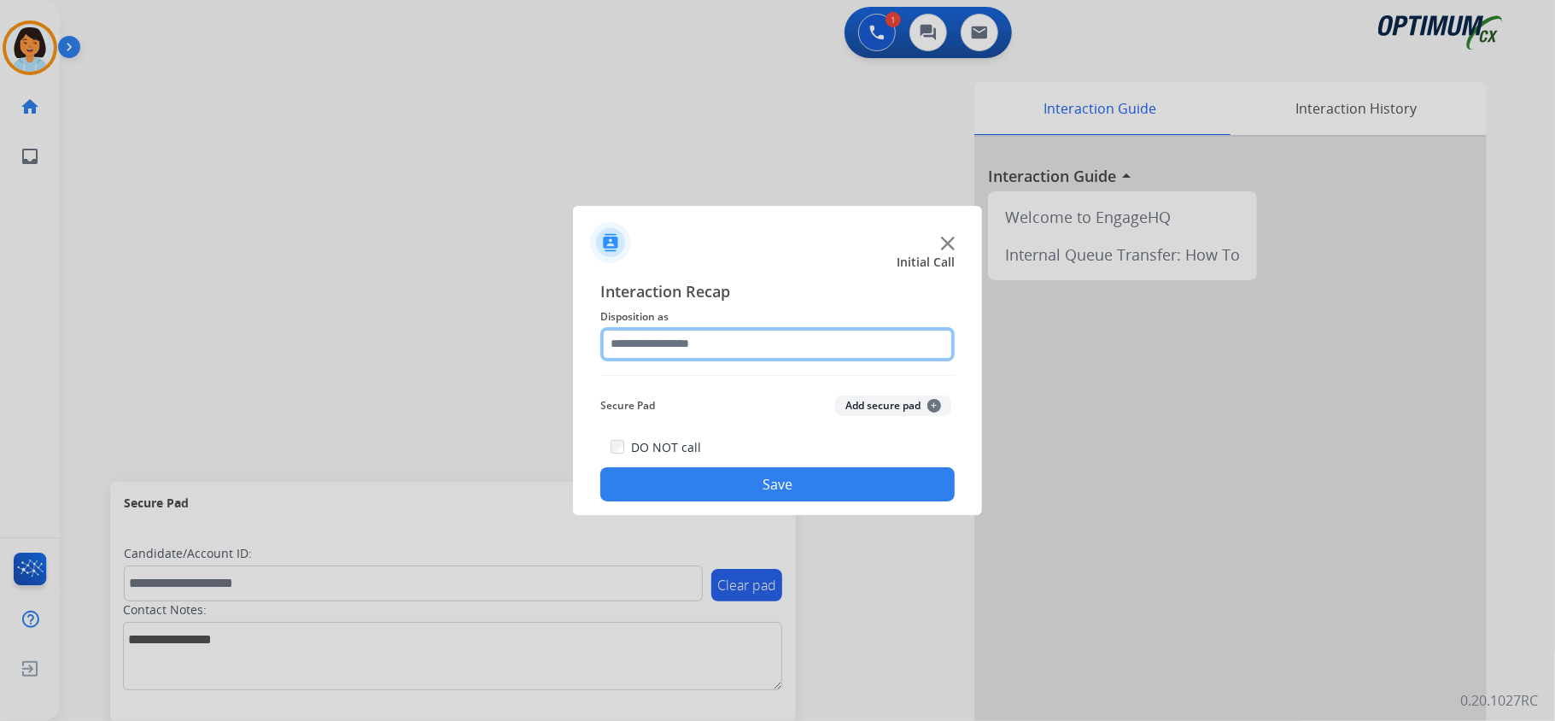
click at [904, 337] on input "text" at bounding box center [777, 344] width 354 height 34
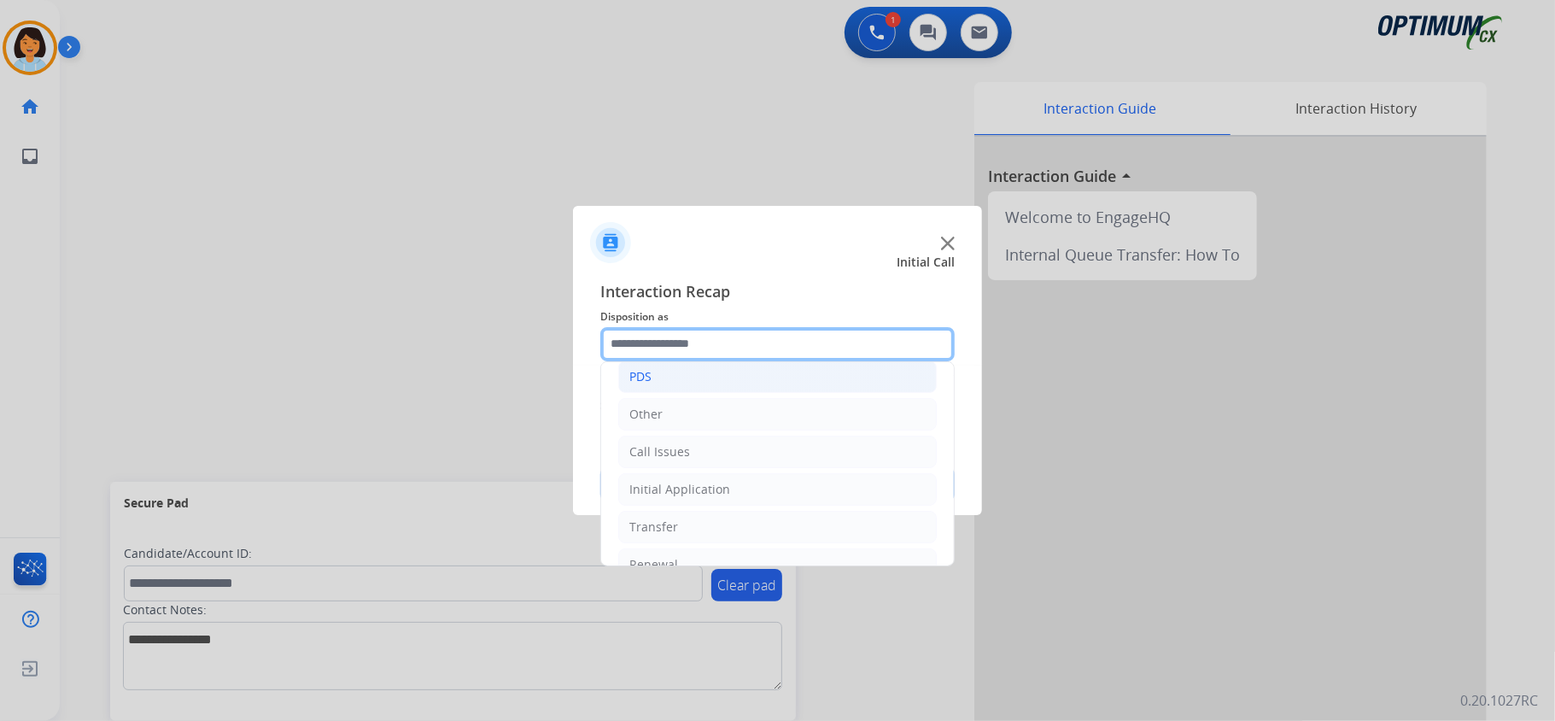
scroll to position [114, 0]
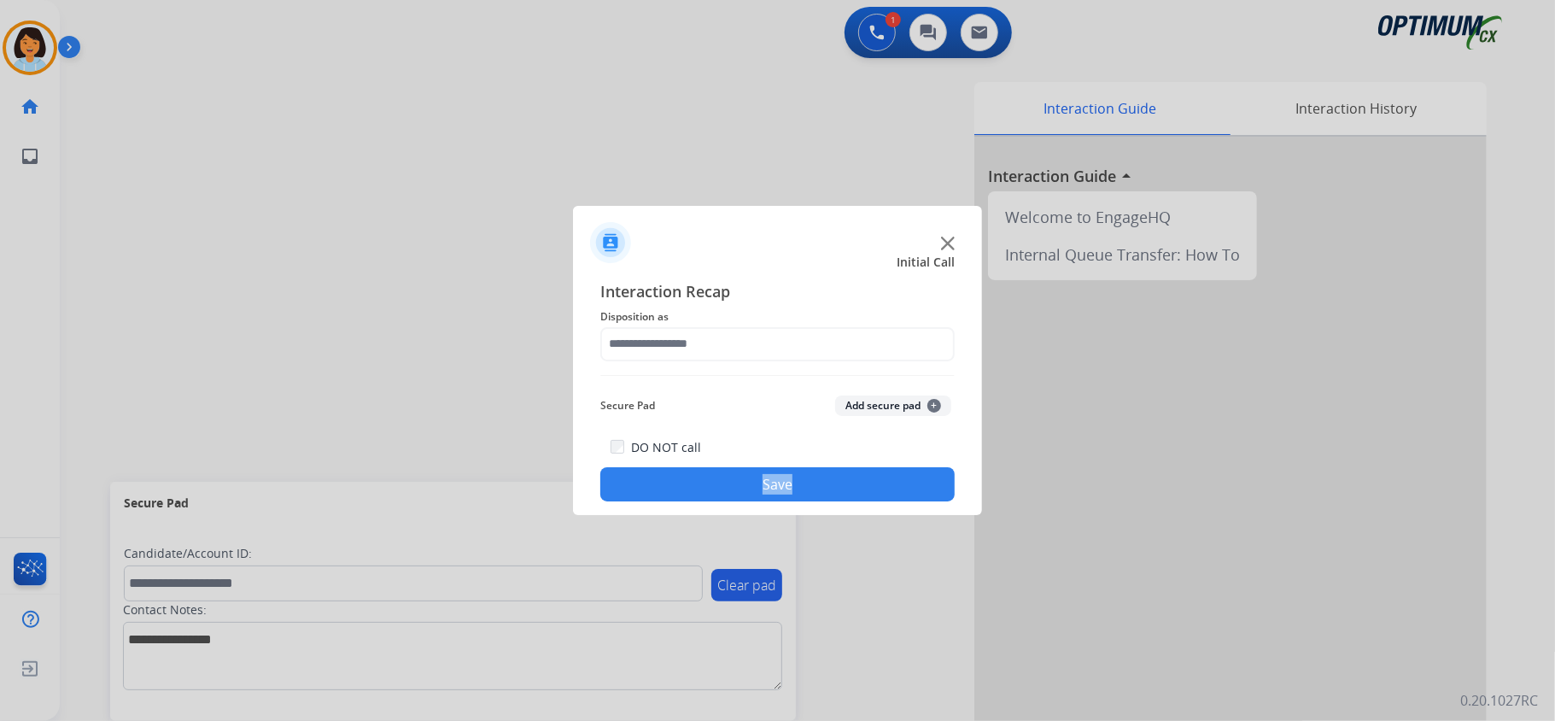
drag, startPoint x: 825, startPoint y: 466, endPoint x: 772, endPoint y: 424, distance: 68.0
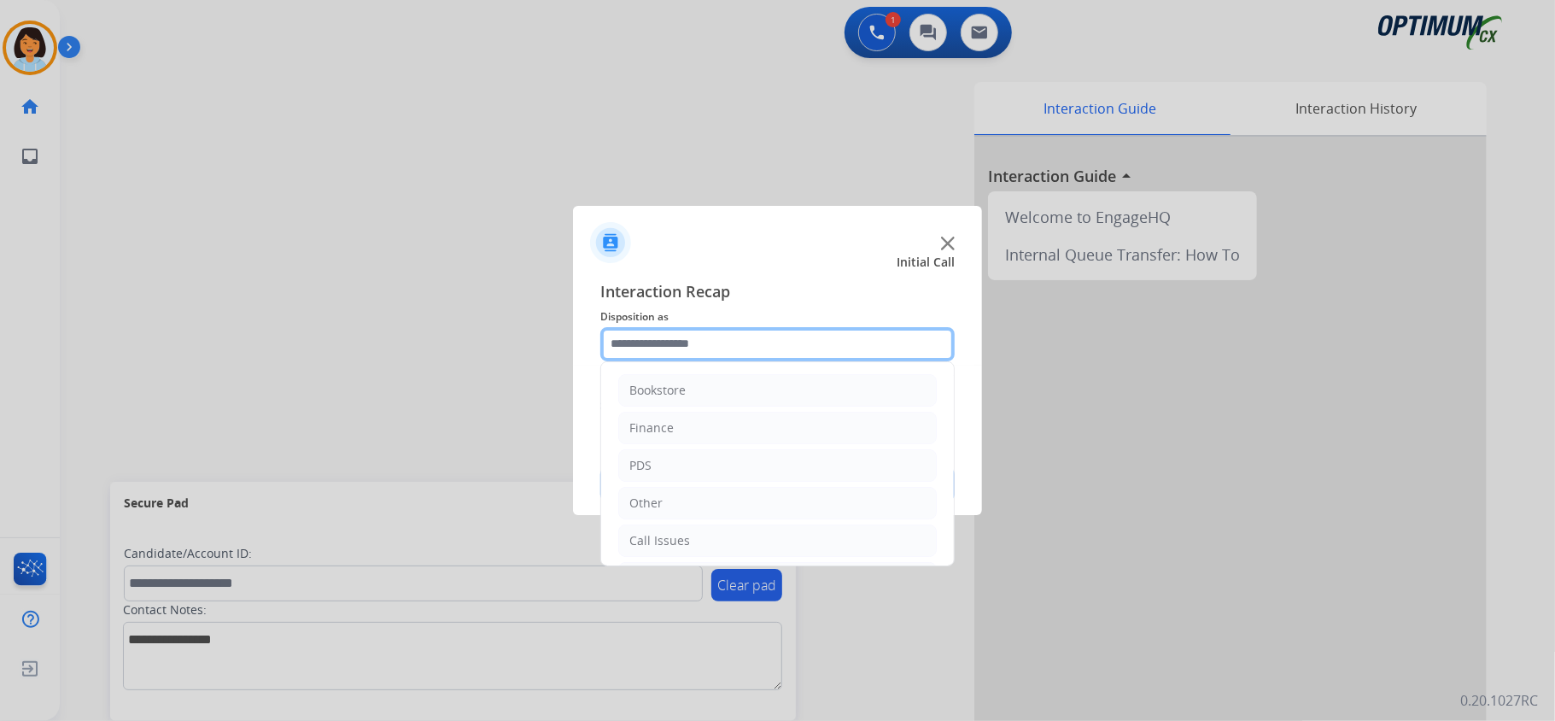
click at [780, 349] on input "text" at bounding box center [777, 344] width 354 height 34
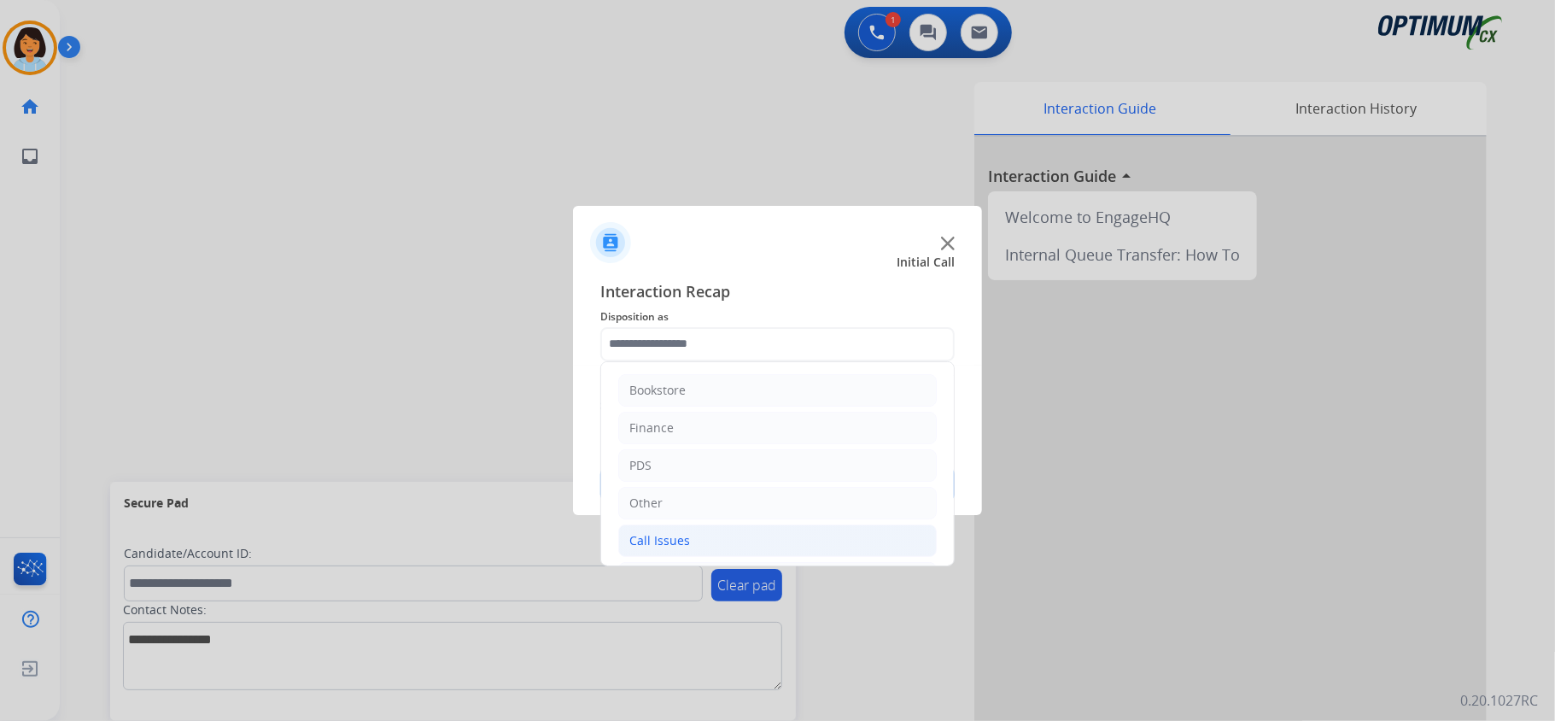
click at [753, 535] on li "Call Issues" at bounding box center [777, 540] width 319 height 32
click at [743, 548] on li "Call Issues" at bounding box center [777, 540] width 319 height 32
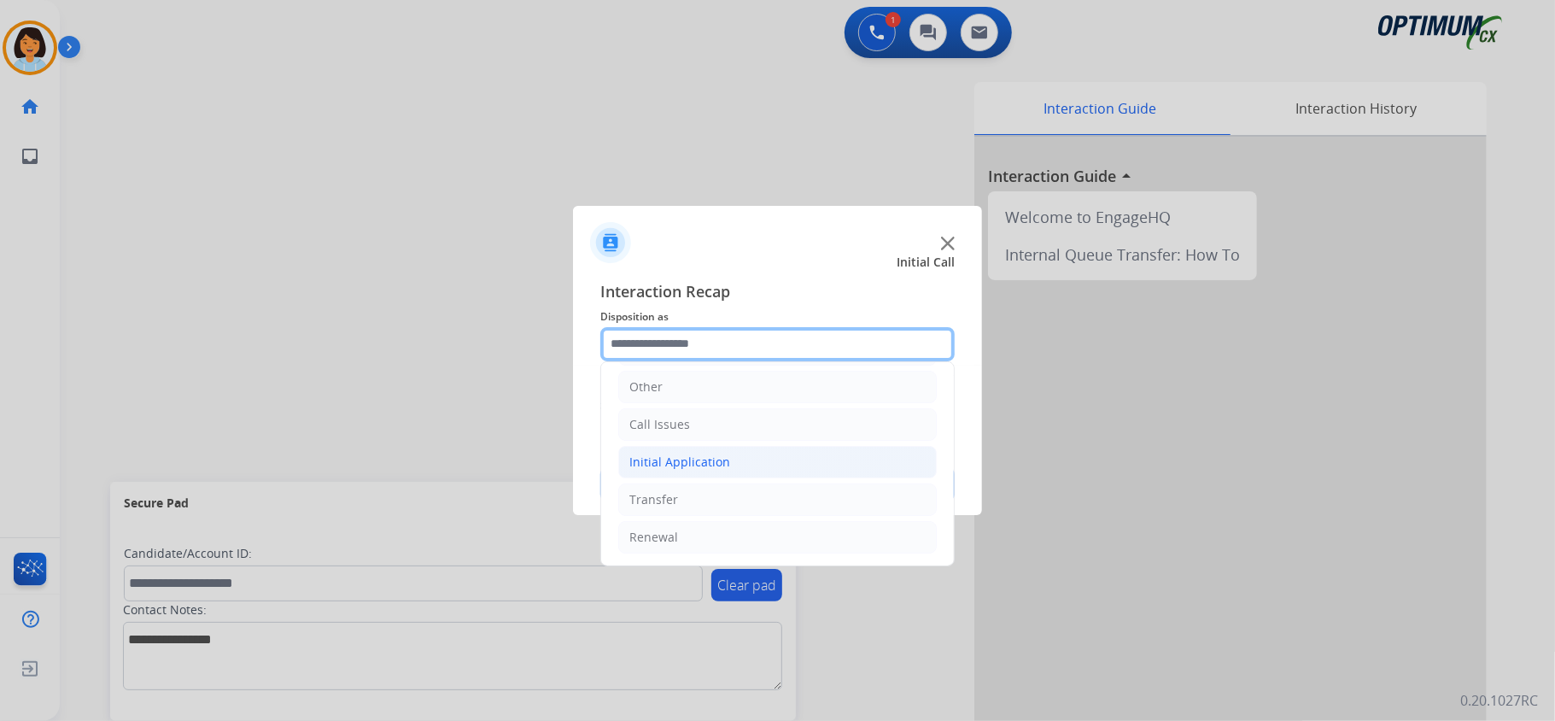
scroll to position [120, 0]
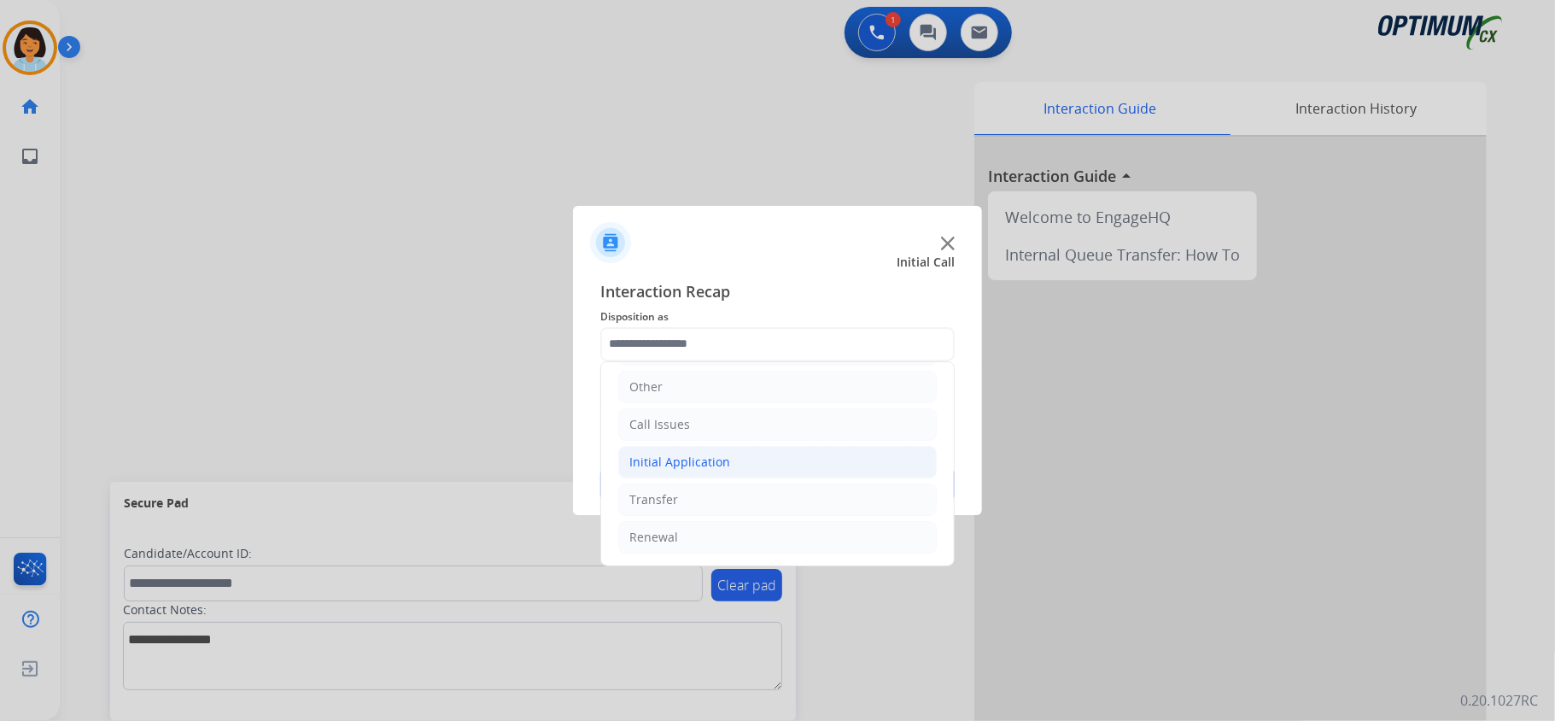
click at [741, 460] on li "Initial Application" at bounding box center [777, 462] width 319 height 32
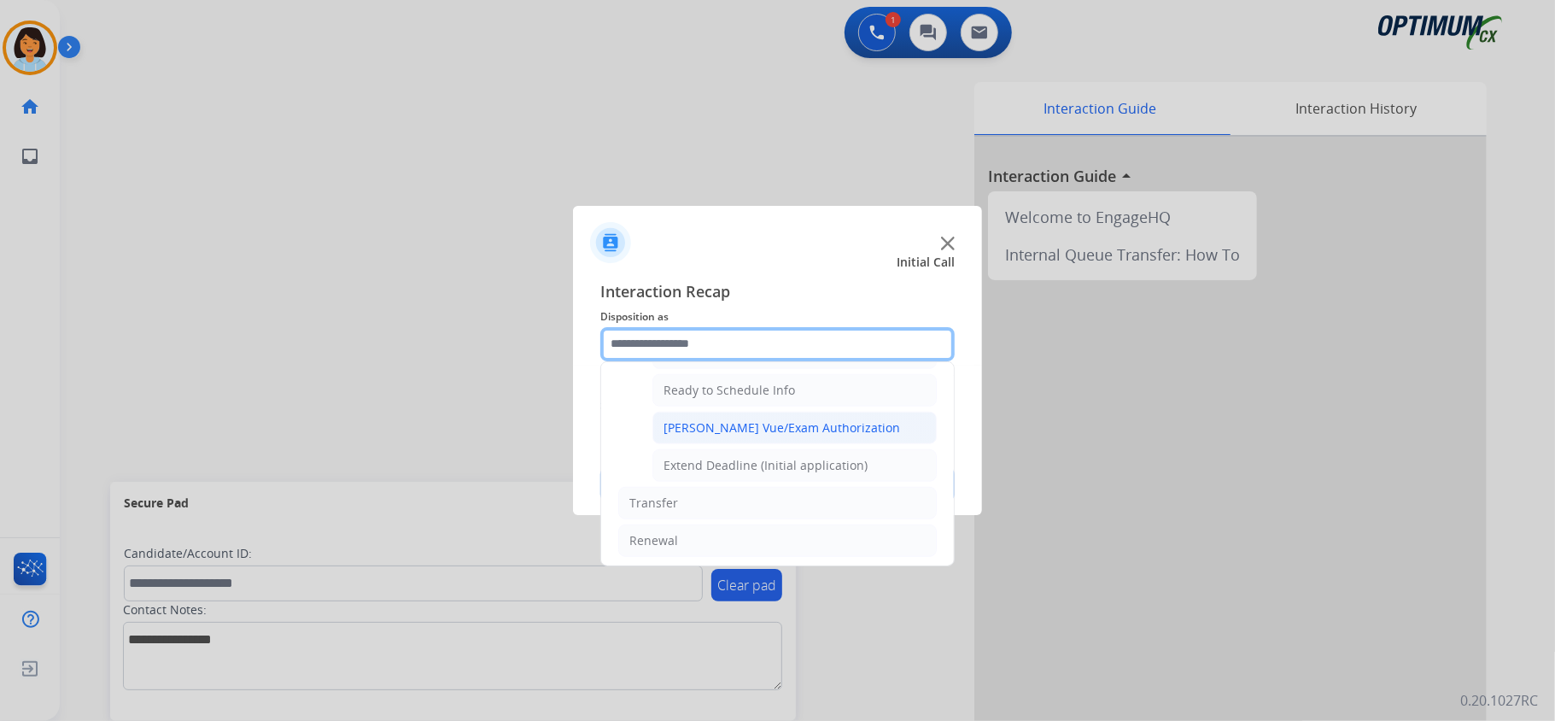
scroll to position [917, 0]
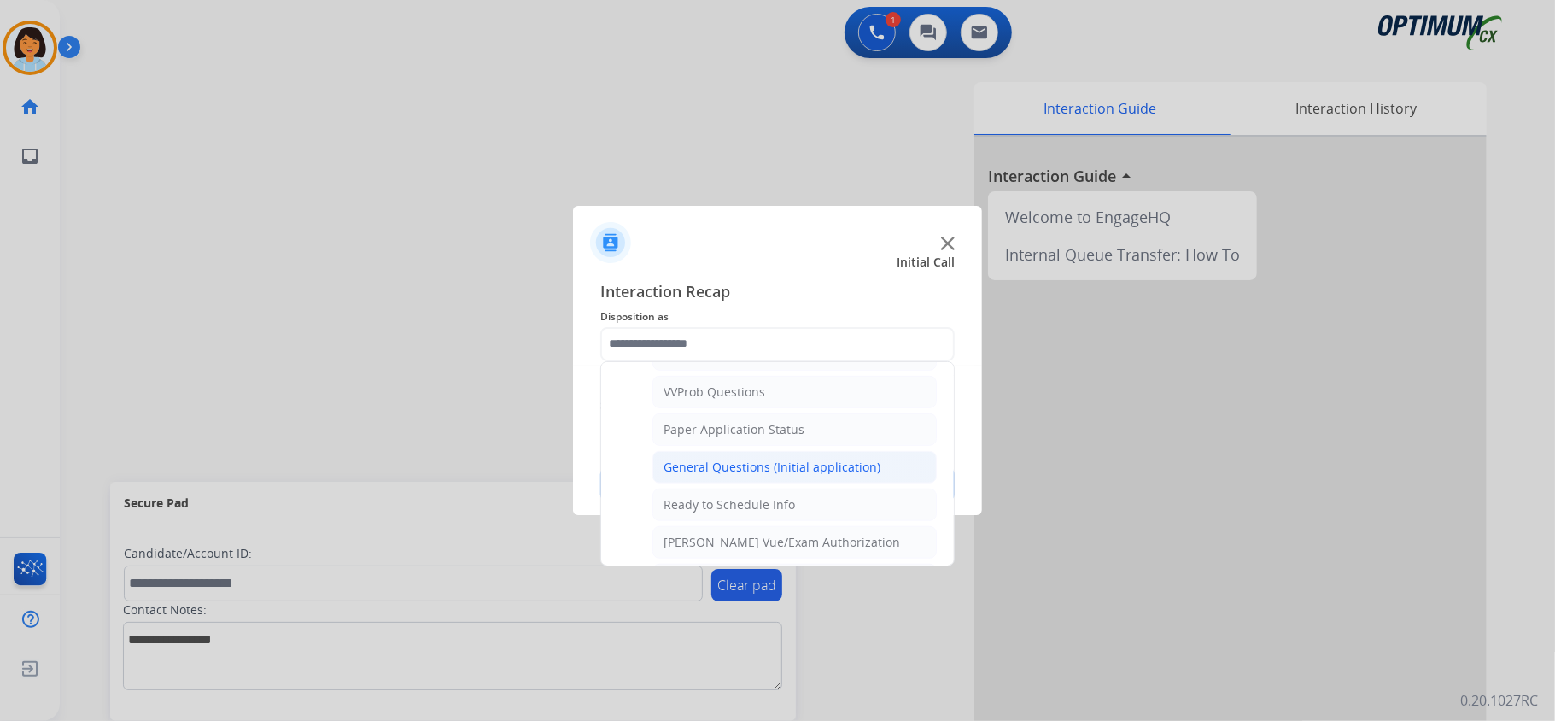
click at [745, 476] on div "General Questions (Initial application)" at bounding box center [772, 467] width 217 height 17
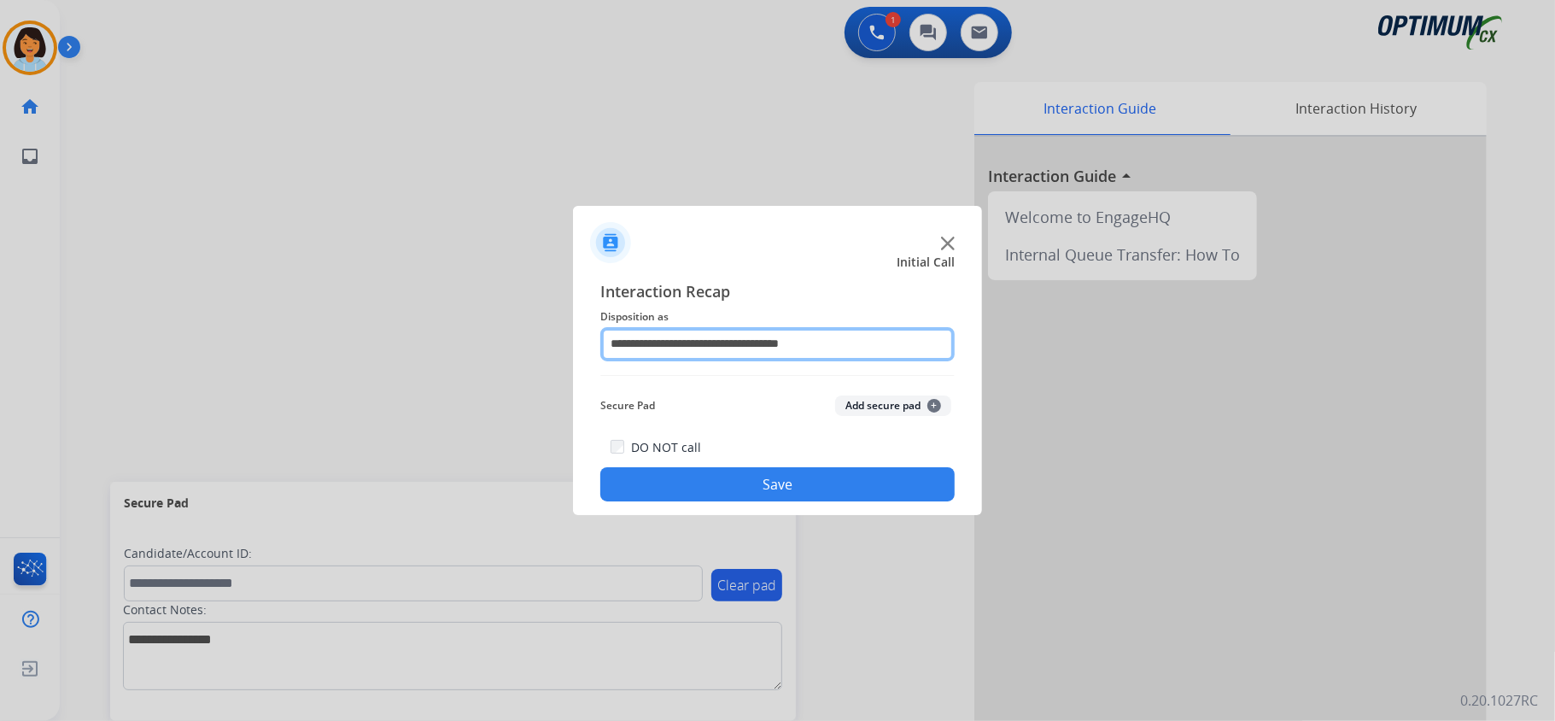
click at [762, 353] on input "**********" at bounding box center [777, 344] width 354 height 34
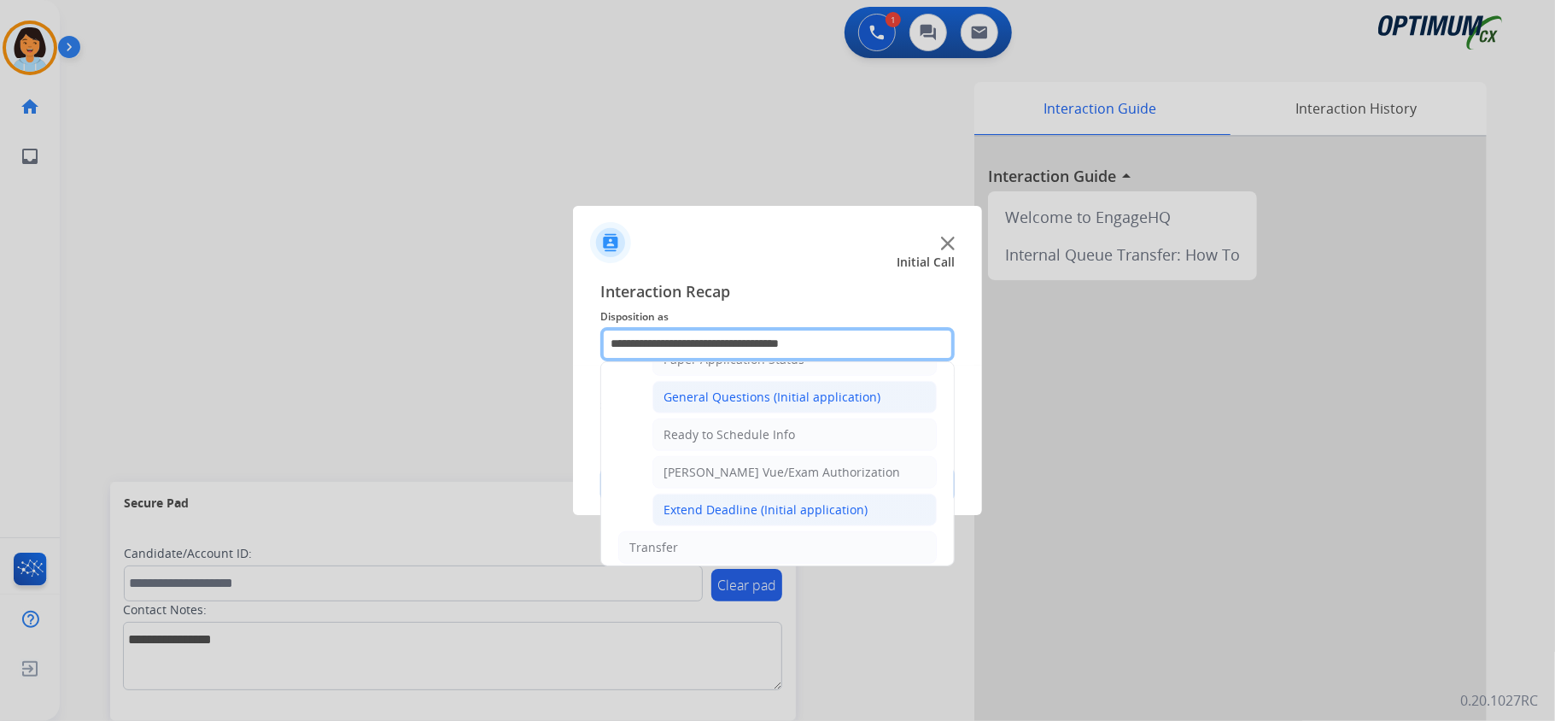
scroll to position [1025, 0]
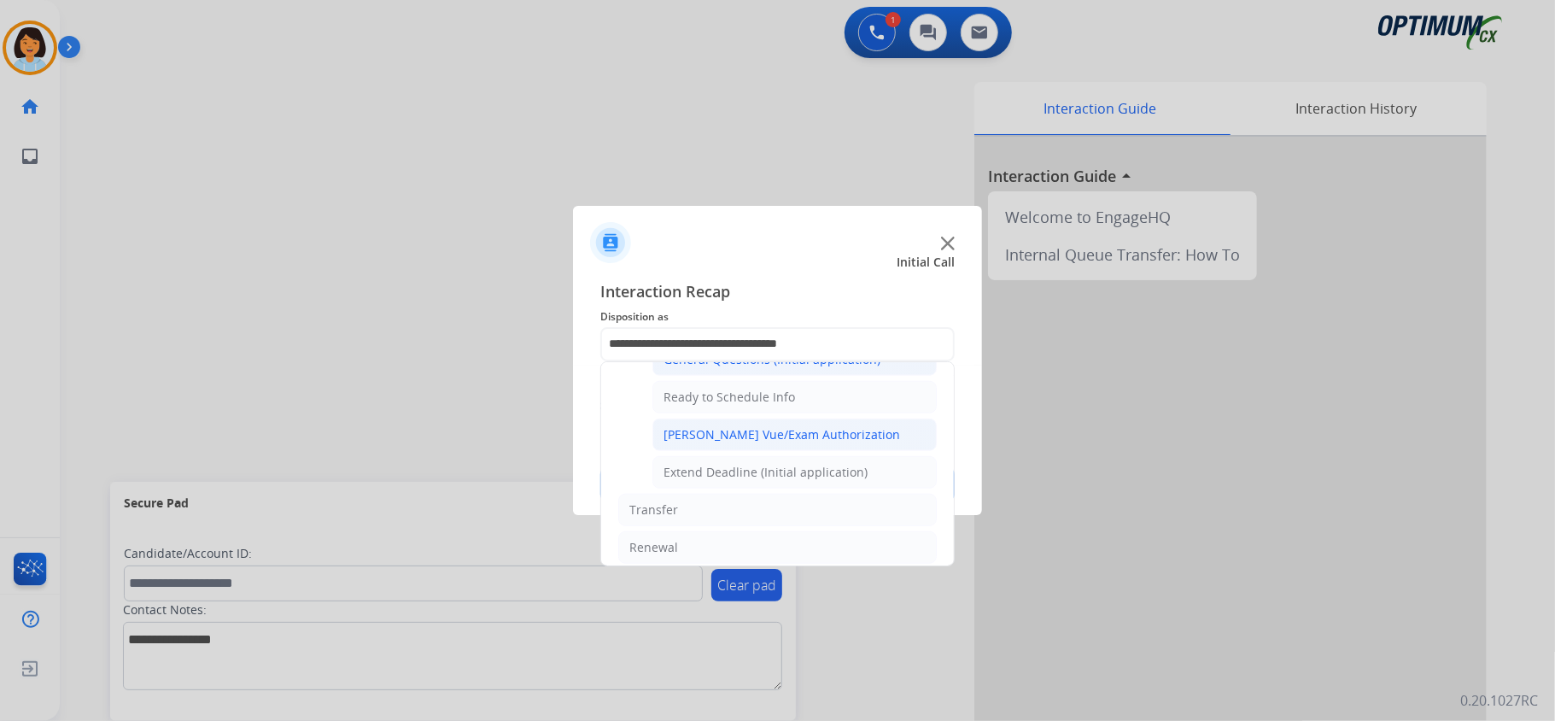
click at [731, 451] on li "[PERSON_NAME] Vue/Exam Authorization" at bounding box center [795, 435] width 284 height 32
type input "**********"
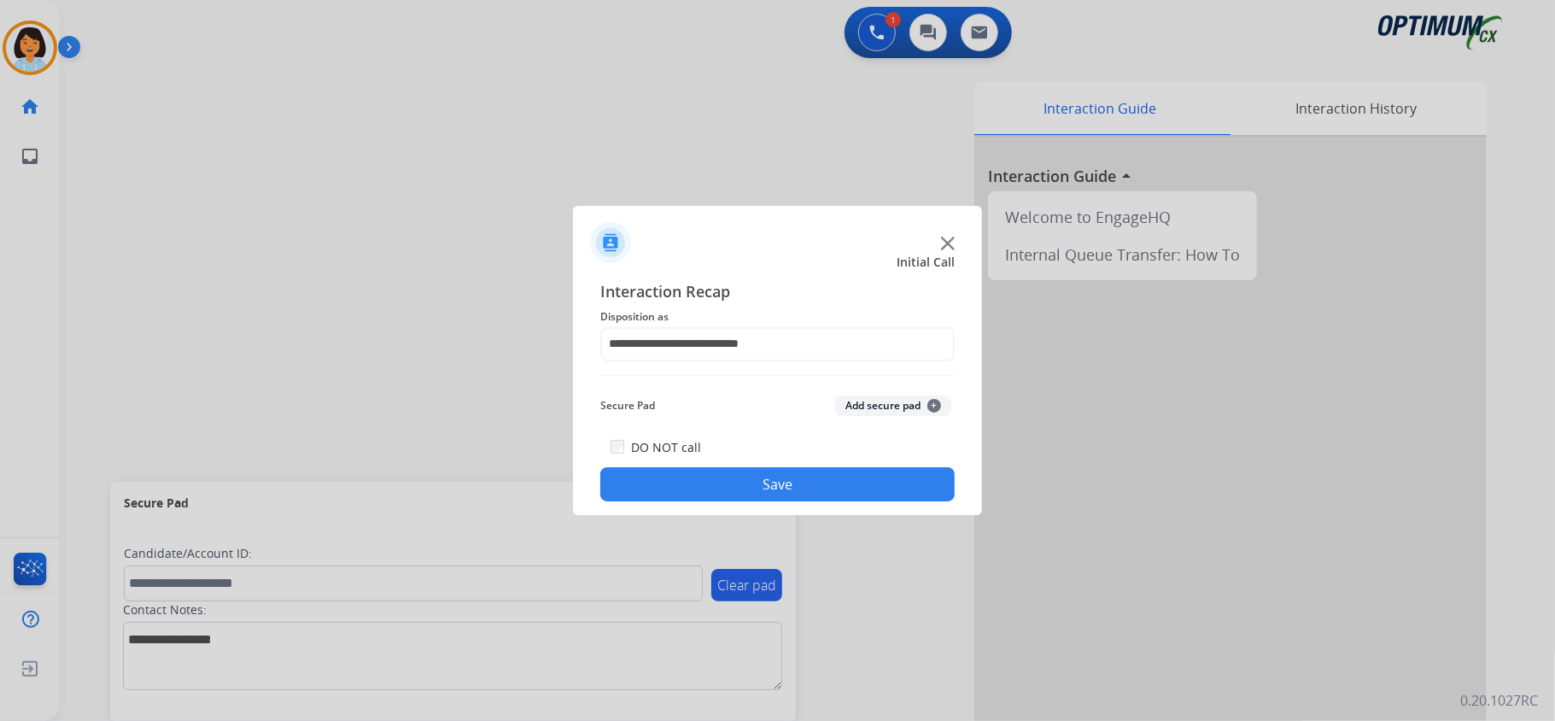
click at [732, 483] on button "Save" at bounding box center [777, 484] width 354 height 34
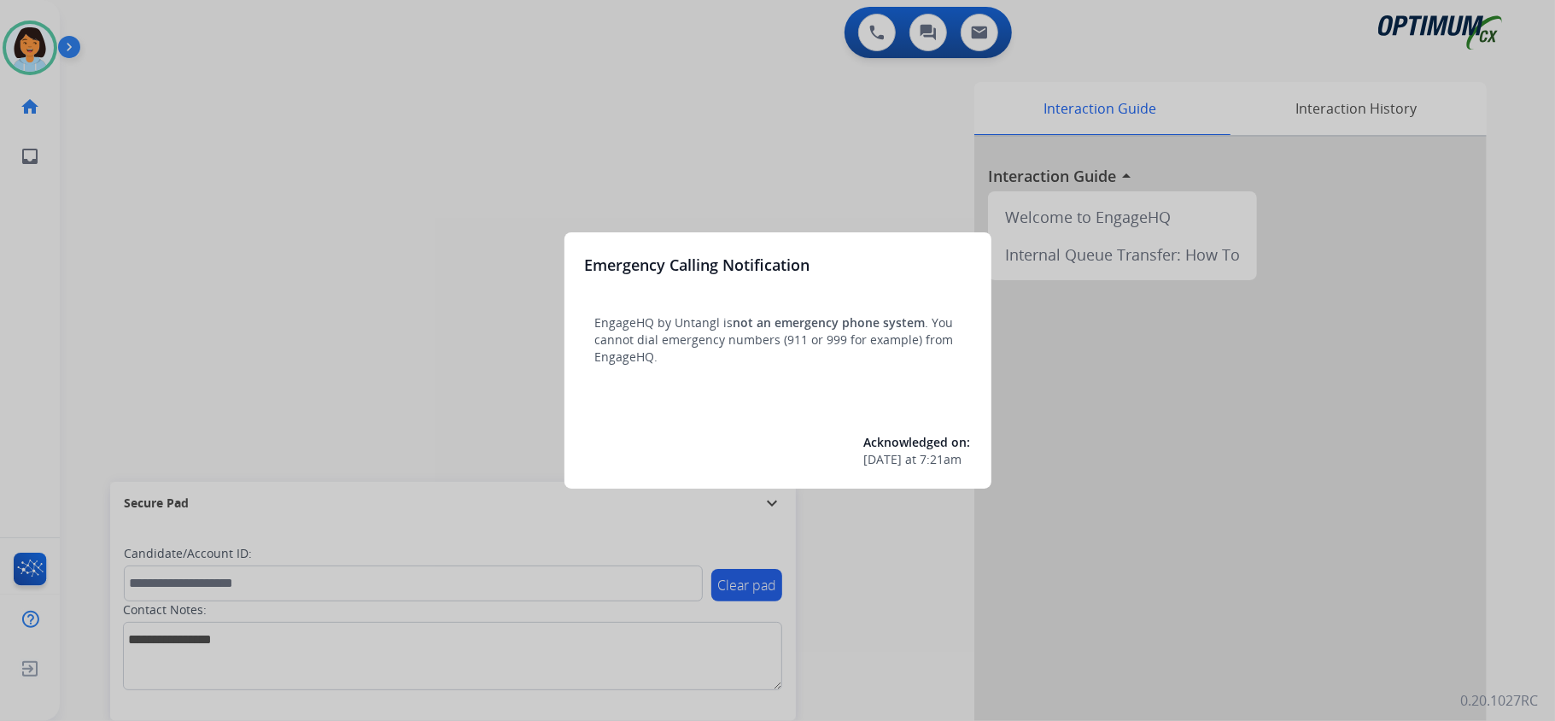
click at [90, 66] on div at bounding box center [777, 360] width 1555 height 721
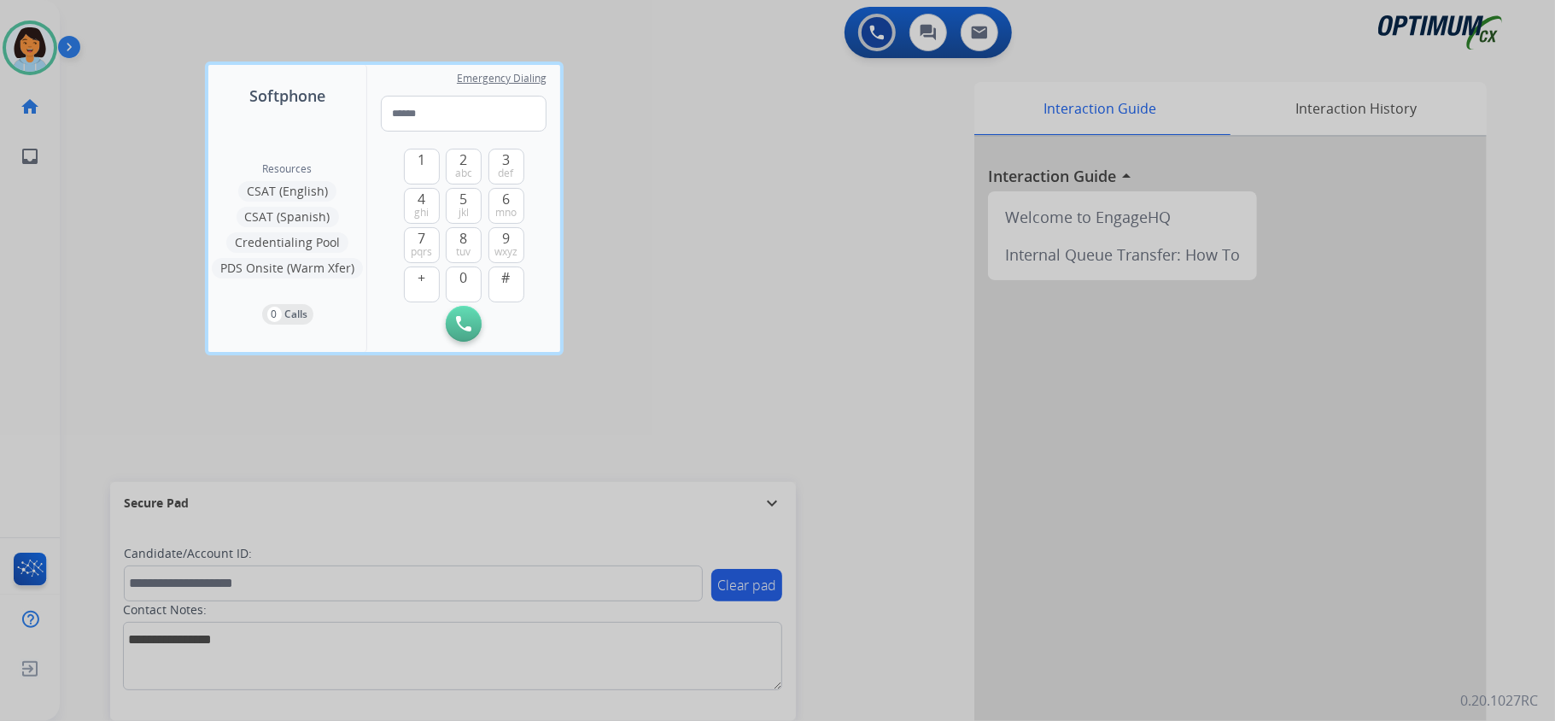
click at [48, 45] on div at bounding box center [777, 360] width 1555 height 721
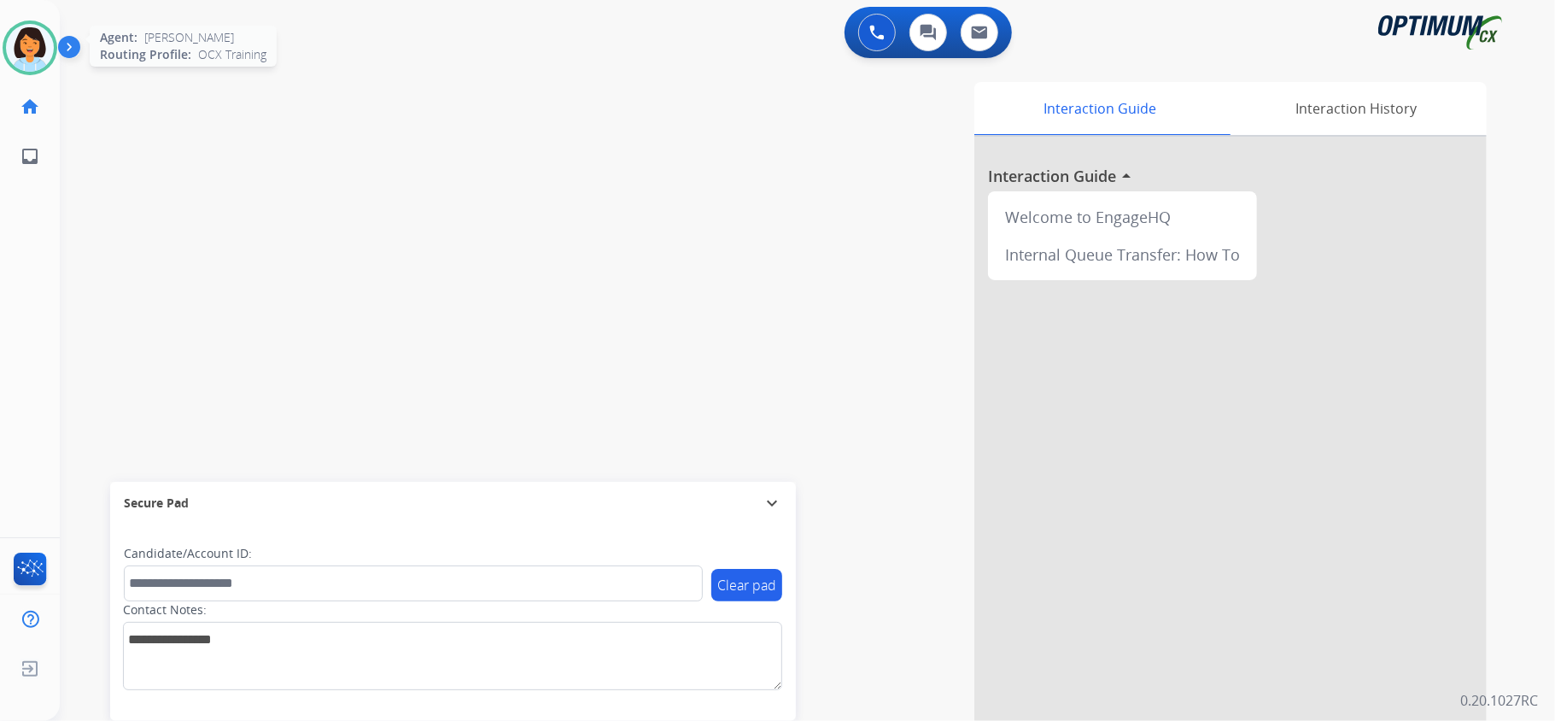
click at [53, 43] on div at bounding box center [30, 48] width 55 height 55
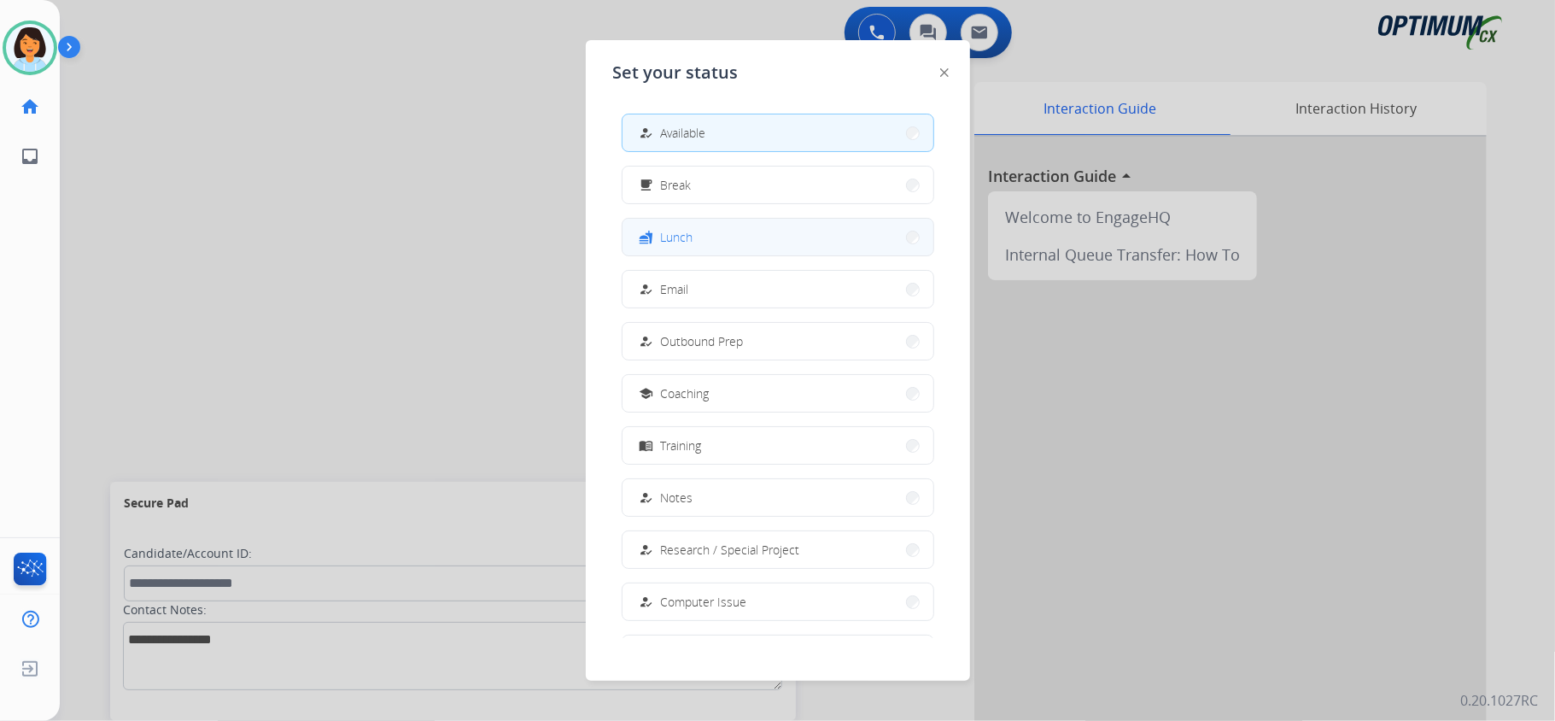
click at [712, 234] on button "fastfood Lunch" at bounding box center [778, 237] width 311 height 37
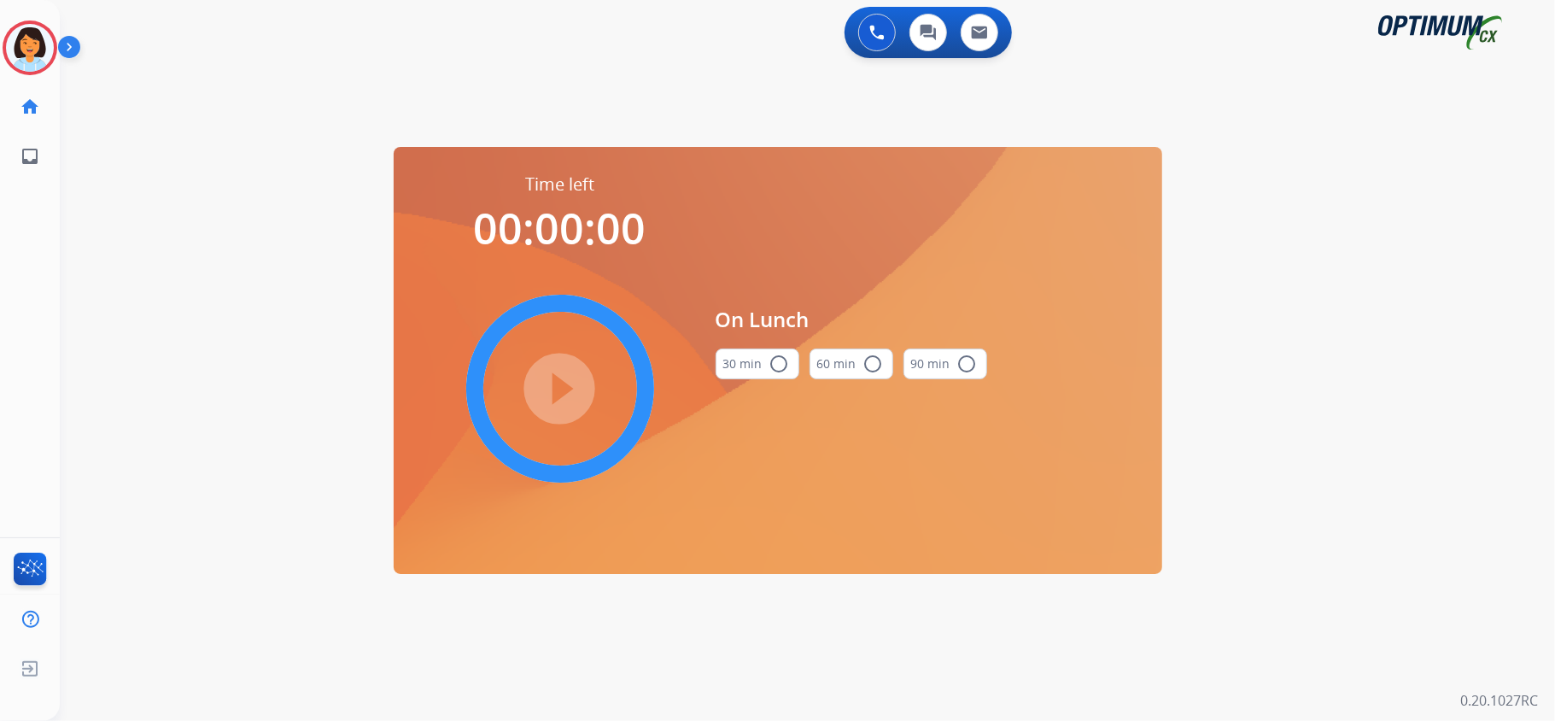
click at [759, 371] on button "30 min radio_button_unchecked" at bounding box center [758, 364] width 84 height 31
click at [557, 396] on mat-icon "play_circle_filled" at bounding box center [560, 388] width 21 height 21
